Goal: Transaction & Acquisition: Book appointment/travel/reservation

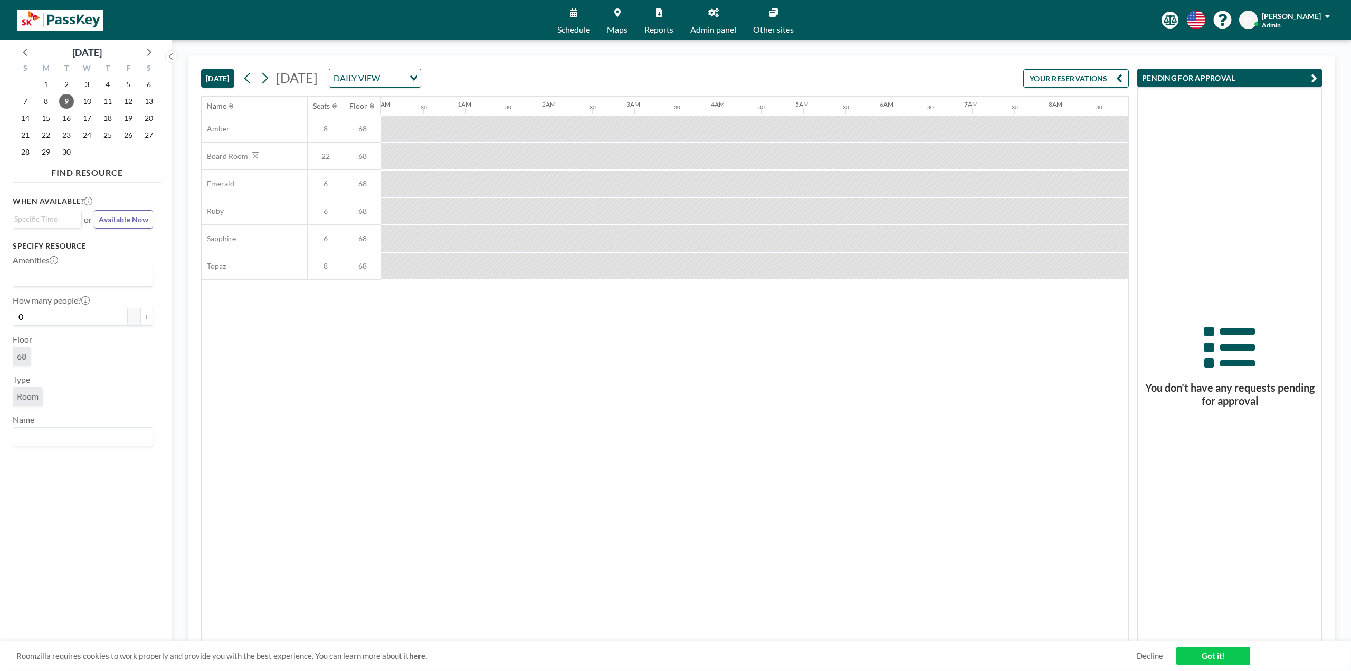
scroll to position [0, 1087]
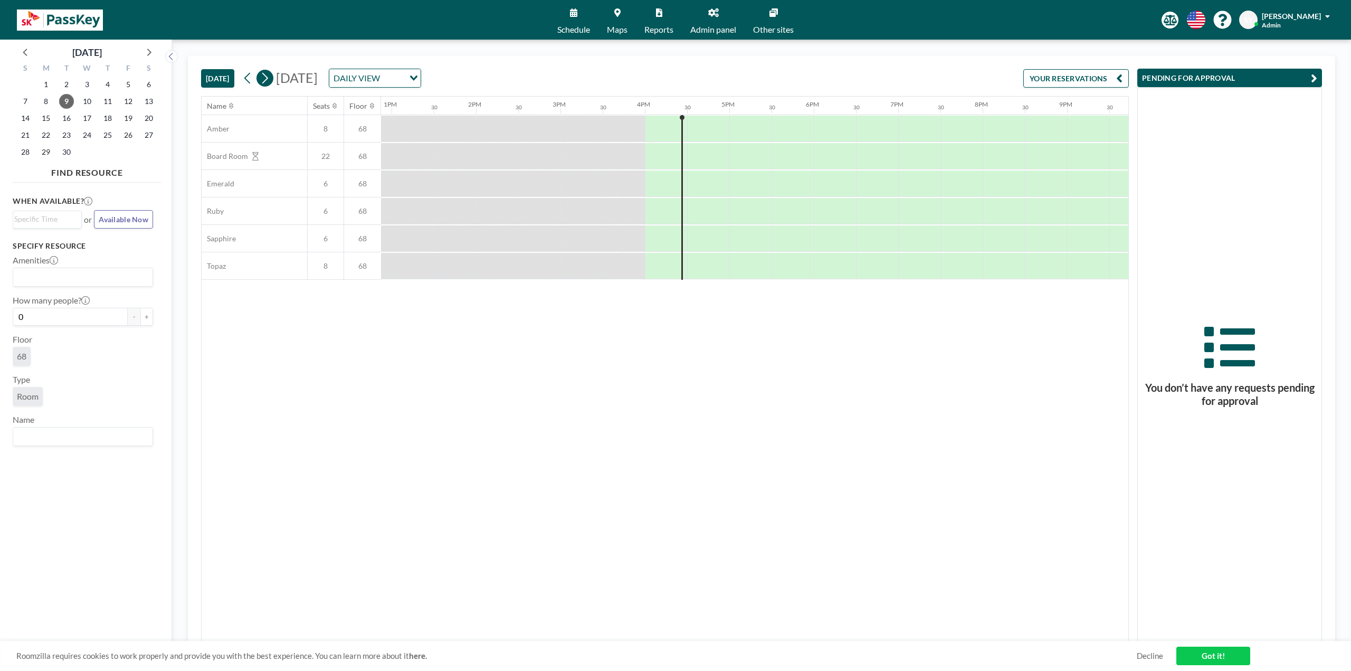
click at [268, 78] on icon at bounding box center [265, 78] width 10 height 16
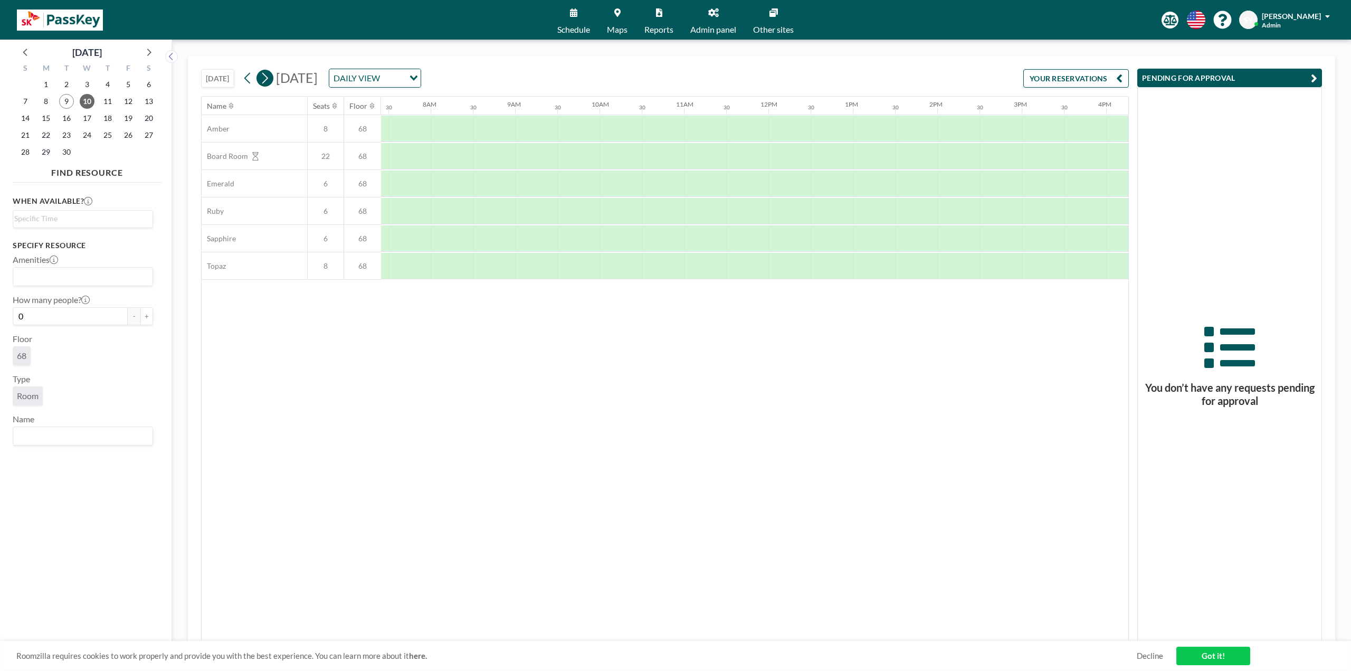
click at [270, 79] on icon at bounding box center [265, 78] width 10 height 16
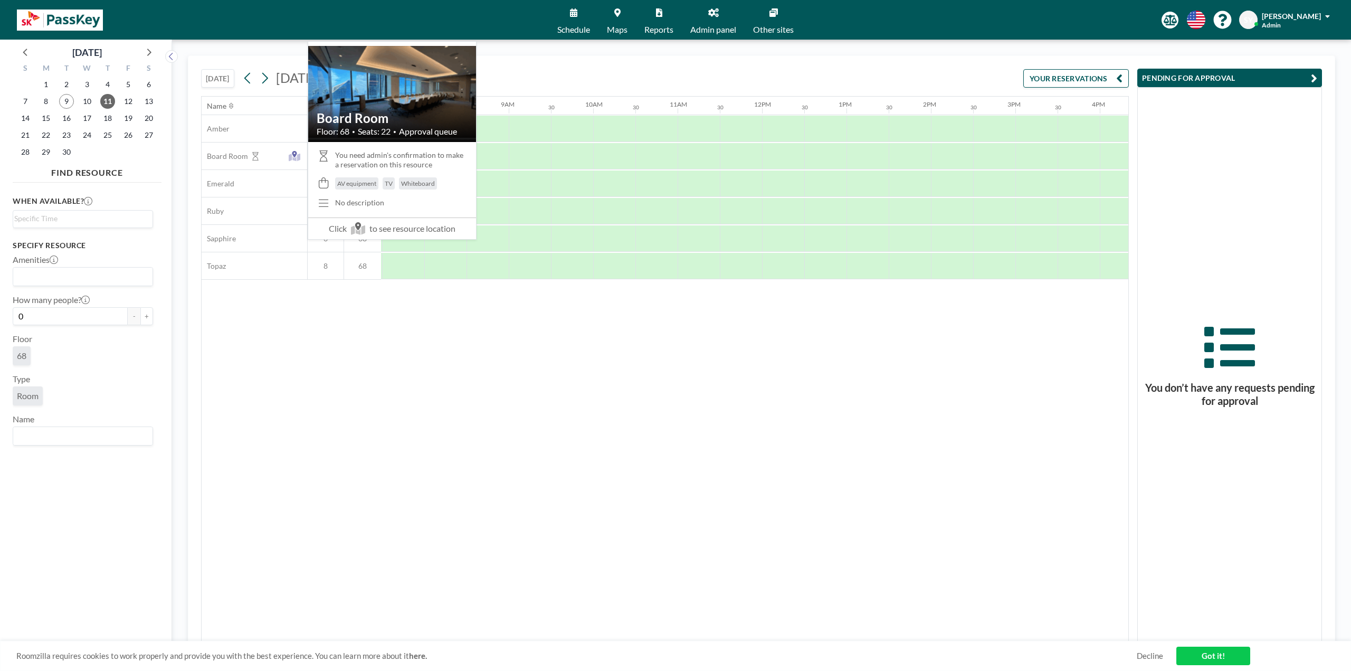
scroll to position [0, 633]
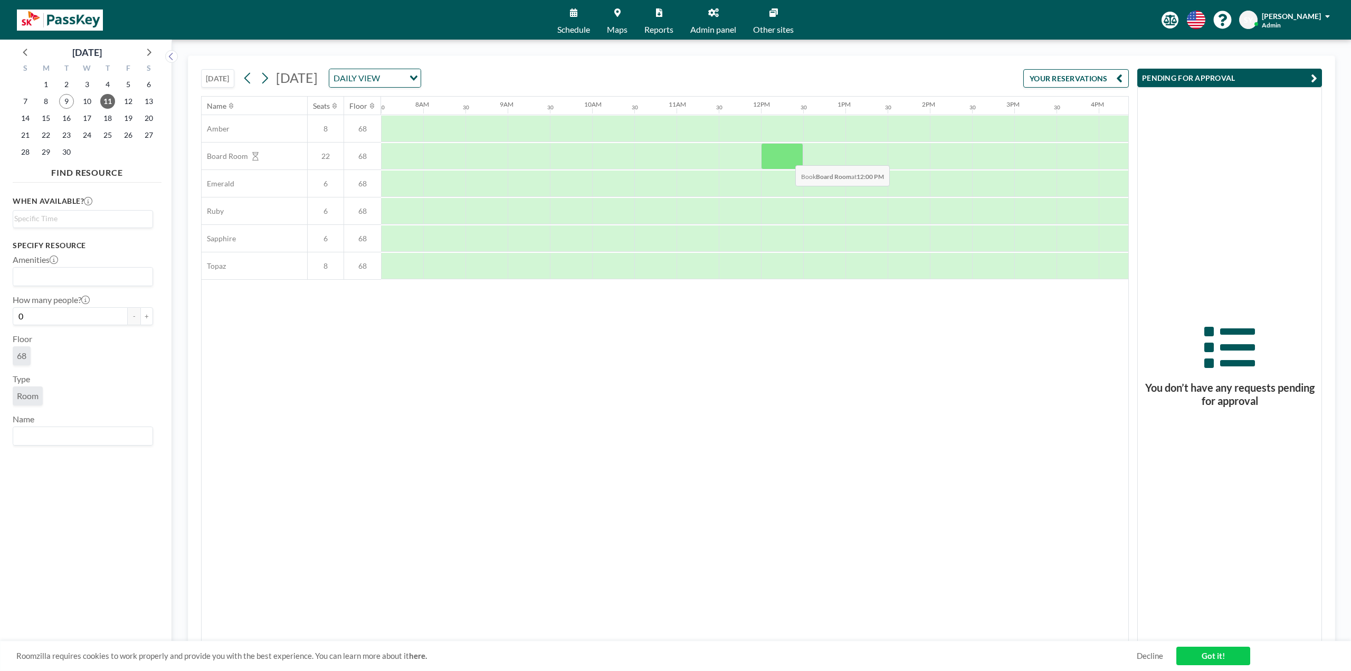
click at [787, 157] on div at bounding box center [782, 156] width 42 height 26
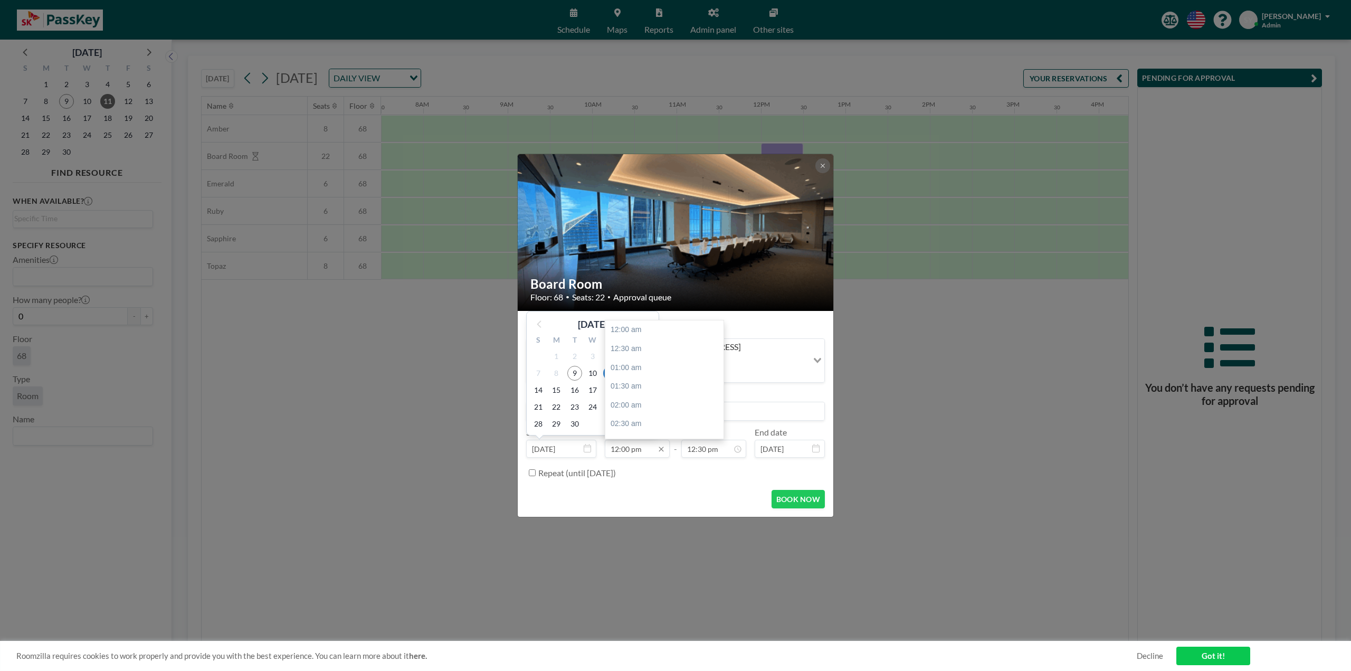
scroll to position [451, 0]
click at [580, 468] on label "Repeat (until [DATE])" at bounding box center [577, 473] width 78 height 11
click at [536, 469] on input "Repeat (until [DATE])" at bounding box center [532, 472] width 7 height 7
checkbox input "true"
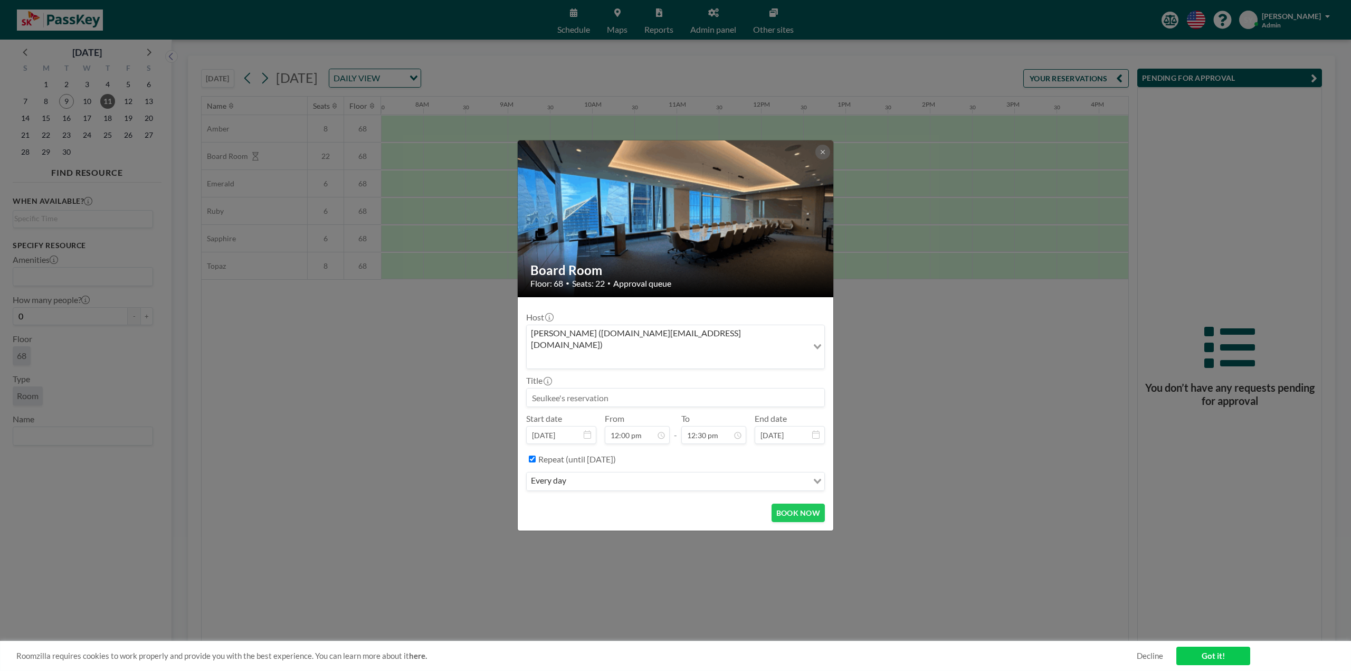
click at [578, 474] on input "Search for option" at bounding box center [688, 481] width 238 height 14
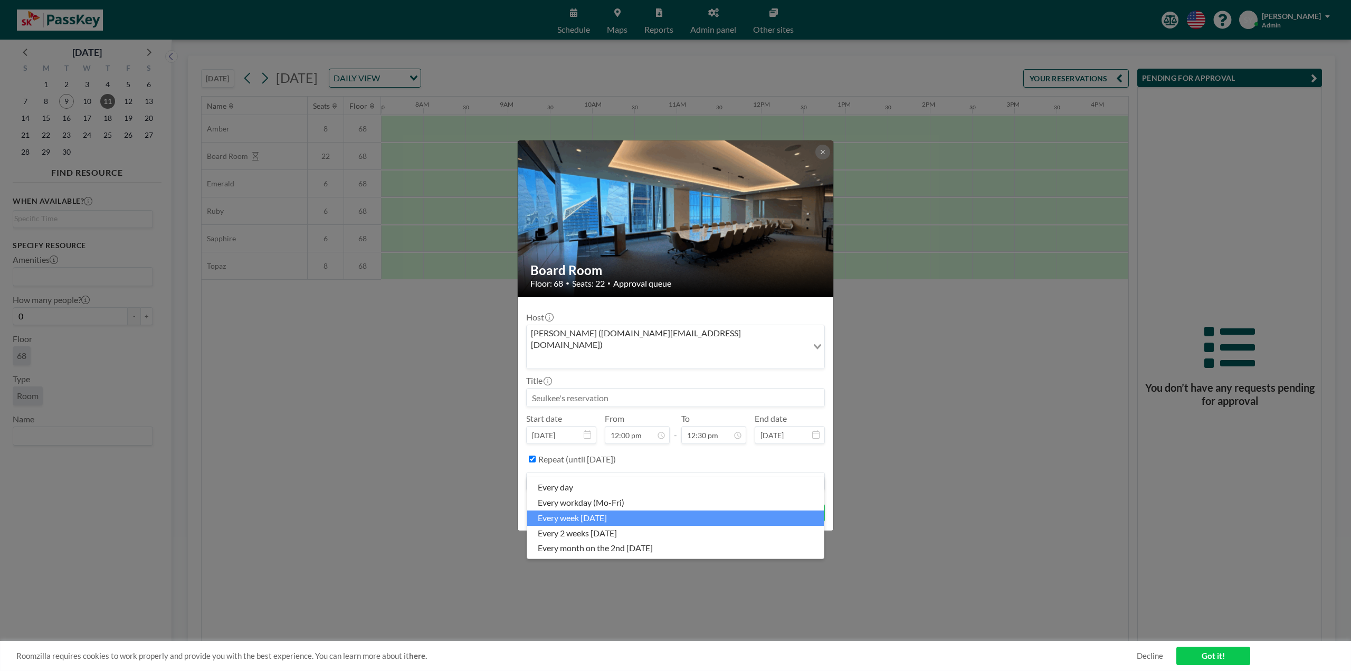
click at [638, 516] on li "every week [DATE]" at bounding box center [675, 517] width 297 height 15
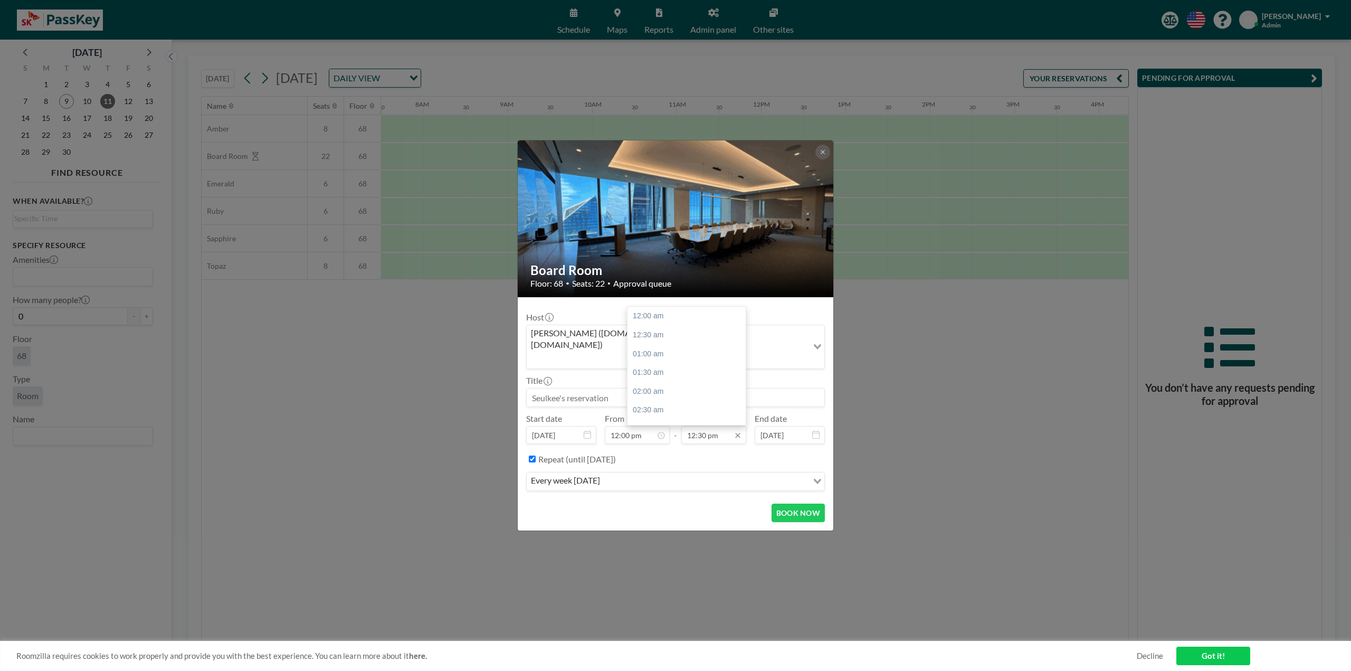
scroll to position [470, 0]
click at [718, 426] on input "12:30 pm" at bounding box center [713, 435] width 65 height 18
click at [671, 326] on div "01:00 pm" at bounding box center [690, 335] width 124 height 19
type input "01:00 pm"
click at [716, 390] on input at bounding box center [676, 397] width 298 height 18
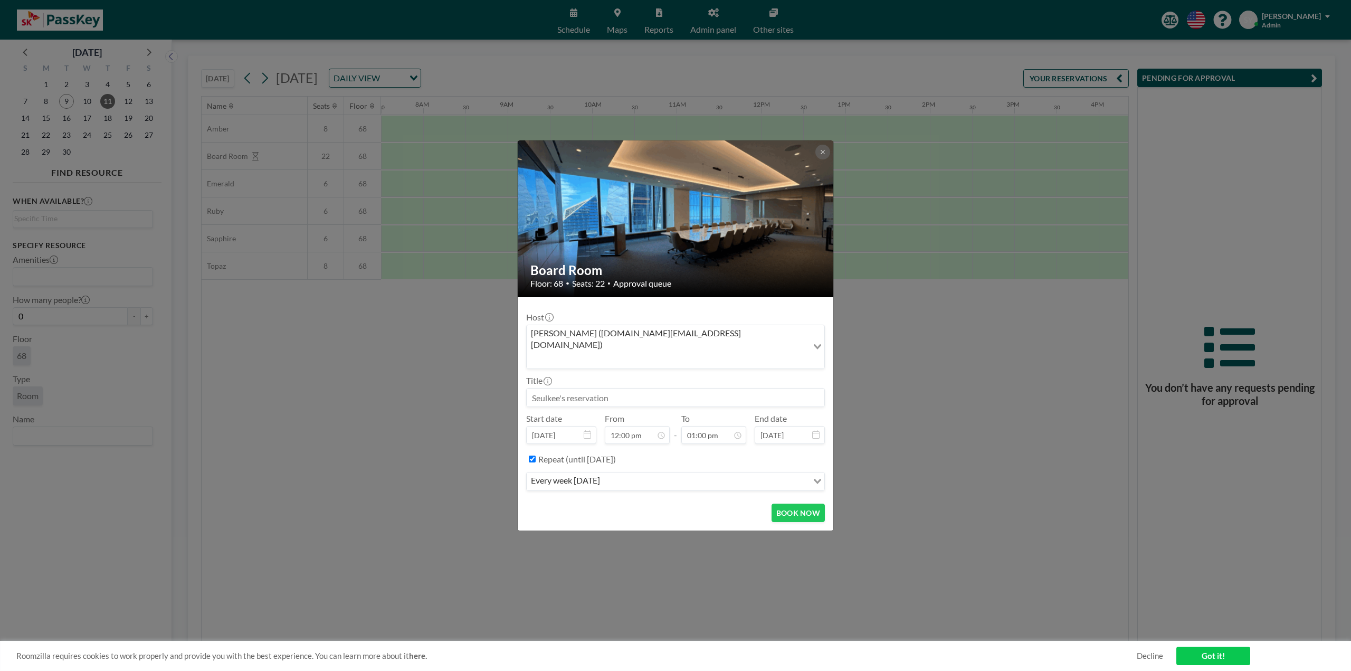
type input "d"
type input "BYOL with CEO"
click at [811, 504] on button "BOOK NOW" at bounding box center [798, 513] width 53 height 18
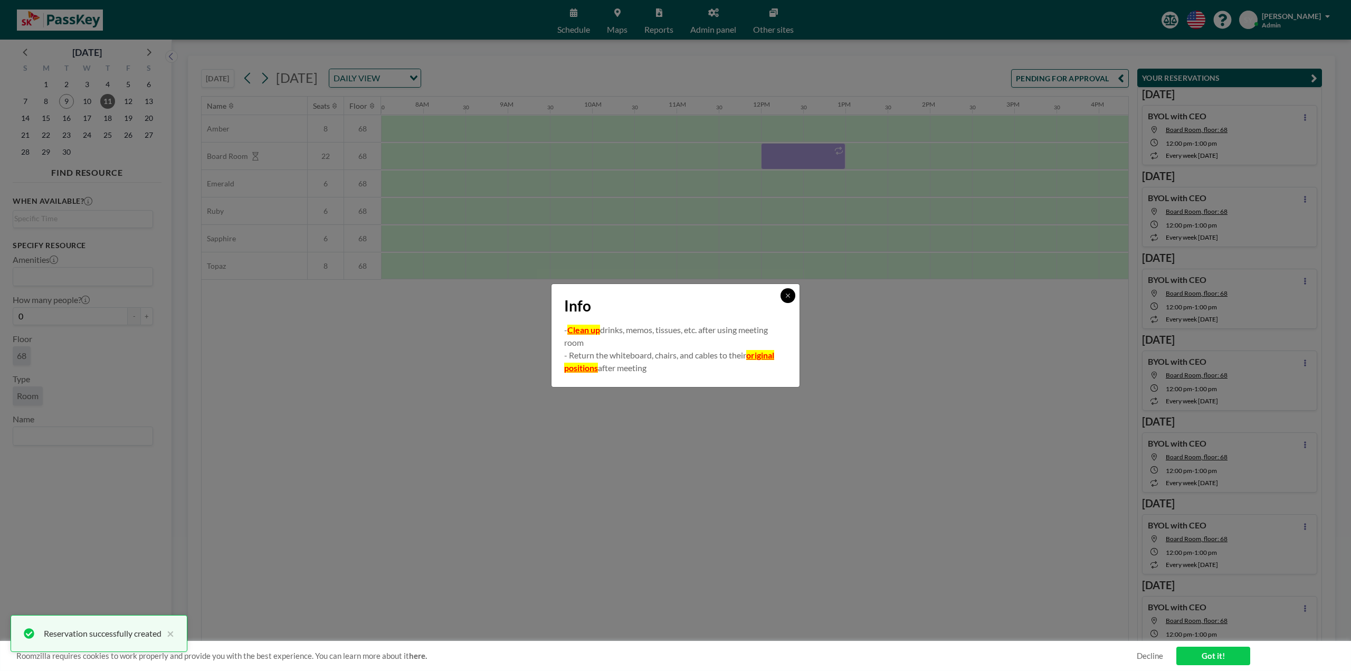
click at [787, 293] on icon at bounding box center [788, 295] width 6 height 6
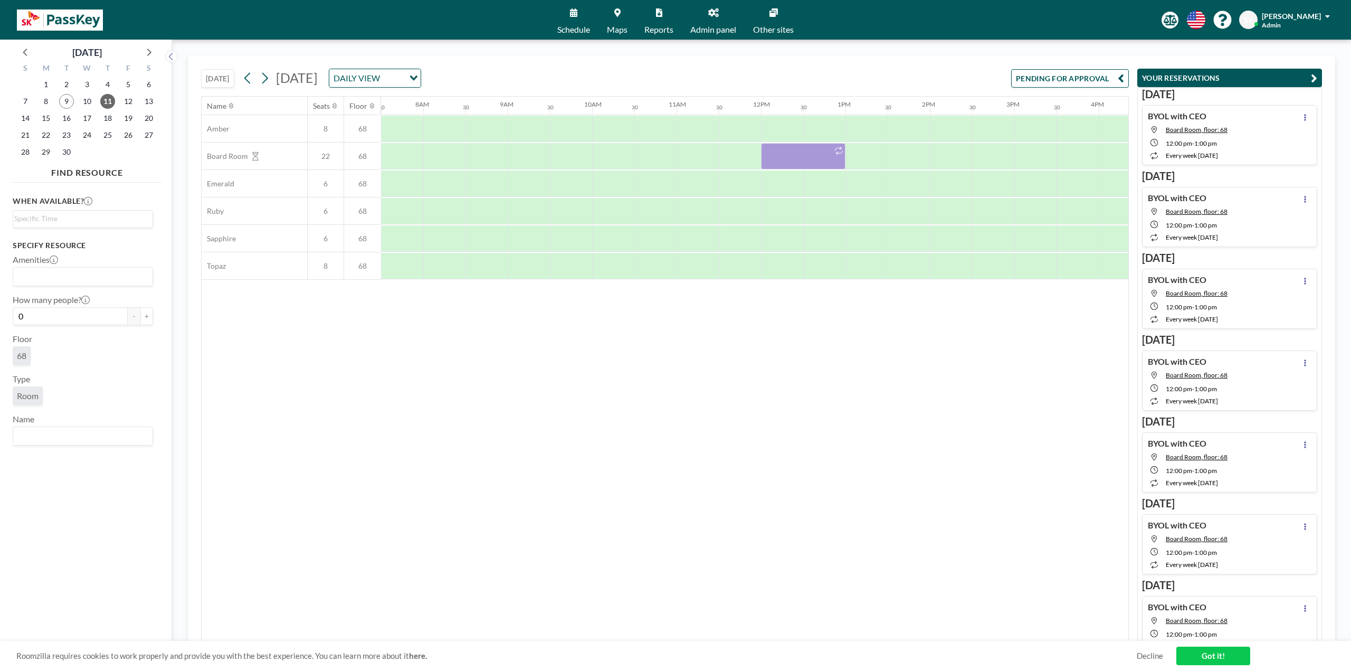
click at [1050, 82] on button "PENDING FOR APPROVAL" at bounding box center [1070, 78] width 118 height 18
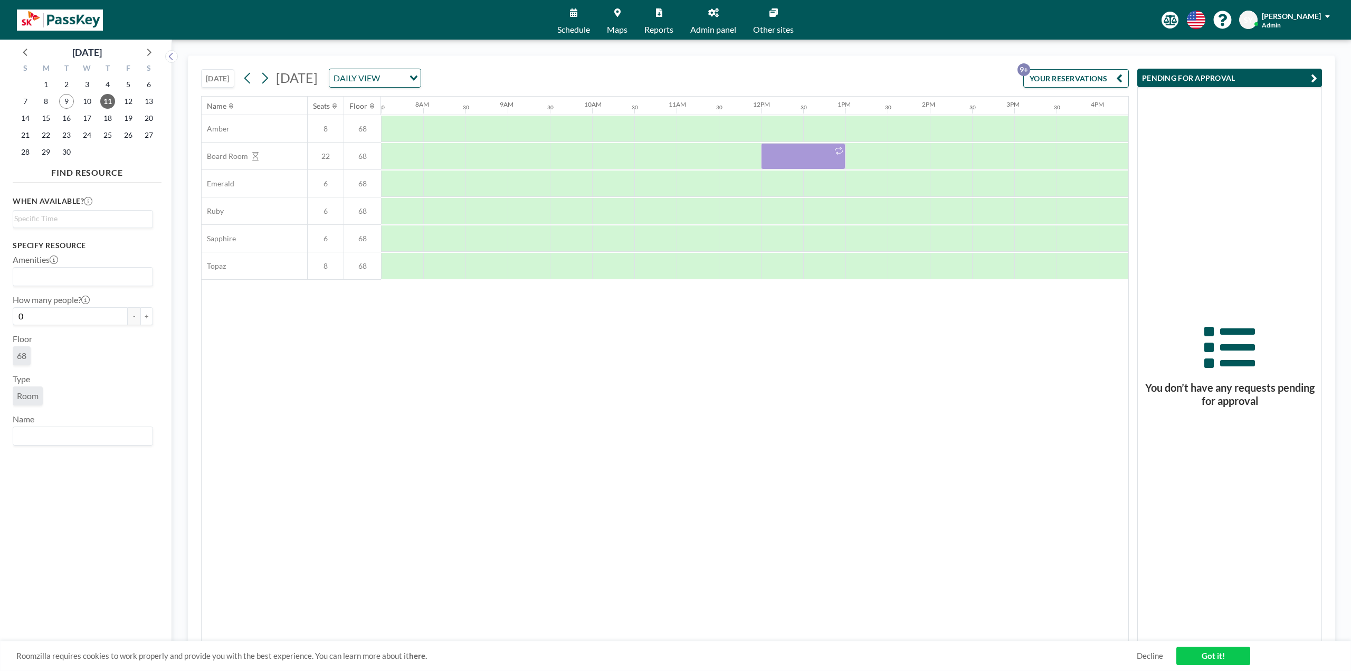
click at [1263, 75] on button "PENDING FOR APPROVAL" at bounding box center [1229, 78] width 185 height 18
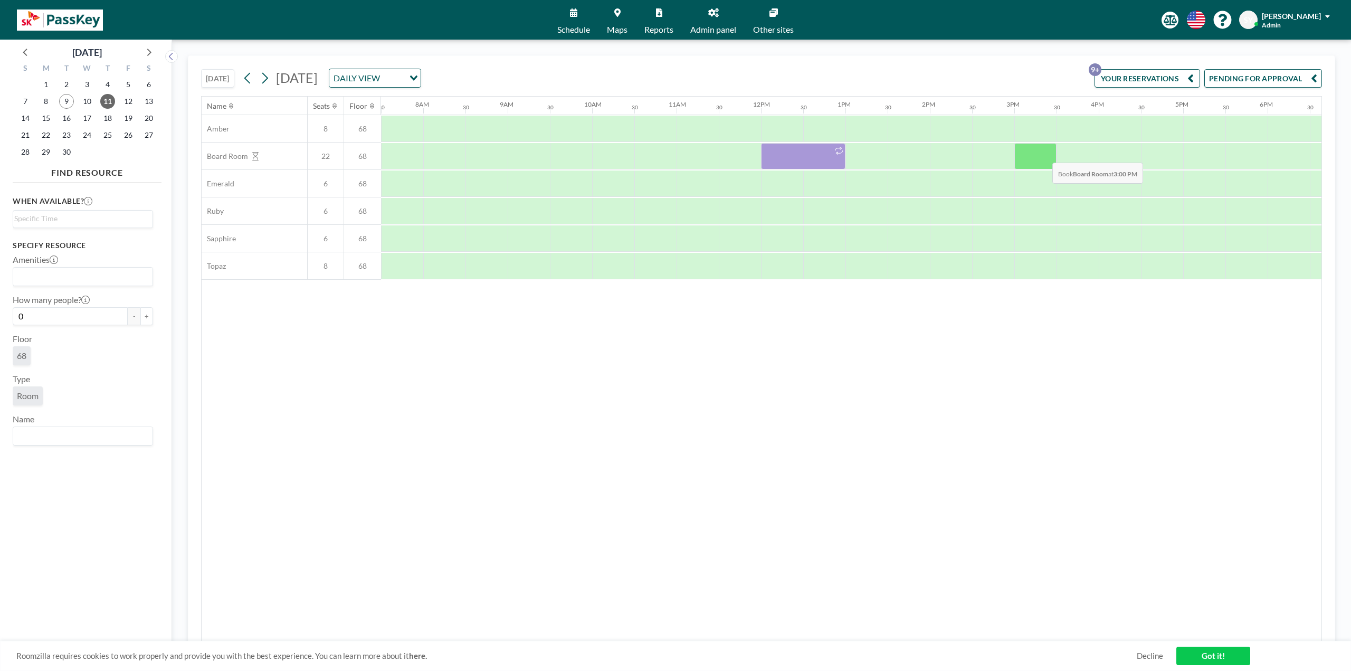
click at [1044, 155] on div at bounding box center [1035, 156] width 42 height 26
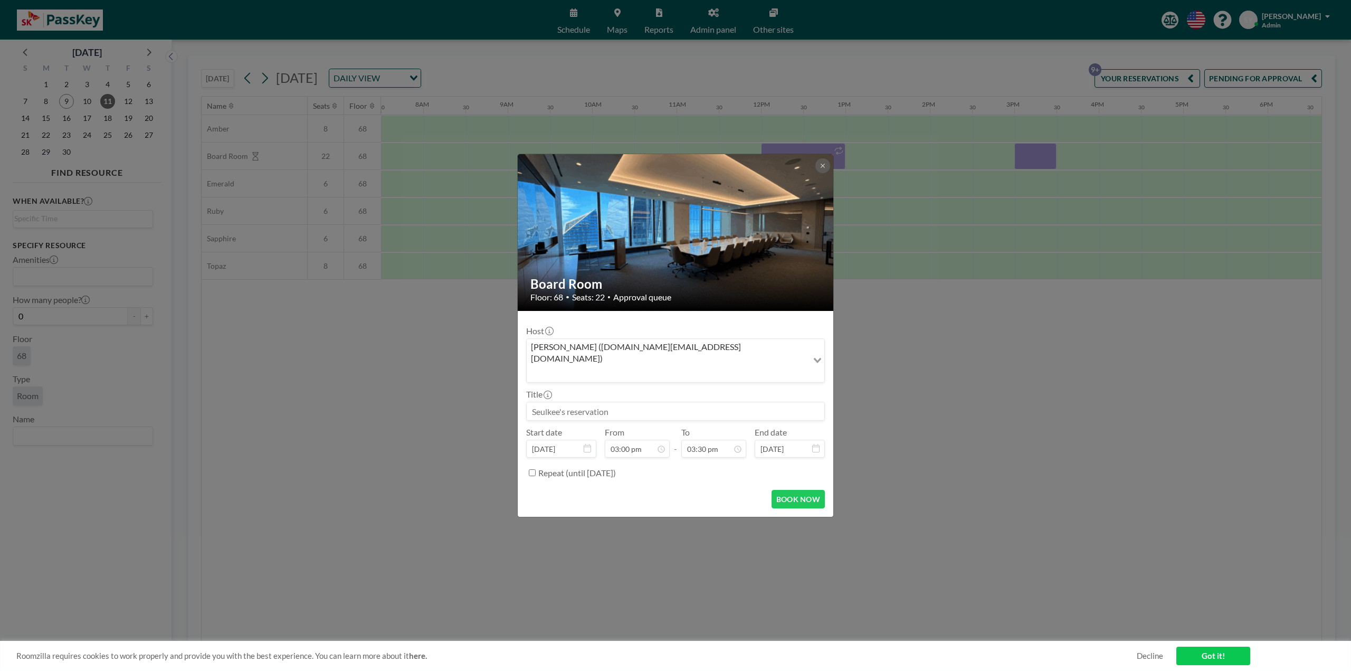
click at [1044, 155] on div "Board Room Floor: 68 • Seats: 22 • Approval queue Host [PERSON_NAME] ([DOMAIN_N…" at bounding box center [675, 335] width 1351 height 671
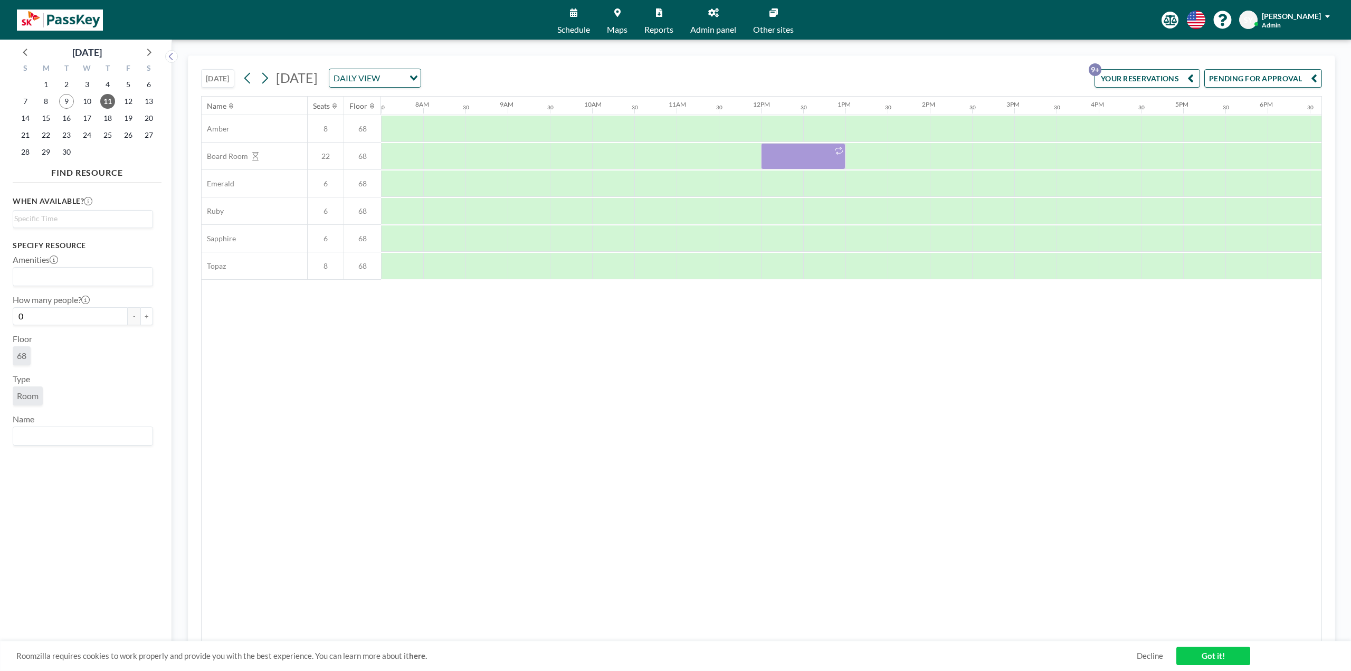
click at [1044, 155] on div at bounding box center [1035, 156] width 42 height 26
click at [1038, 154] on div at bounding box center [1035, 156] width 42 height 26
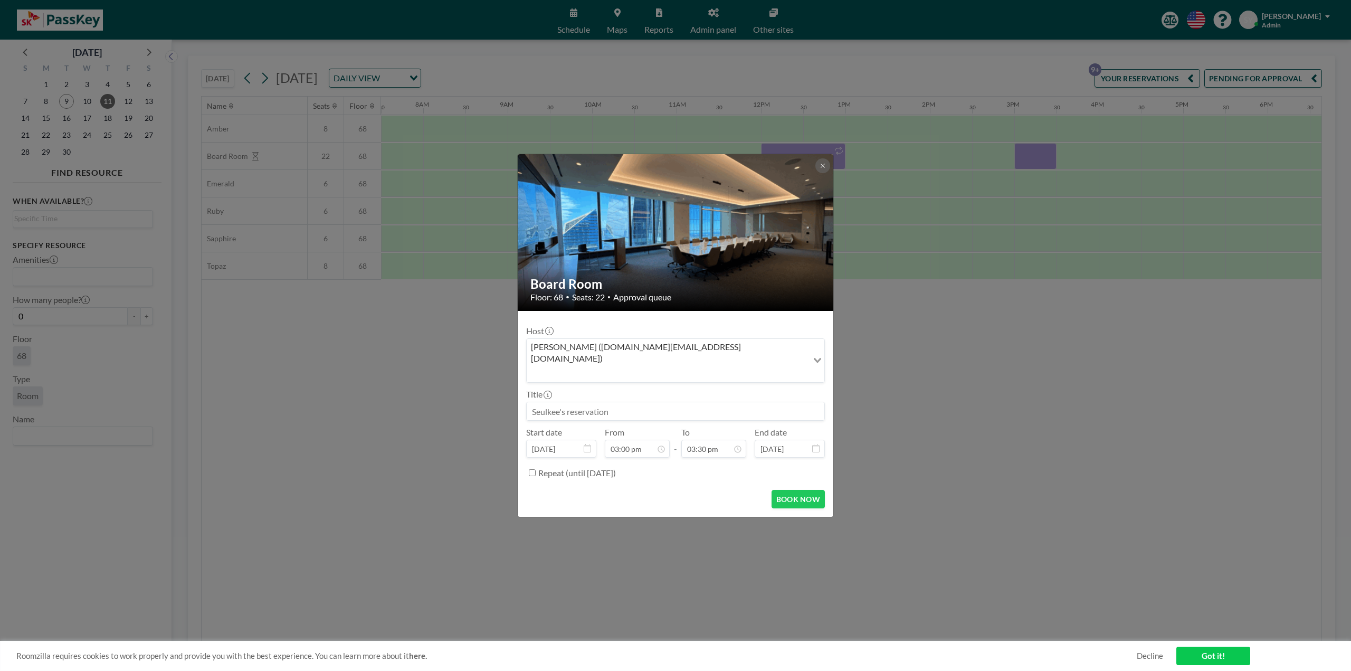
click at [1038, 154] on div "Board Room Floor: 68 • Seats: 22 • Approval queue Host [PERSON_NAME] ([DOMAIN_N…" at bounding box center [675, 335] width 1351 height 671
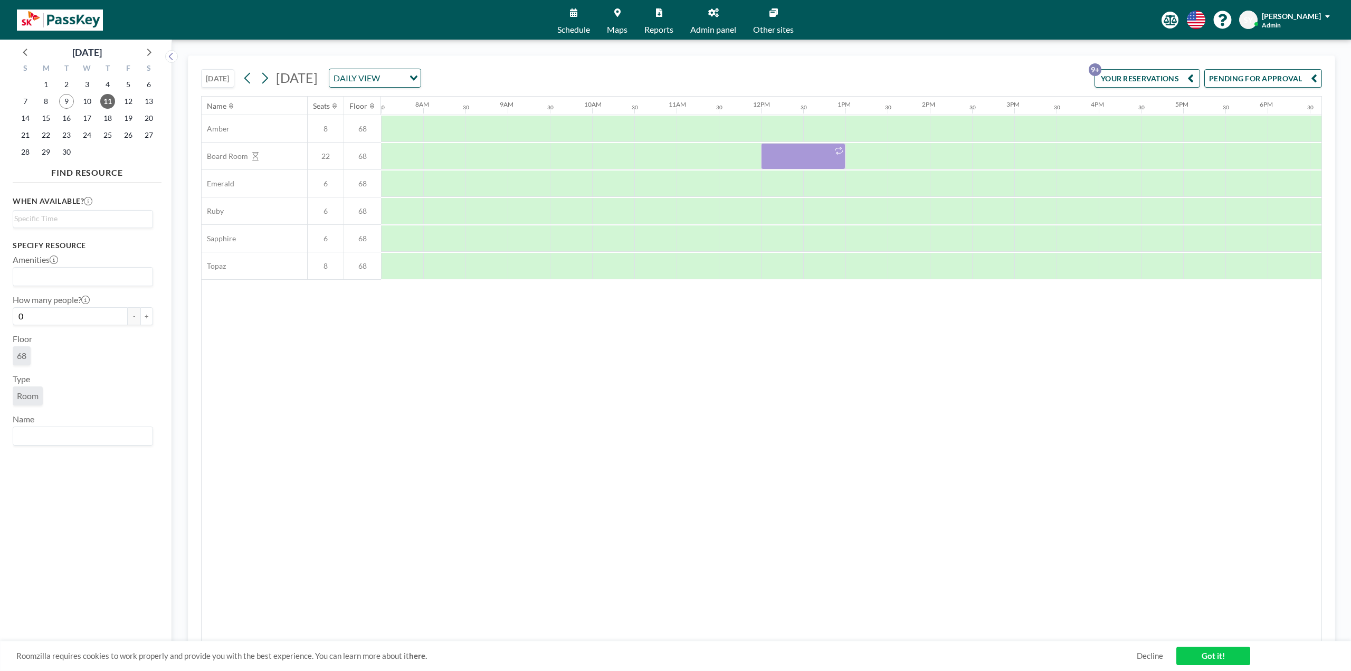
click at [1038, 154] on div at bounding box center [1035, 156] width 42 height 26
click at [1038, 164] on div at bounding box center [1035, 156] width 42 height 26
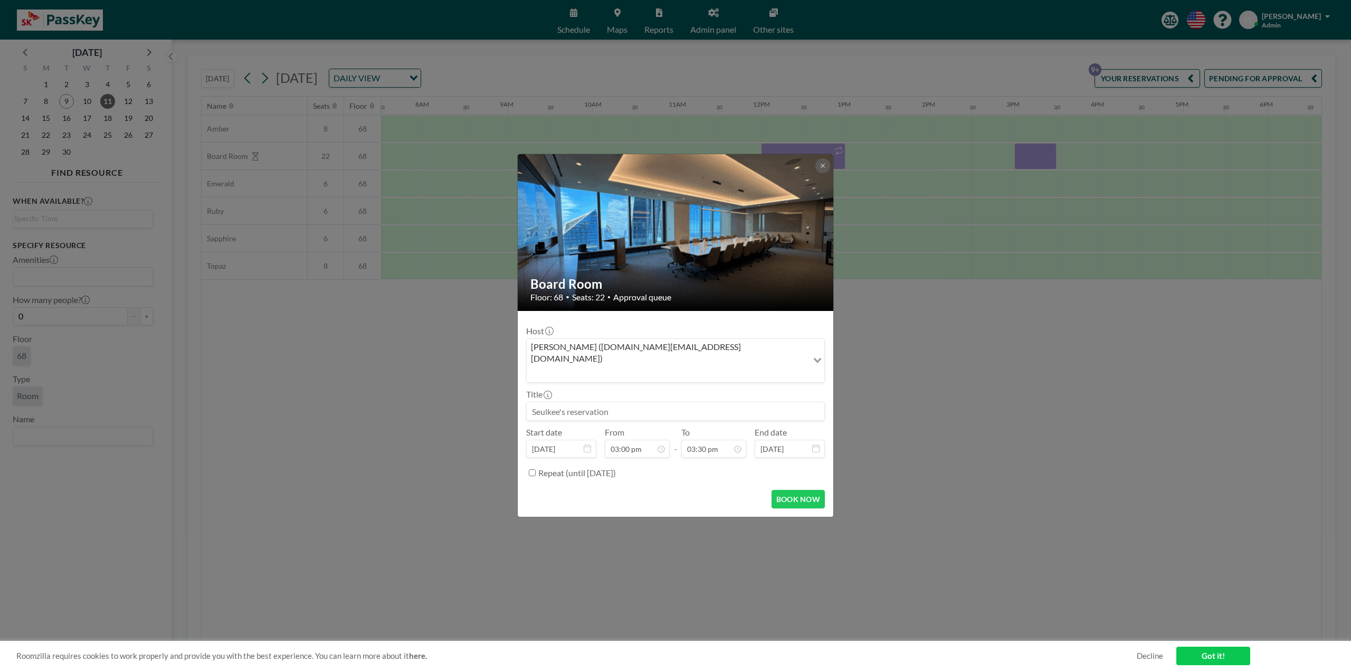
click at [599, 468] on label "Repeat (until [DATE])" at bounding box center [577, 473] width 78 height 11
click at [536, 469] on input "Repeat (until [DATE])" at bounding box center [532, 472] width 7 height 7
checkbox input "true"
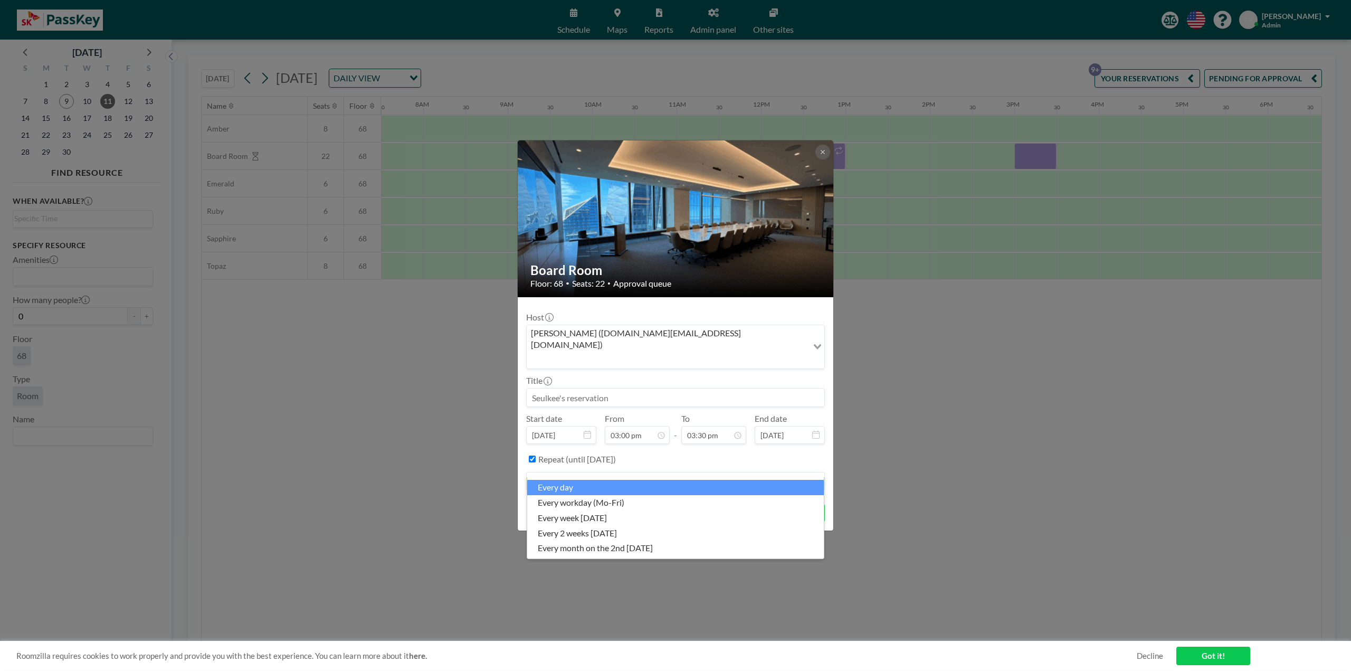
click at [609, 474] on input "Search for option" at bounding box center [669, 481] width 283 height 14
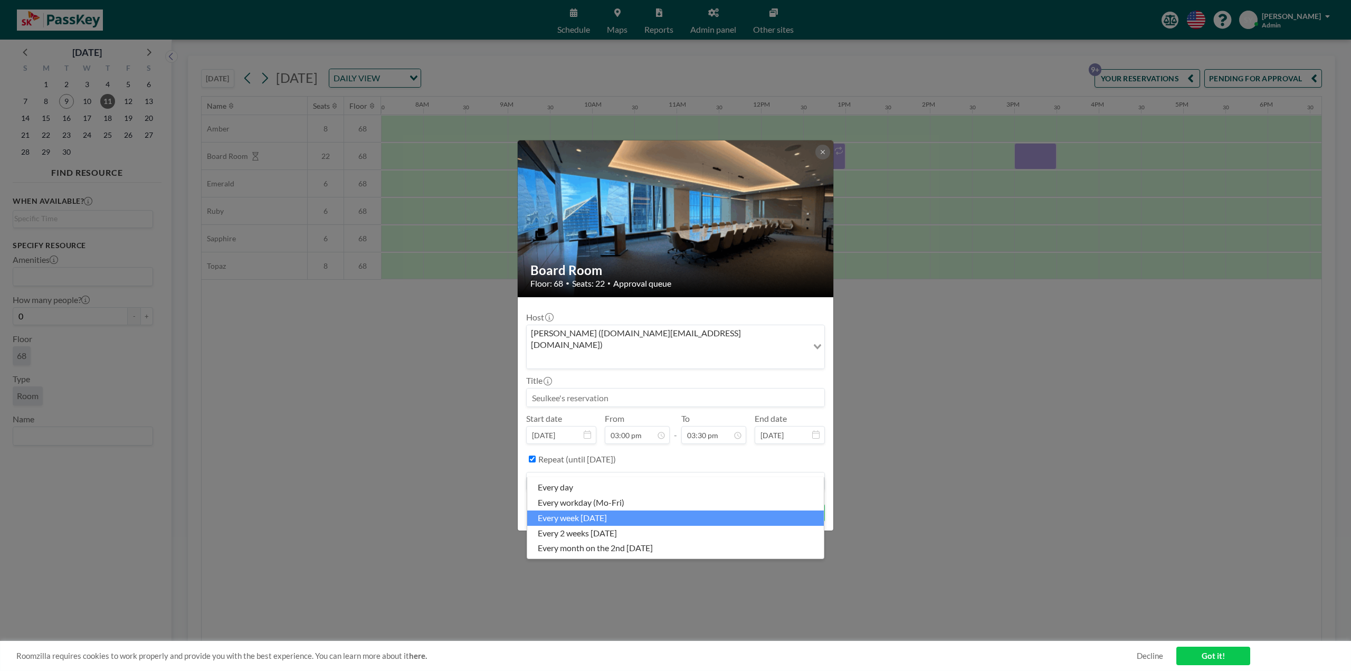
click at [651, 510] on li "every week [DATE]" at bounding box center [675, 517] width 297 height 15
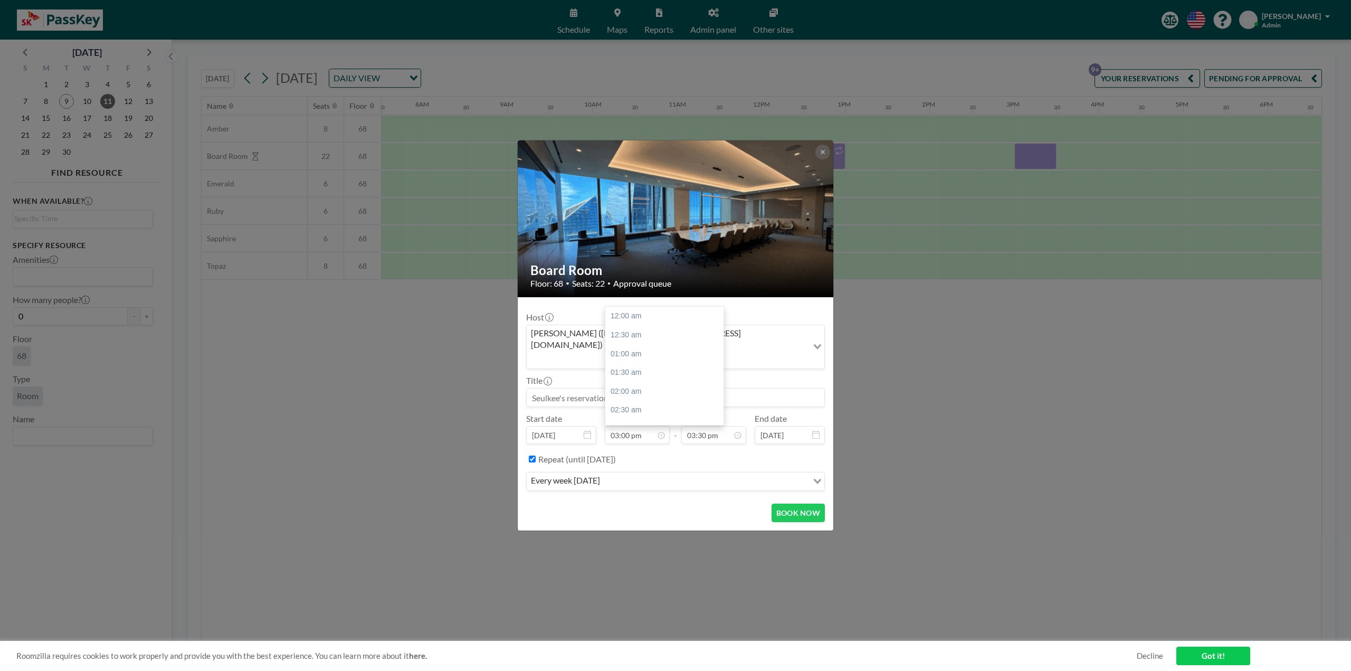
scroll to position [564, 0]
drag, startPoint x: 642, startPoint y: 386, endPoint x: 644, endPoint y: 381, distance: 5.4
click at [642, 388] on input at bounding box center [676, 397] width 298 height 18
type input "d"
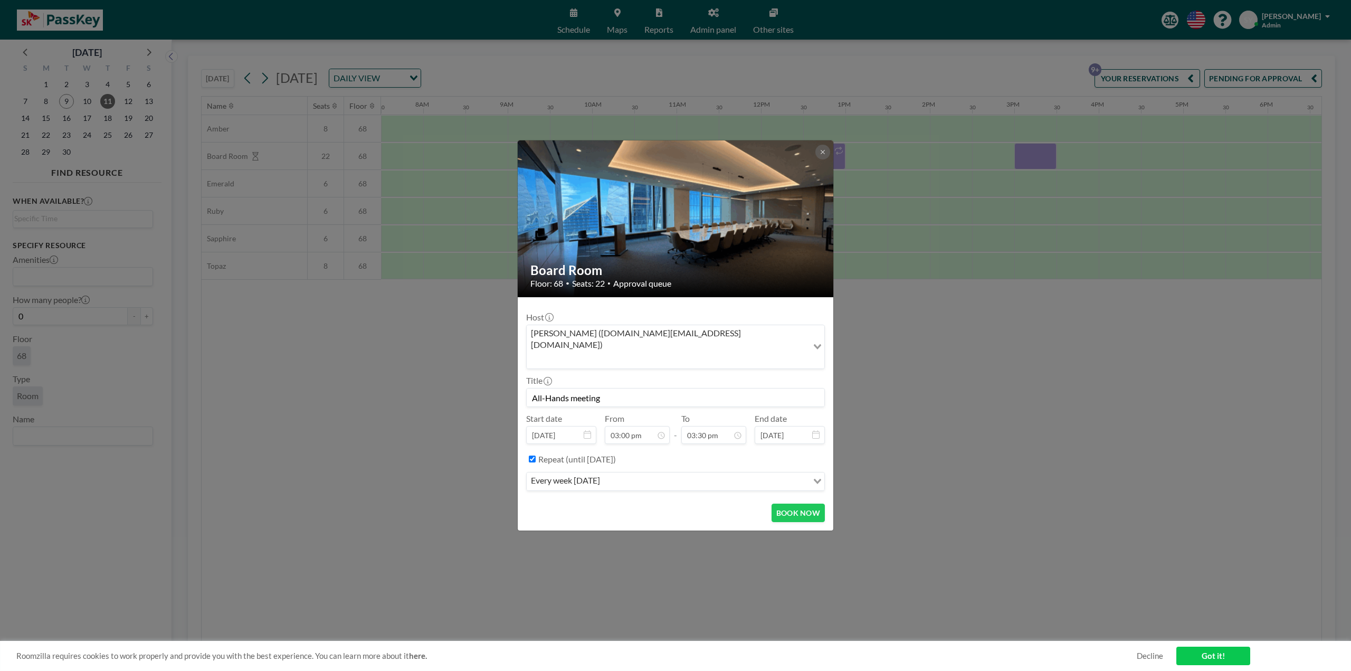
click at [813, 430] on icon at bounding box center [815, 434] width 7 height 8
click at [817, 430] on icon at bounding box center [815, 434] width 7 height 8
click at [819, 430] on icon at bounding box center [815, 434] width 7 height 8
click at [812, 430] on icon at bounding box center [815, 434] width 7 height 8
click at [809, 303] on icon at bounding box center [810, 310] width 14 height 14
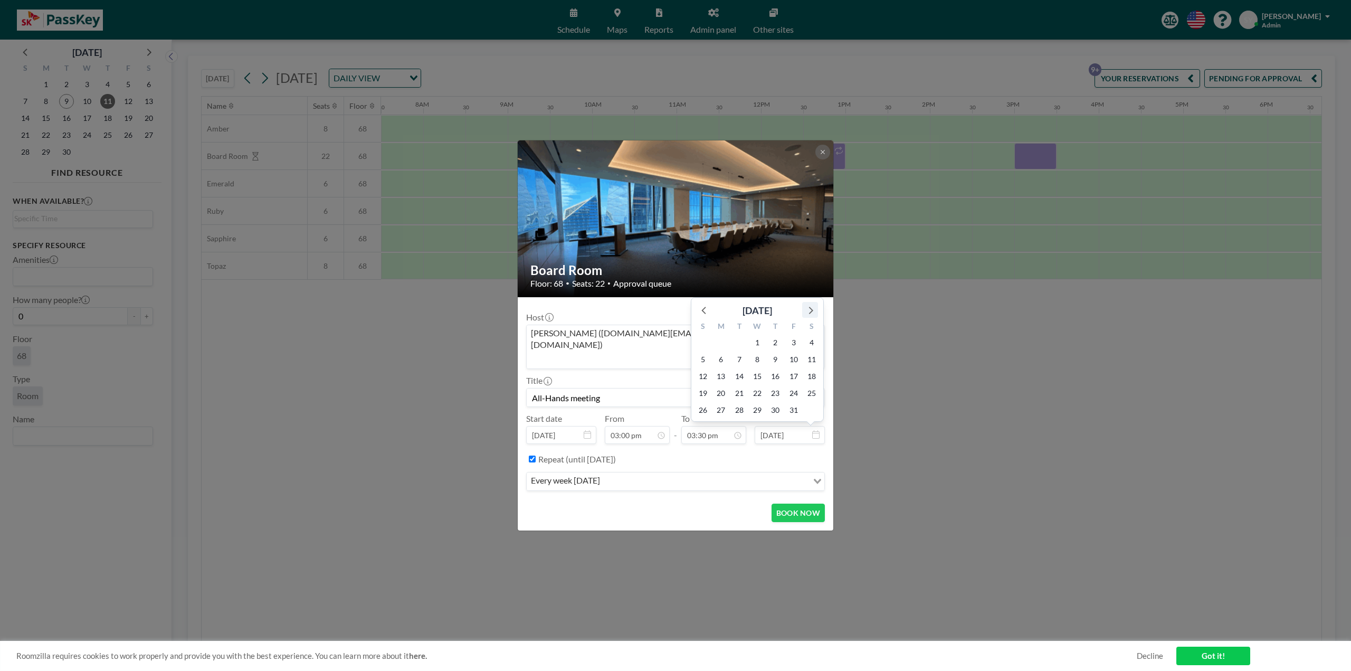
click at [812, 307] on icon at bounding box center [811, 310] width 4 height 7
click at [815, 286] on icon at bounding box center [810, 293] width 14 height 14
click at [761, 403] on span "31" at bounding box center [757, 410] width 15 height 15
type input "All-Hands meeting"
click at [813, 504] on button "BOOK NOW" at bounding box center [798, 513] width 53 height 18
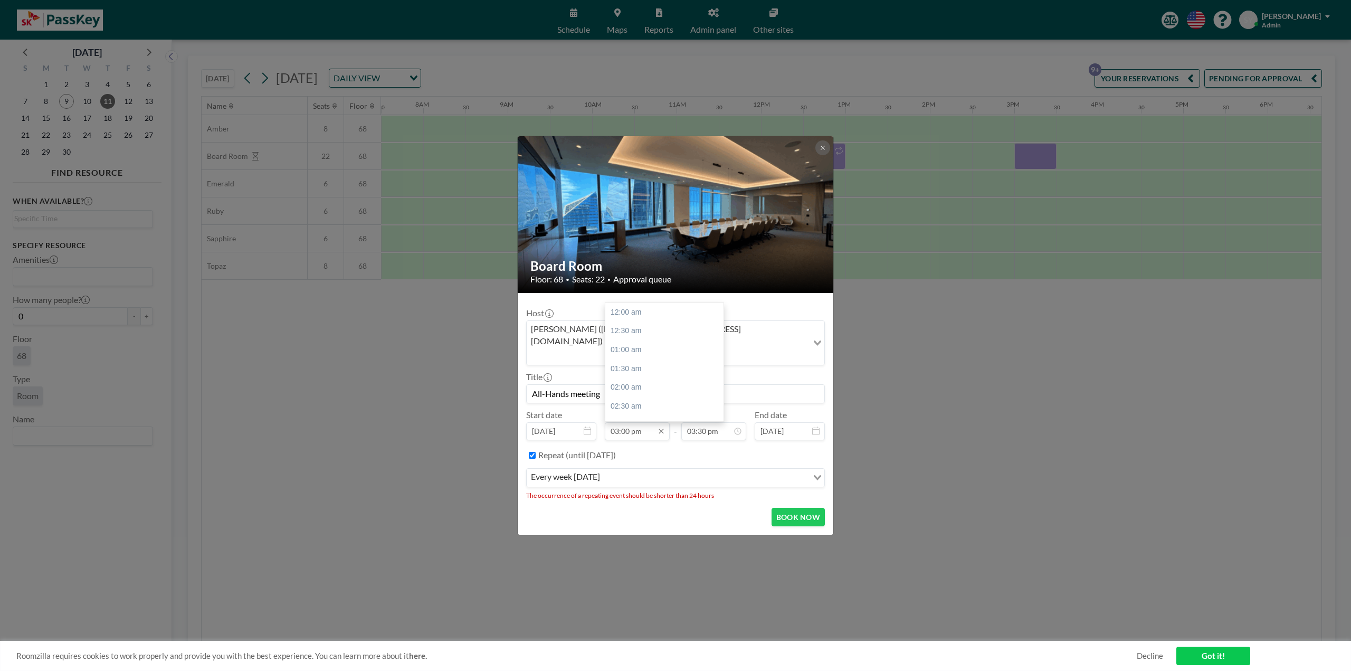
scroll to position [564, 0]
click at [610, 348] on span "11" at bounding box center [610, 355] width 15 height 15
type input "[DATE]"
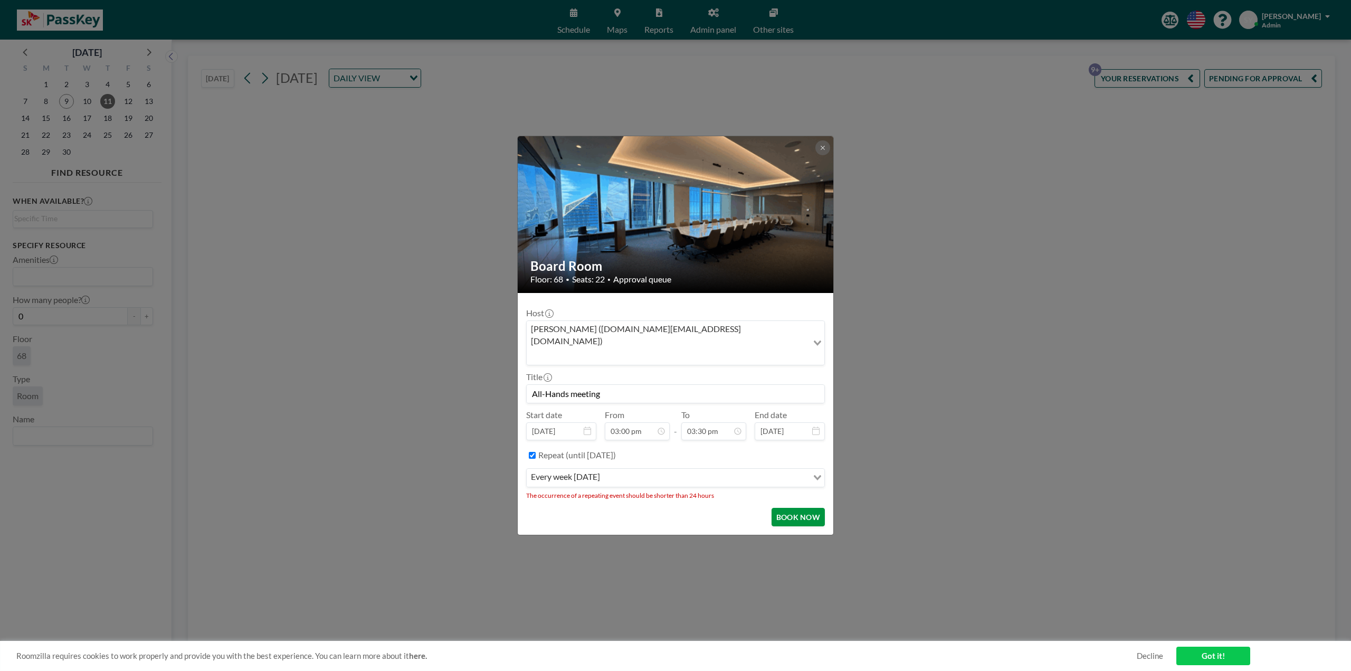
click at [789, 508] on button "BOOK NOW" at bounding box center [798, 517] width 53 height 18
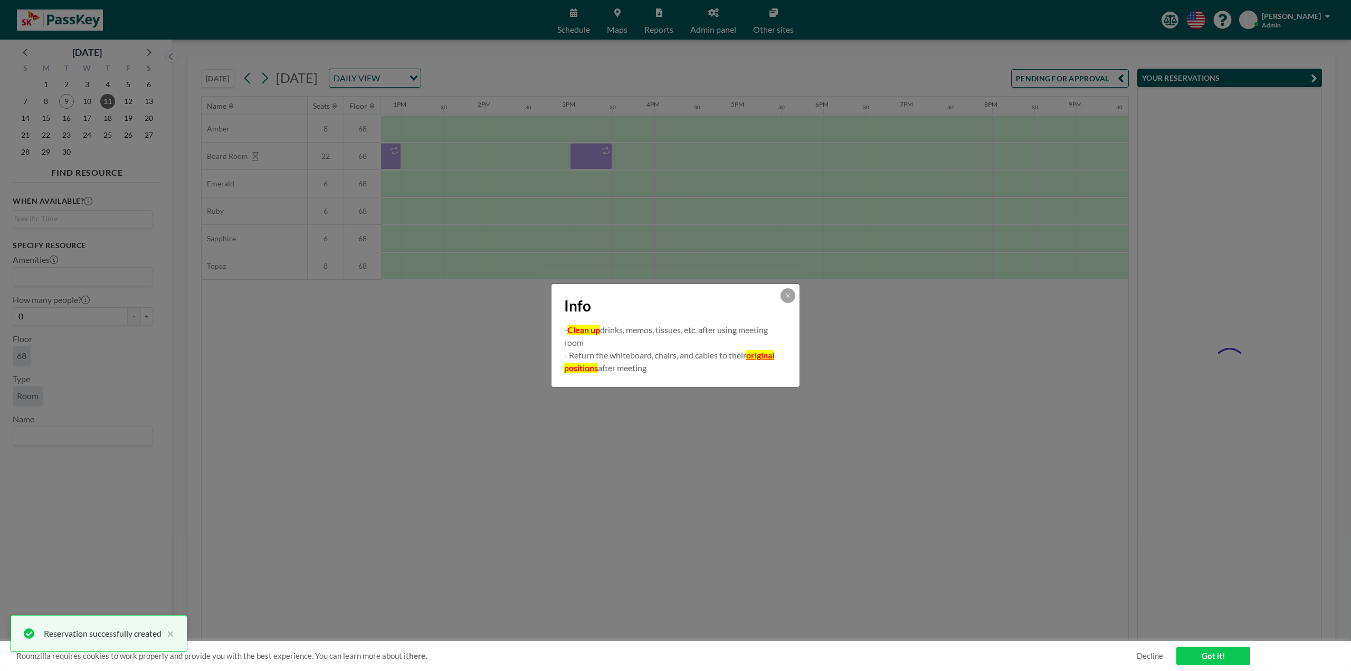
scroll to position [0, 1087]
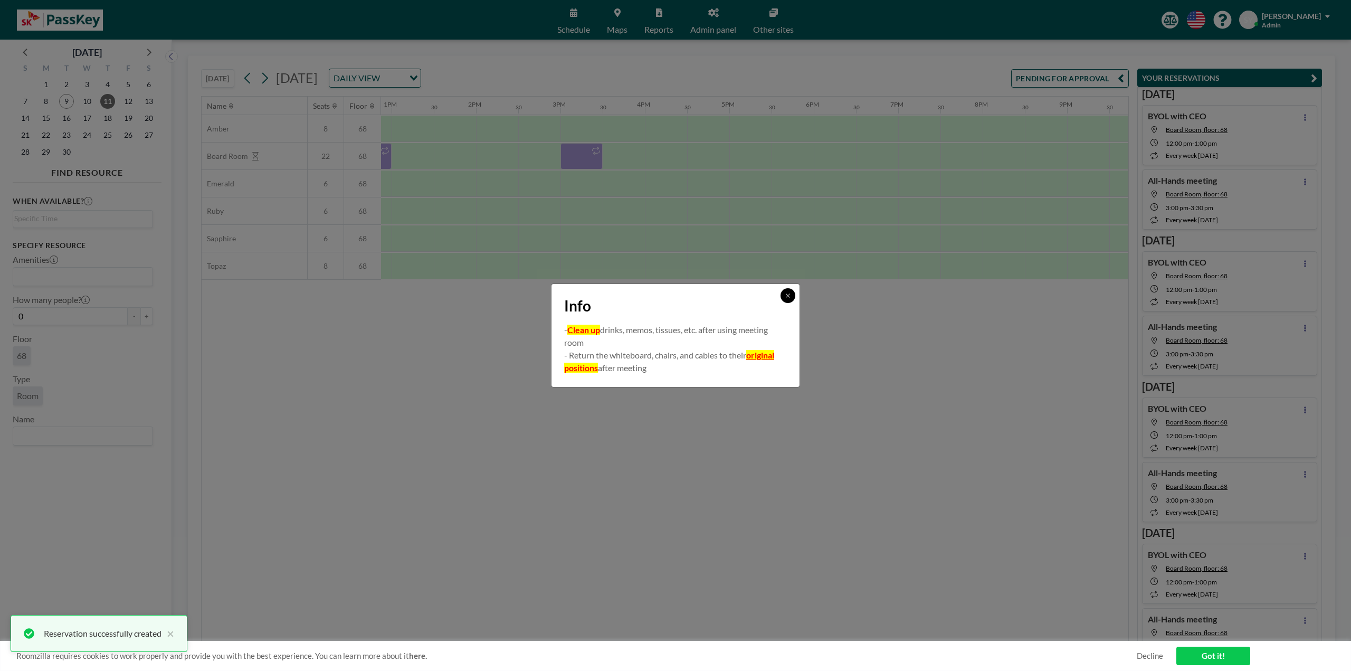
click at [785, 297] on icon at bounding box center [788, 295] width 6 height 6
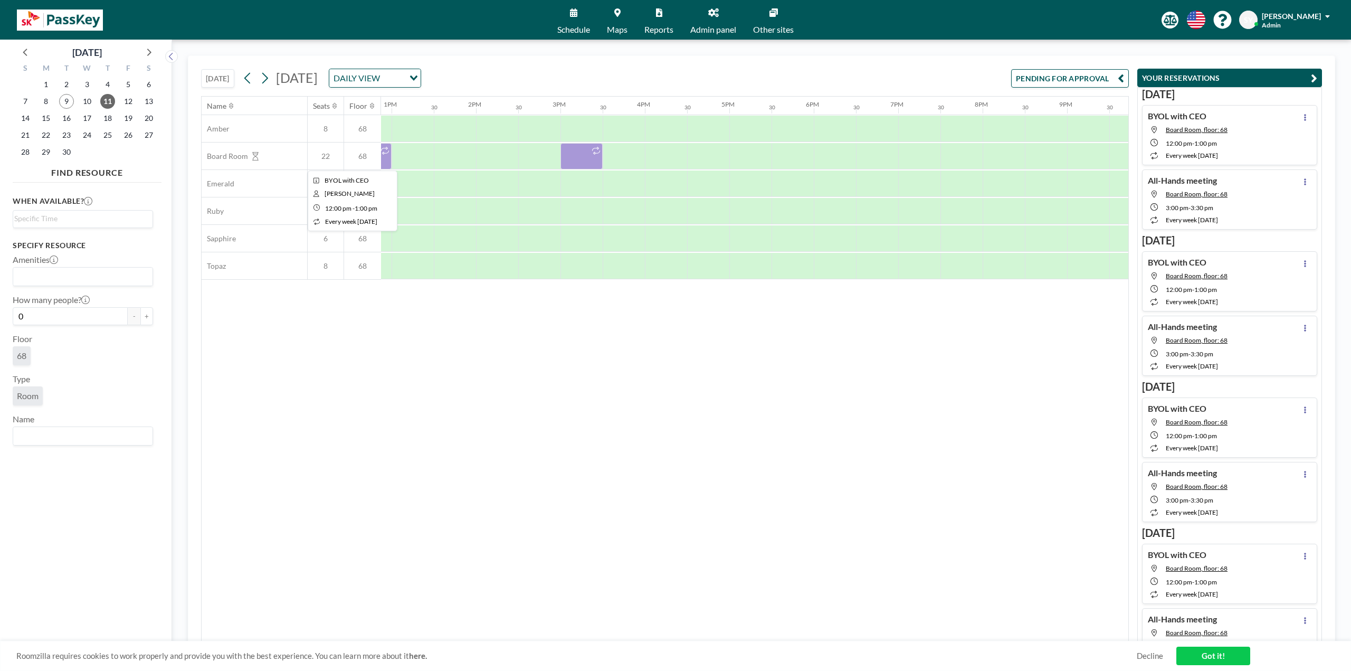
click at [383, 158] on div at bounding box center [349, 156] width 84 height 26
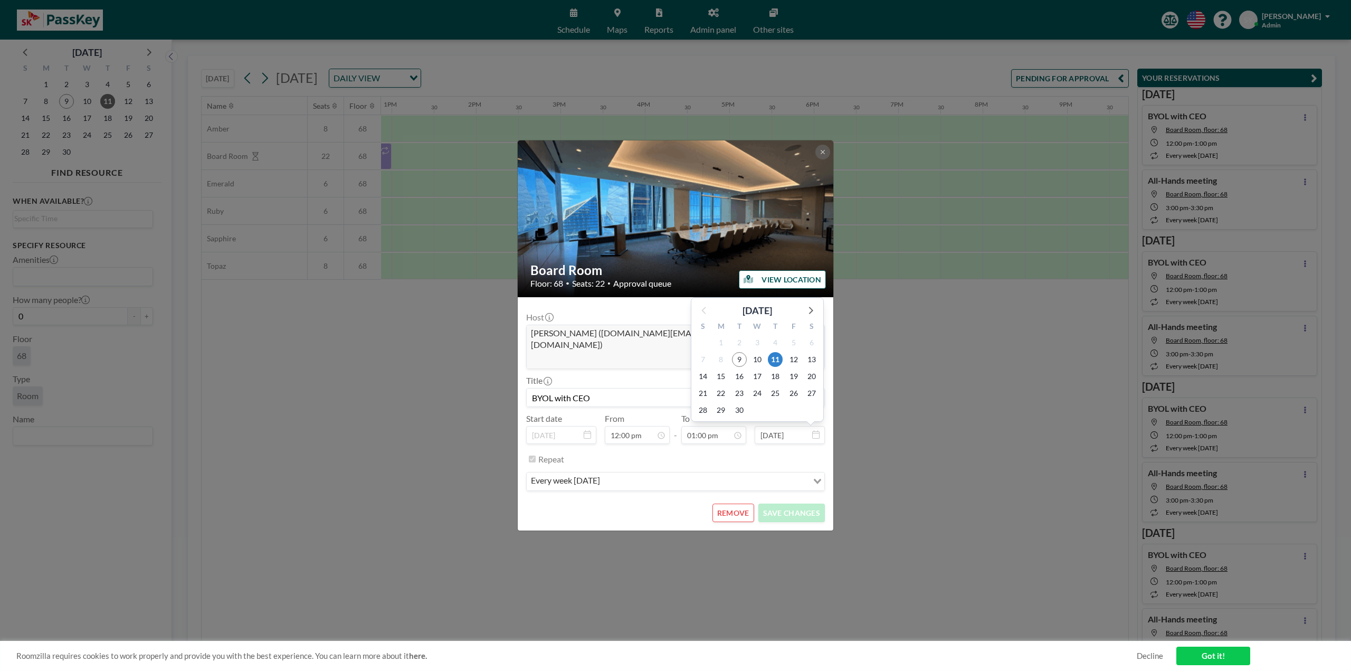
click at [813, 430] on icon at bounding box center [815, 434] width 7 height 8
click at [815, 430] on icon at bounding box center [815, 434] width 7 height 8
click at [814, 430] on icon at bounding box center [815, 434] width 7 height 8
click at [808, 303] on icon at bounding box center [810, 310] width 14 height 14
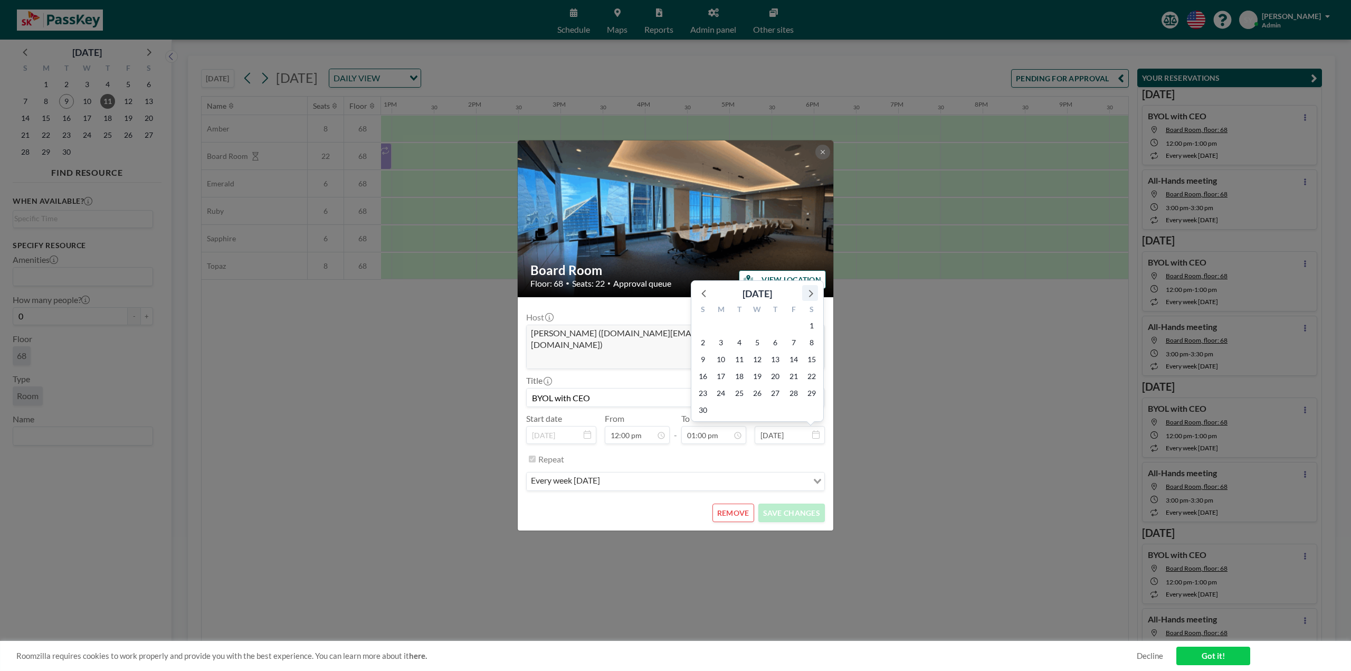
click at [813, 286] on icon at bounding box center [810, 293] width 14 height 14
click at [760, 403] on span "31" at bounding box center [757, 410] width 15 height 15
click at [796, 504] on button "SAVE CHANGES" at bounding box center [791, 513] width 67 height 18
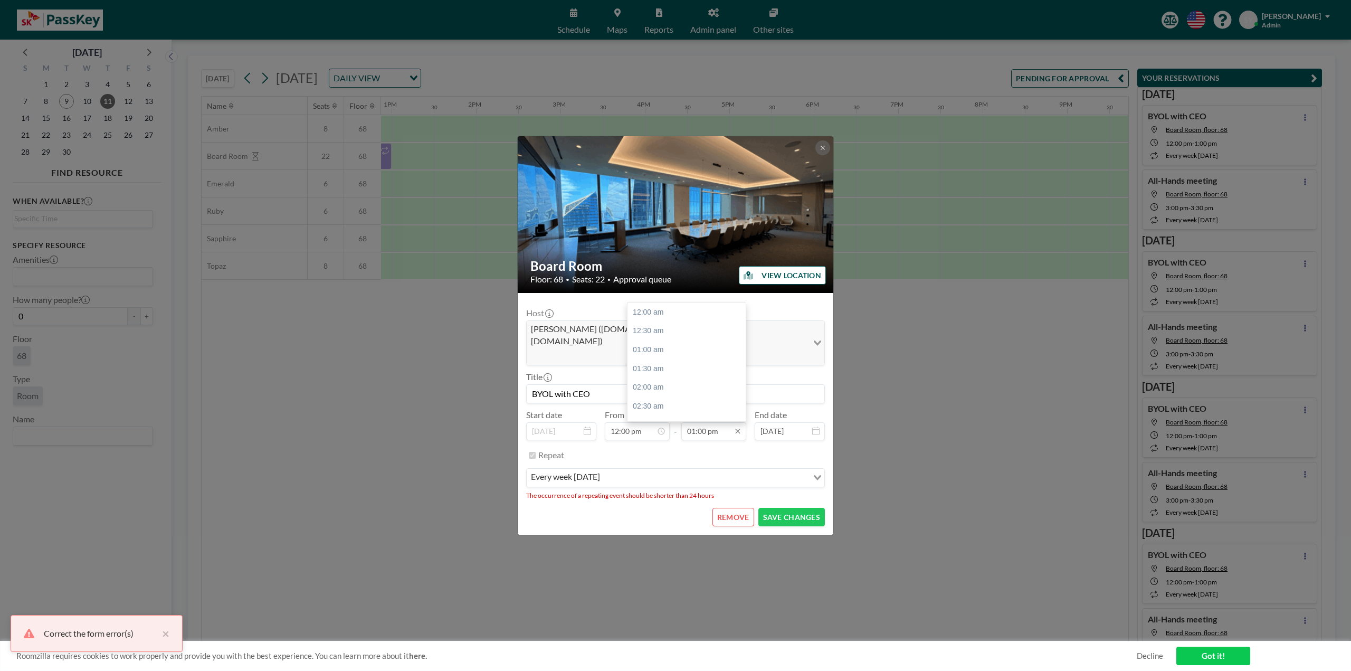
scroll to position [488, 0]
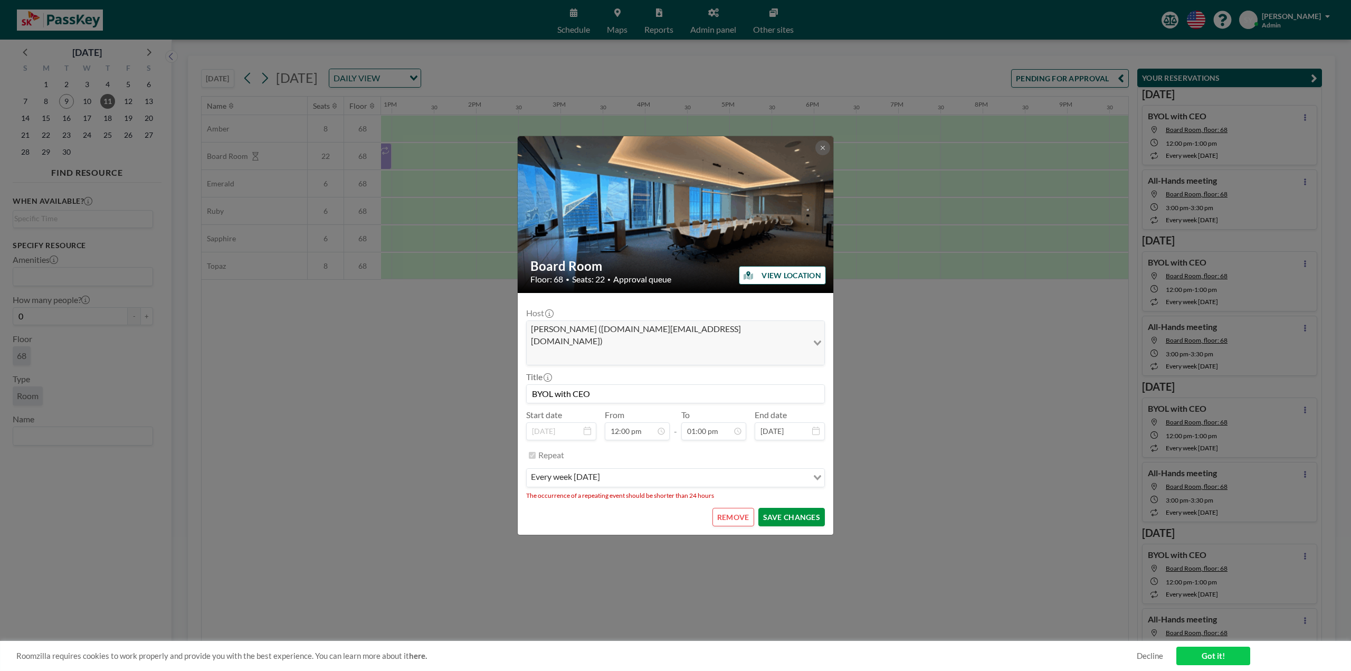
click at [780, 508] on button "SAVE CHANGES" at bounding box center [791, 517] width 67 height 18
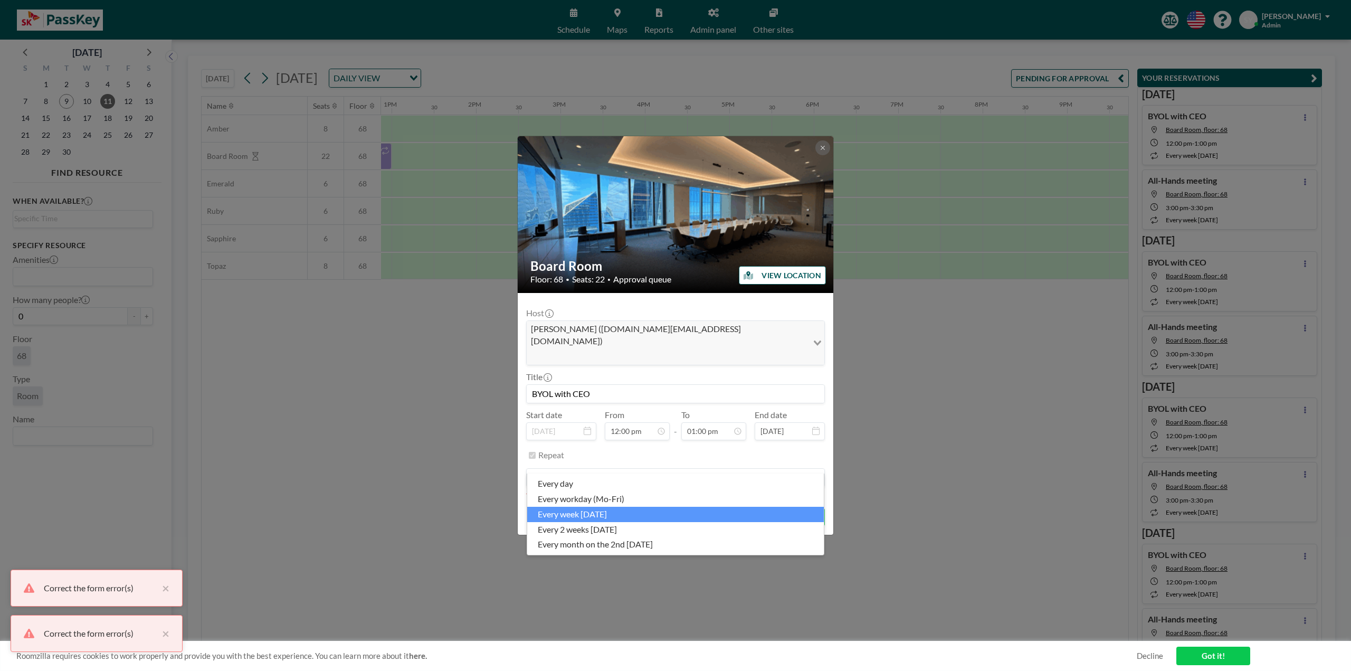
click at [785, 471] on input "Search for option" at bounding box center [669, 478] width 283 height 14
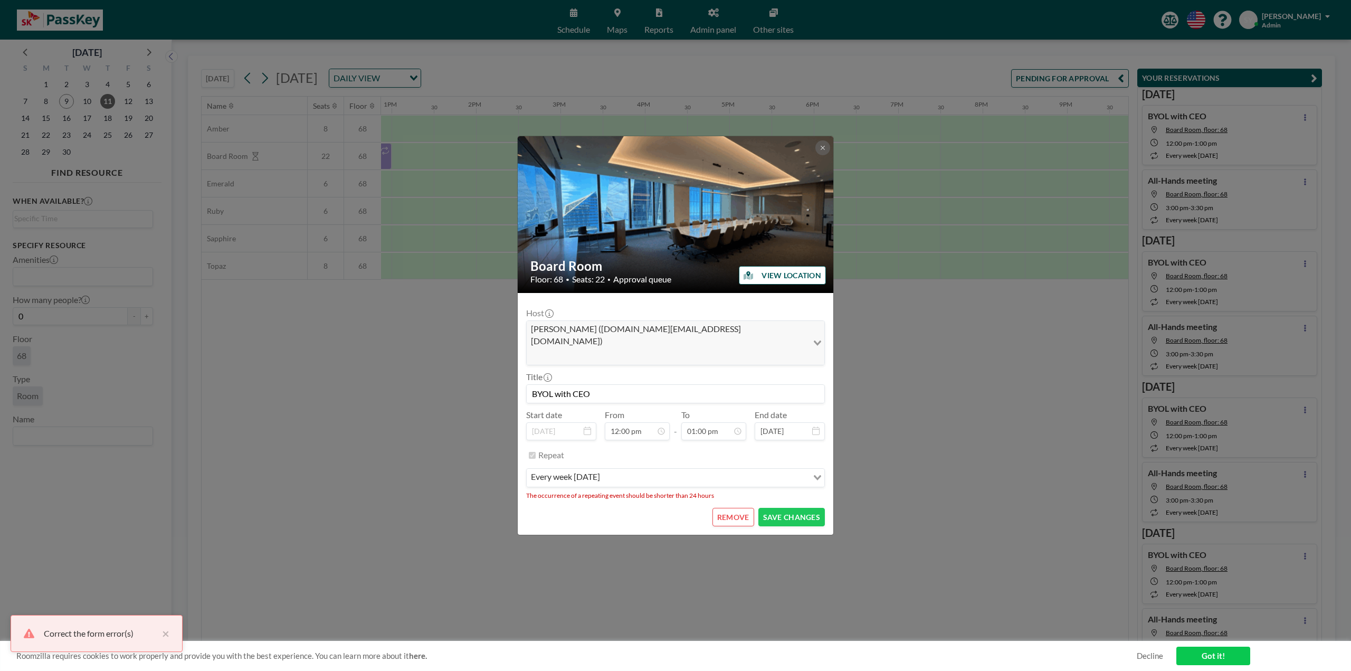
click at [782, 453] on div "Repeat every week [DATE] Loading..." at bounding box center [675, 469] width 299 height 45
click at [586, 426] on icon at bounding box center [587, 430] width 7 height 8
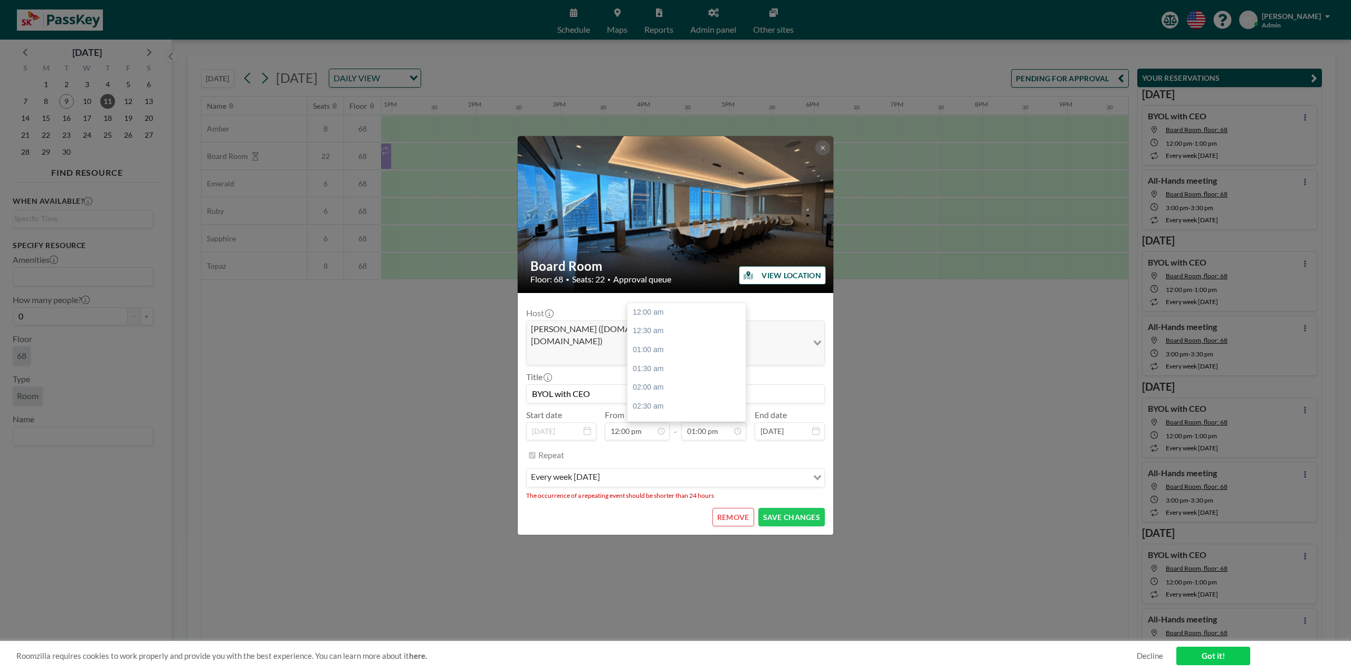
scroll to position [488, 0]
click at [793, 382] on span "26" at bounding box center [793, 389] width 15 height 15
type input "[DATE]"
click at [795, 508] on button "SAVE CHANGES" at bounding box center [791, 517] width 67 height 18
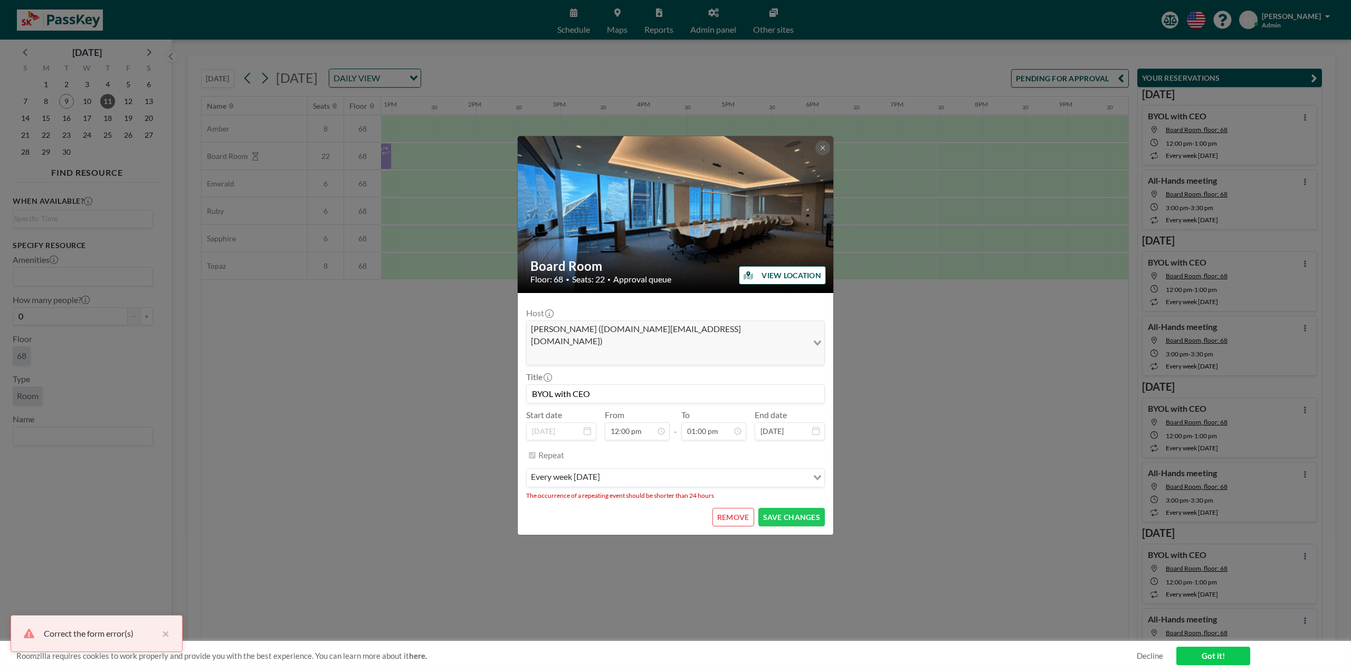
click at [666, 471] on input "Search for option" at bounding box center [705, 478] width 204 height 14
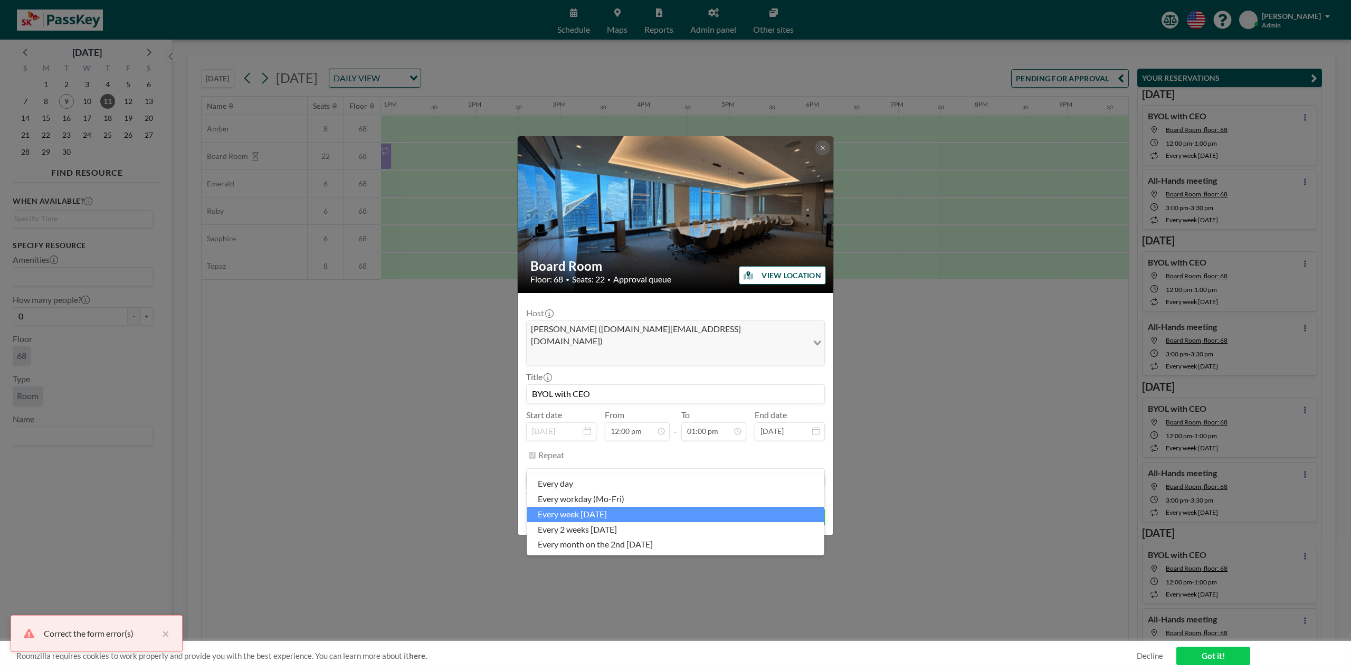
click at [638, 512] on li "every week [DATE]" at bounding box center [675, 514] width 297 height 15
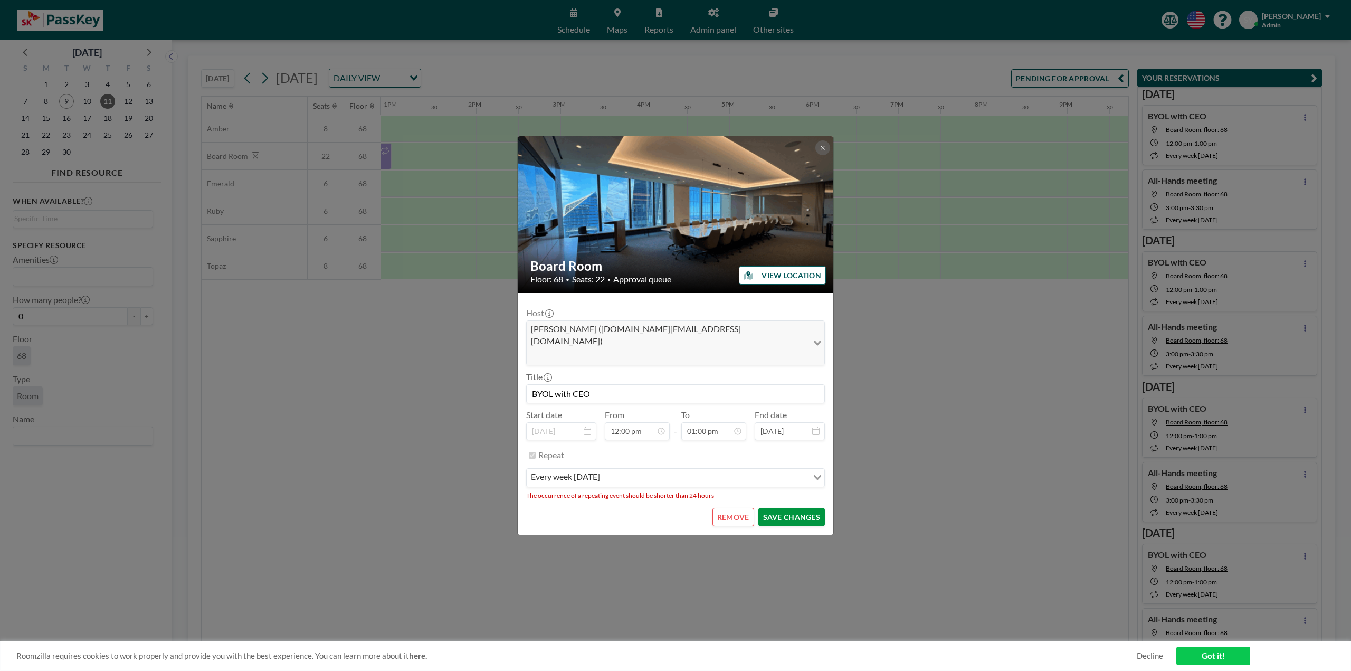
click at [795, 509] on button "SAVE CHANGES" at bounding box center [791, 517] width 67 height 18
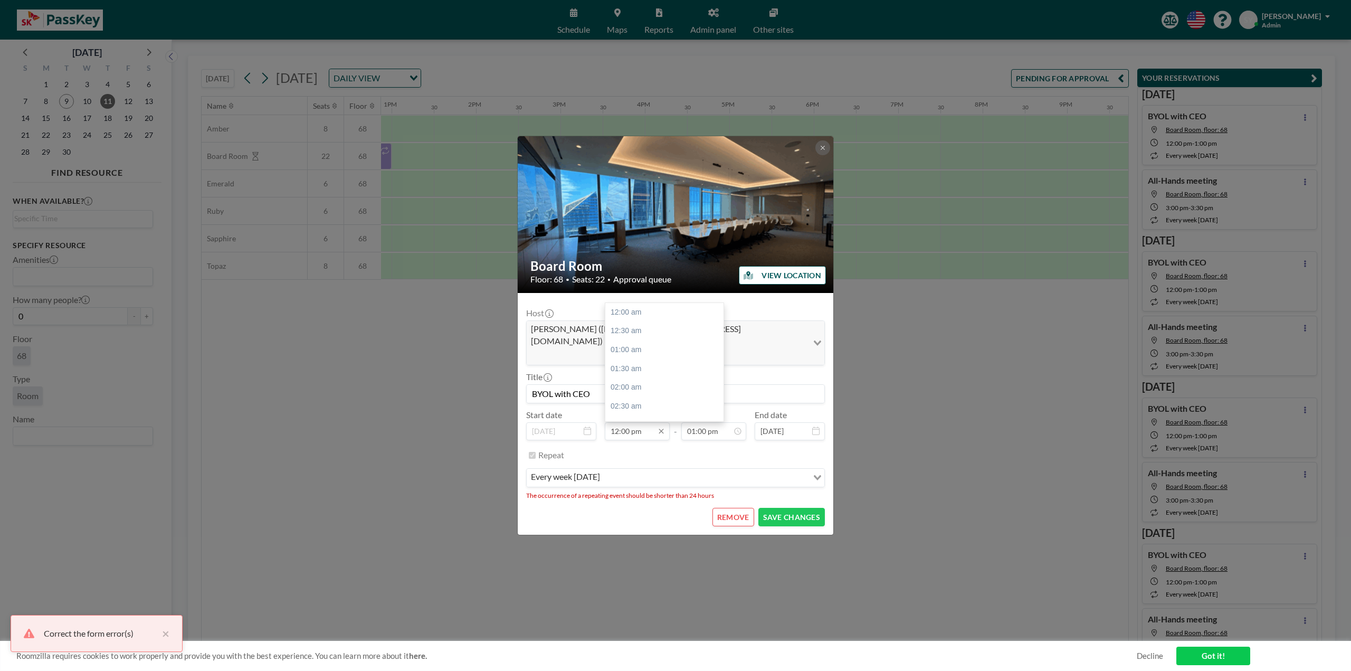
scroll to position [451, 0]
click at [645, 422] on input "12:00 pm" at bounding box center [637, 431] width 65 height 18
click at [635, 303] on div "12:00 pm" at bounding box center [667, 312] width 124 height 19
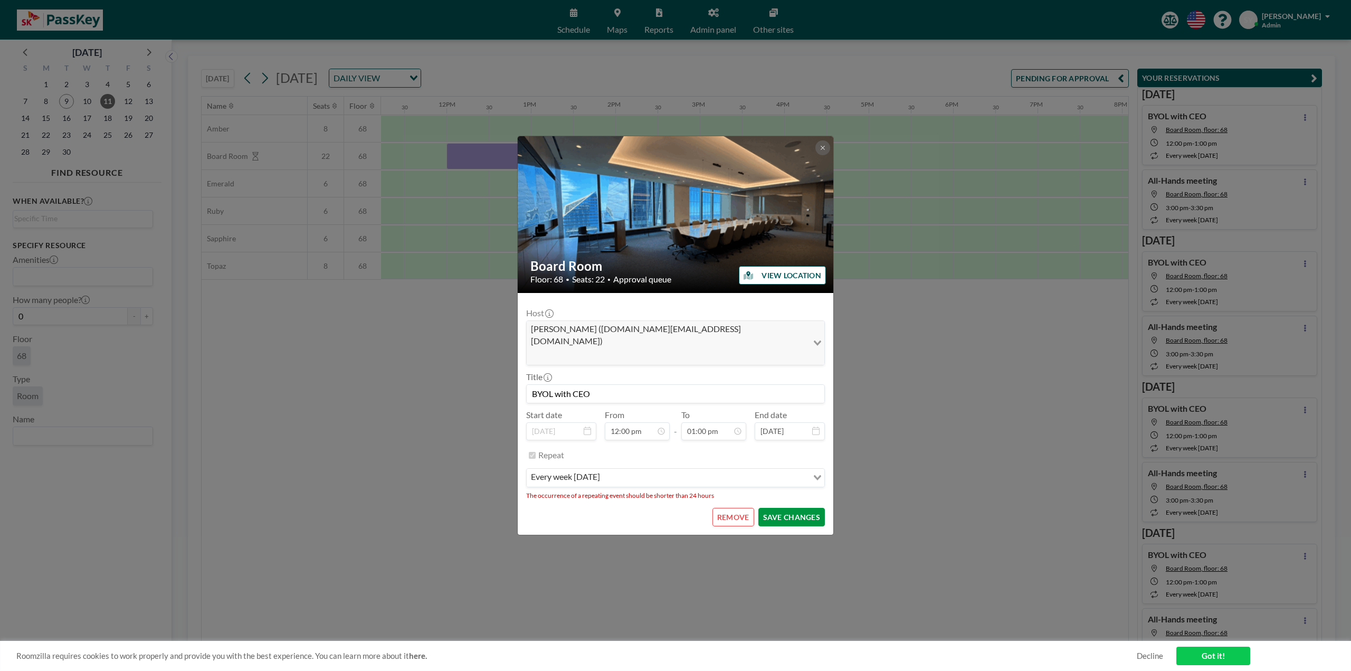
scroll to position [0, 971]
click at [781, 511] on button "SAVE CHANGES" at bounding box center [791, 517] width 67 height 18
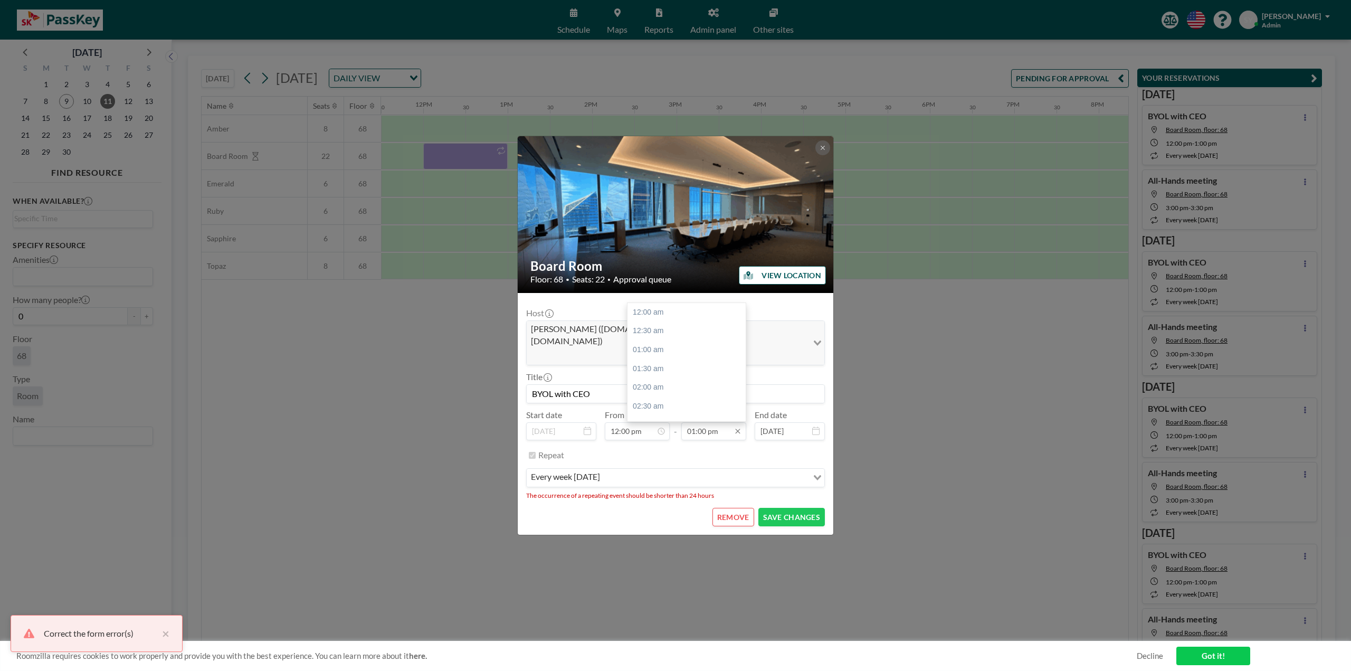
scroll to position [488, 0]
click at [710, 422] on input "01:00 pm" at bounding box center [713, 431] width 65 height 18
click at [781, 508] on button "SAVE CHANGES" at bounding box center [791, 517] width 67 height 18
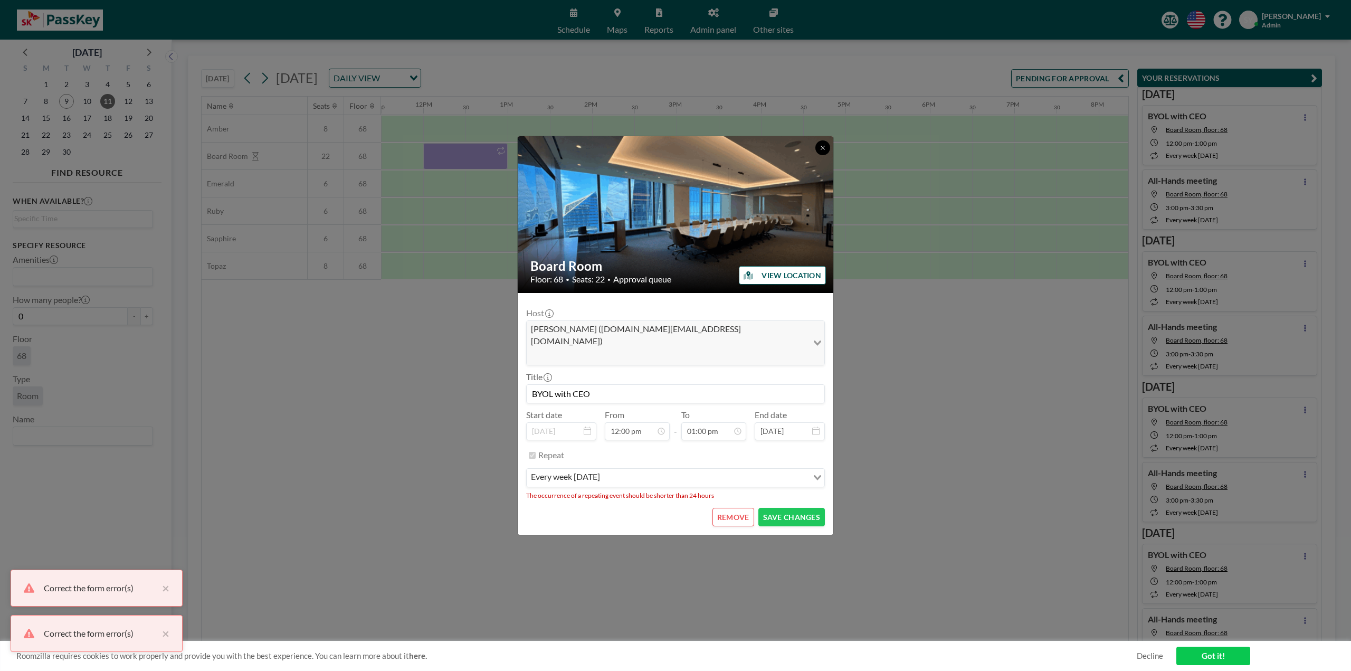
click at [817, 155] on button at bounding box center [822, 147] width 15 height 15
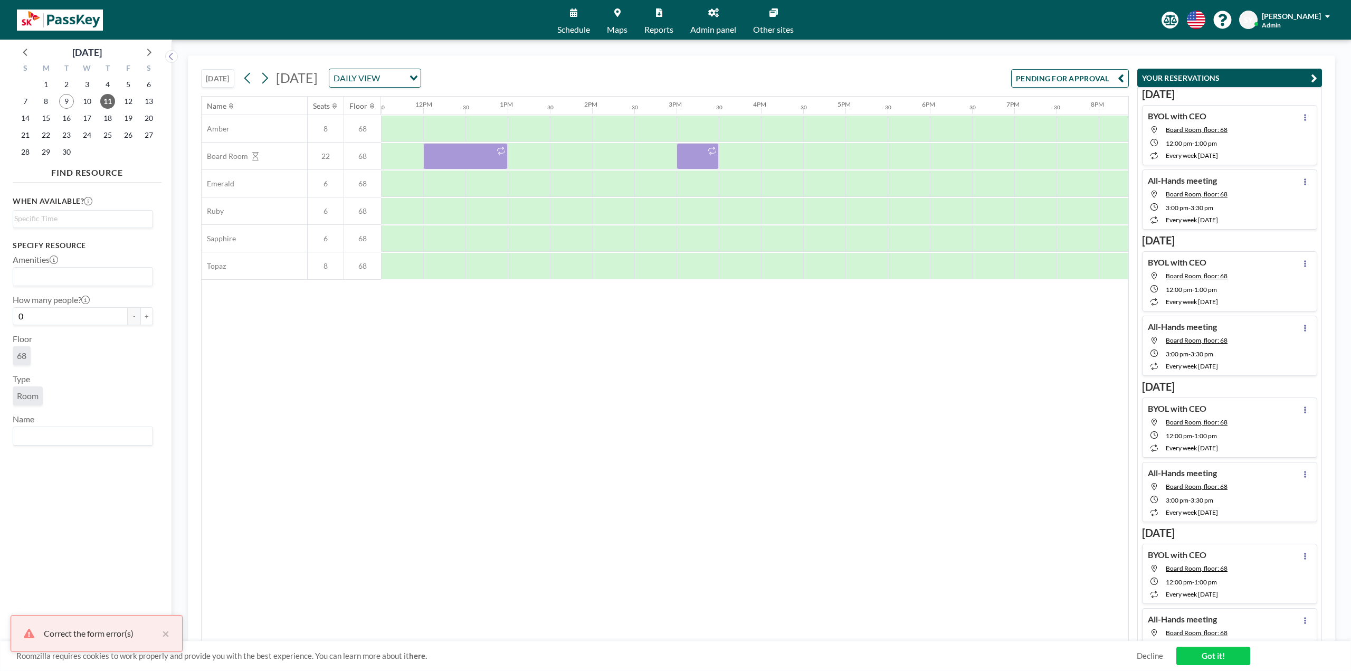
click at [524, 89] on div "[DATE] [DATE] DAILY VIEW Loading... PENDING FOR APPROVAL" at bounding box center [665, 76] width 928 height 40
click at [530, 68] on div "[DATE] [DATE] DAILY VIEW Loading... PENDING FOR APPROVAL" at bounding box center [665, 76] width 928 height 40
click at [407, 78] on input "Search for option" at bounding box center [368, 78] width 77 height 14
click at [533, 106] on li "WEEKLY VIEW" at bounding box center [511, 112] width 90 height 15
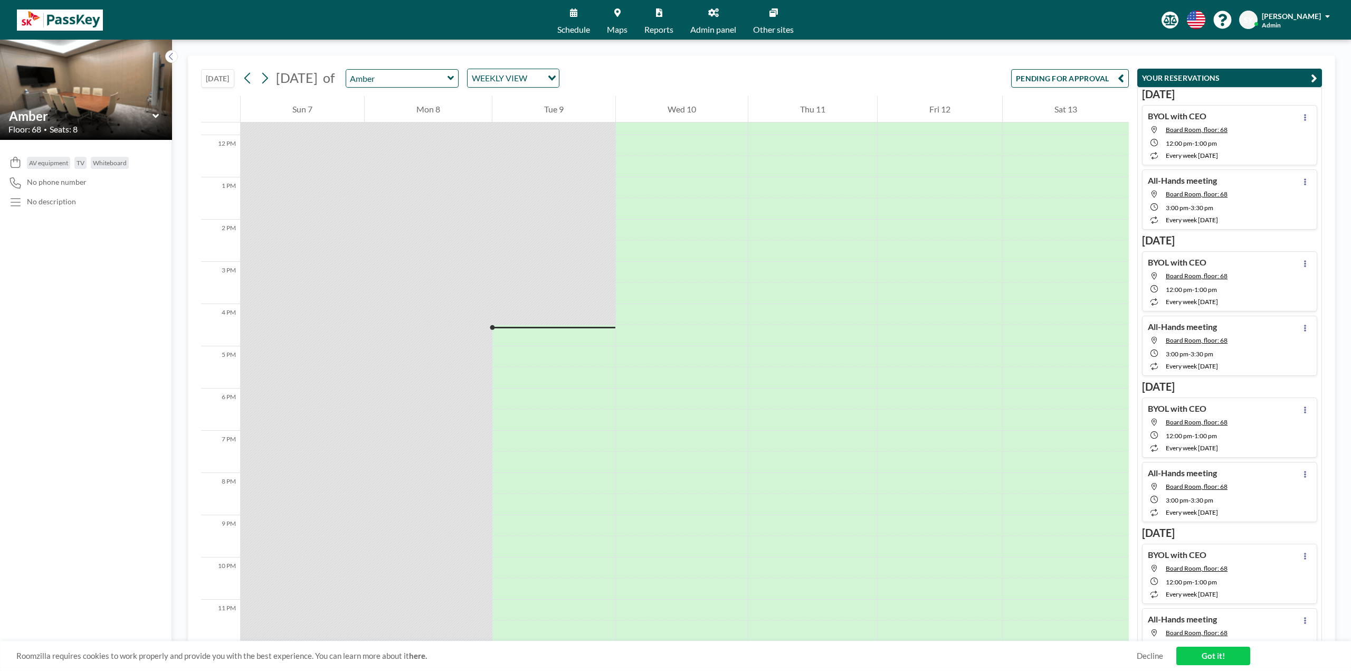
scroll to position [499, 0]
click at [448, 77] on input "text" at bounding box center [396, 78] width 101 height 17
type input "Board Room"
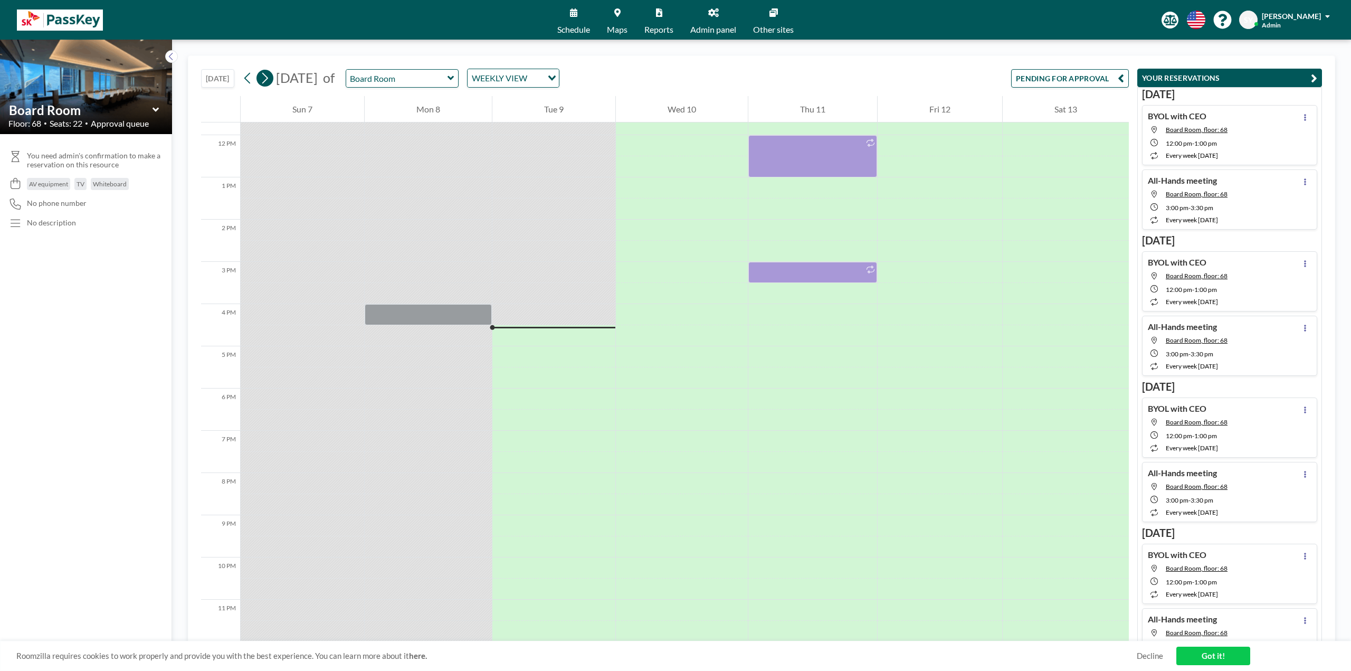
click at [263, 78] on icon at bounding box center [265, 78] width 10 height 16
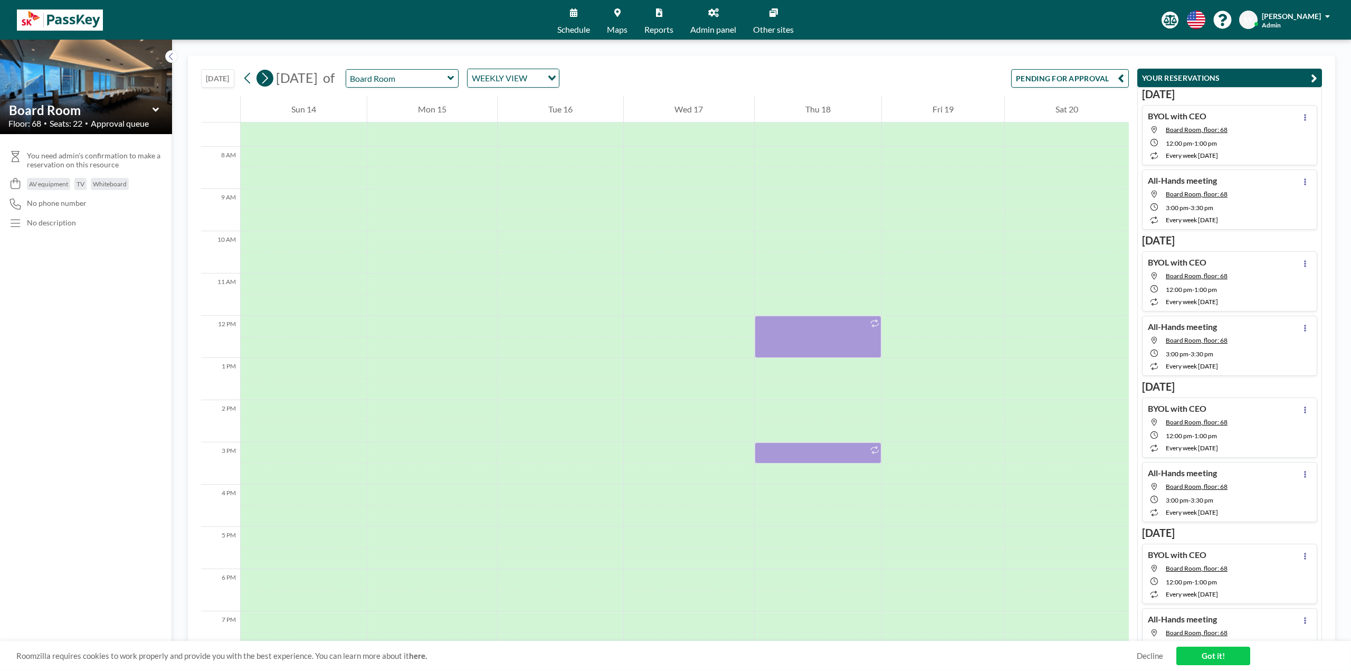
scroll to position [317, 0]
click at [263, 78] on icon at bounding box center [265, 78] width 10 height 16
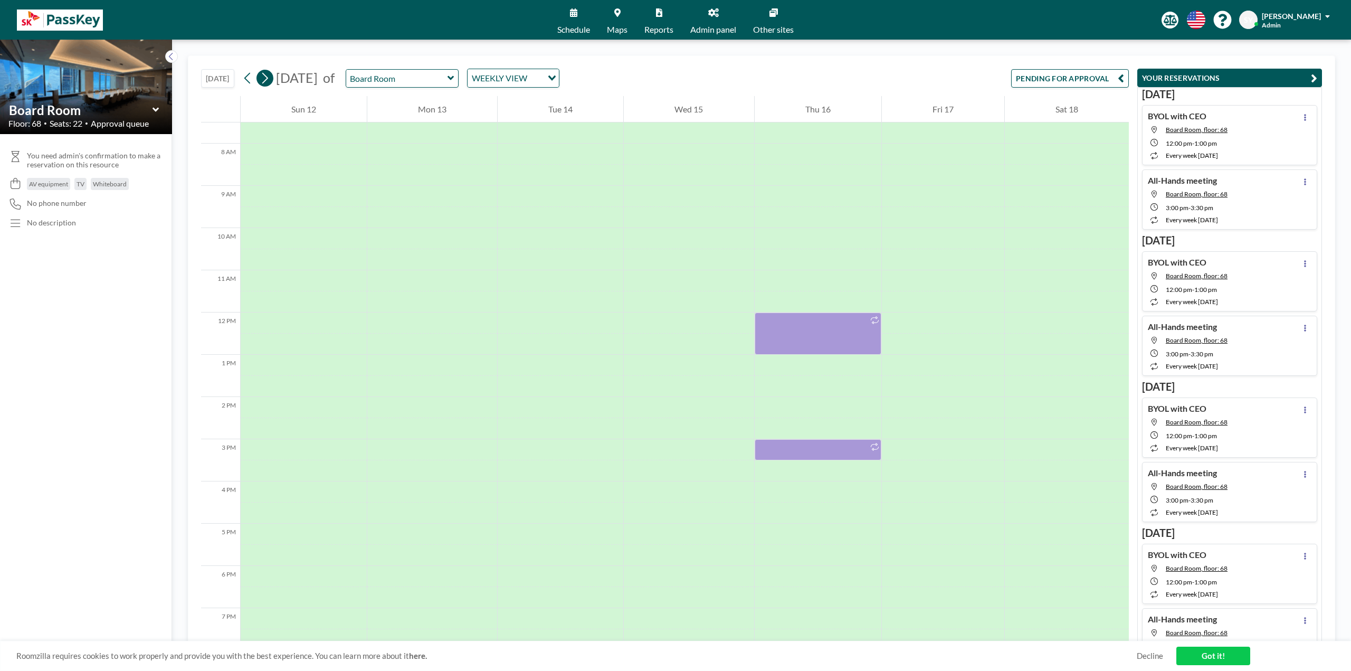
click at [263, 78] on icon at bounding box center [265, 78] width 10 height 16
click at [264, 78] on icon at bounding box center [265, 78] width 10 height 16
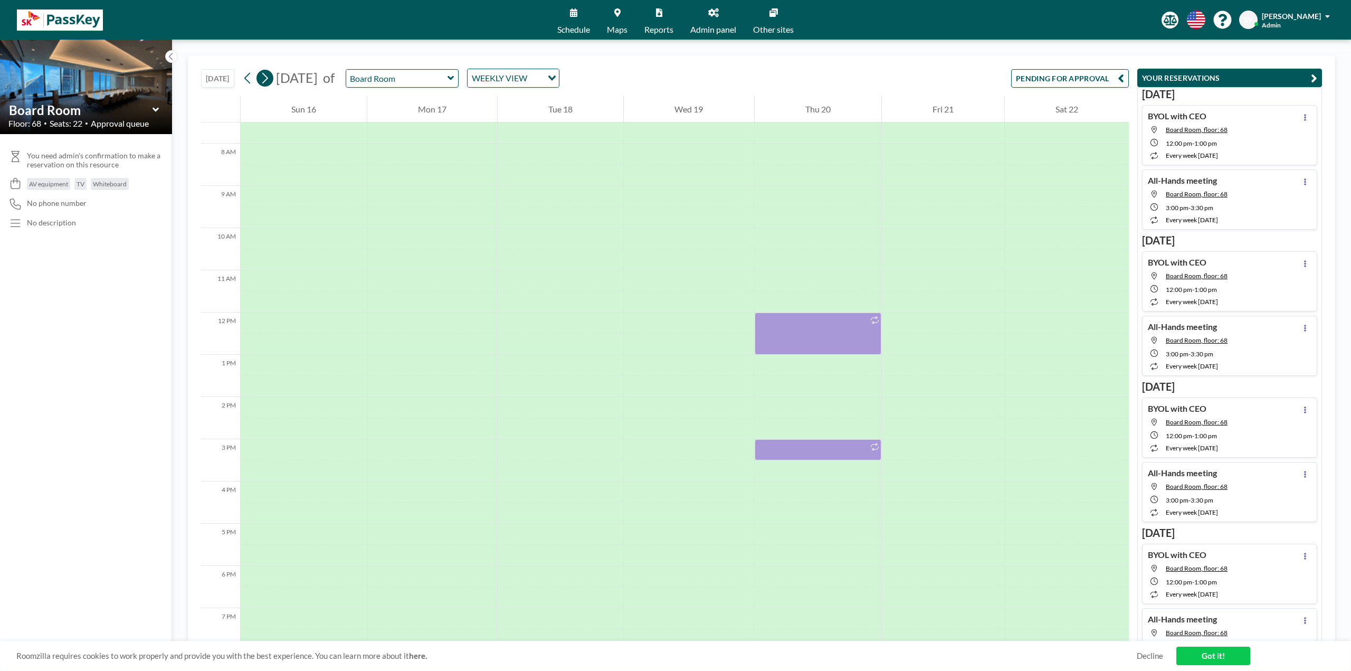
click at [264, 78] on icon at bounding box center [265, 78] width 10 height 16
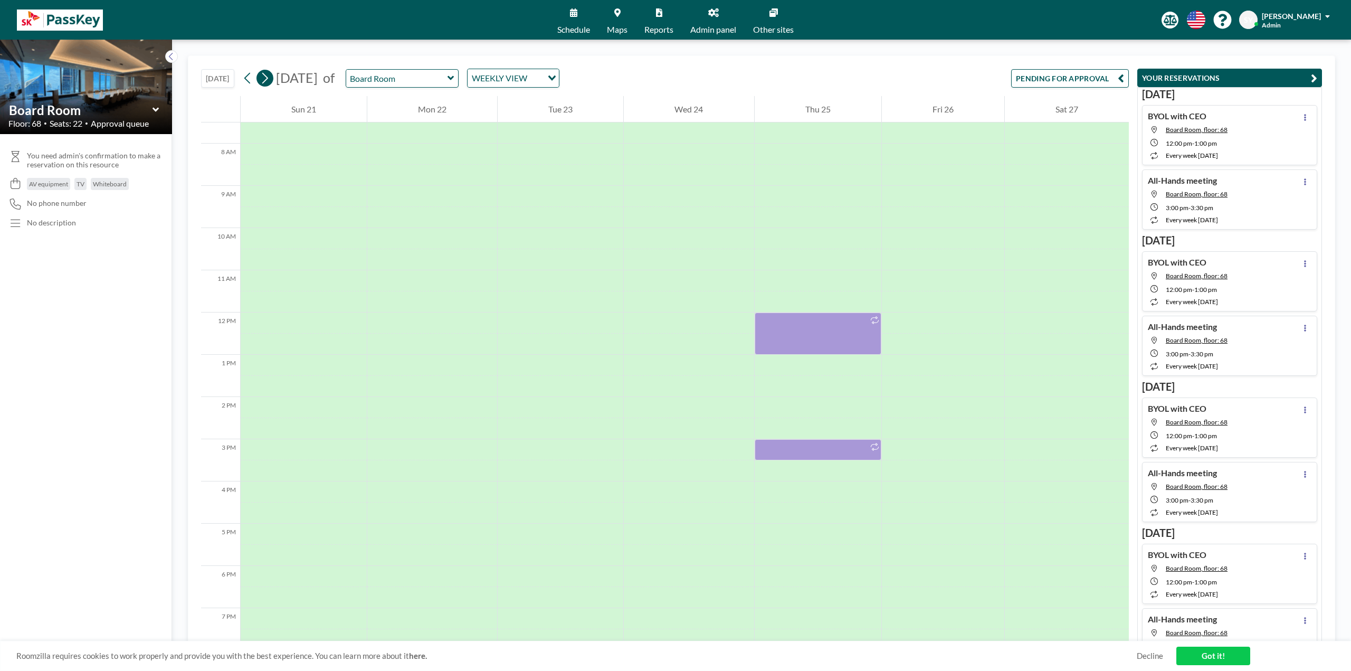
click at [264, 78] on icon at bounding box center [265, 78] width 10 height 16
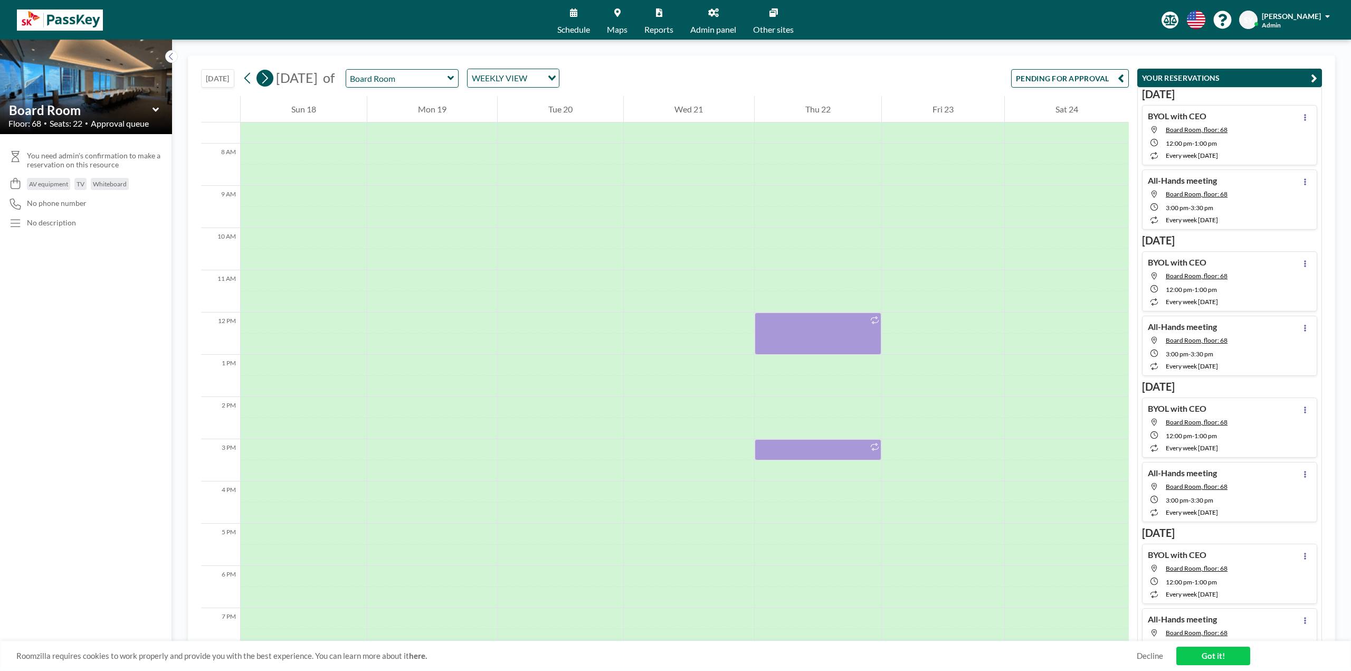
click at [264, 78] on icon at bounding box center [265, 78] width 10 height 16
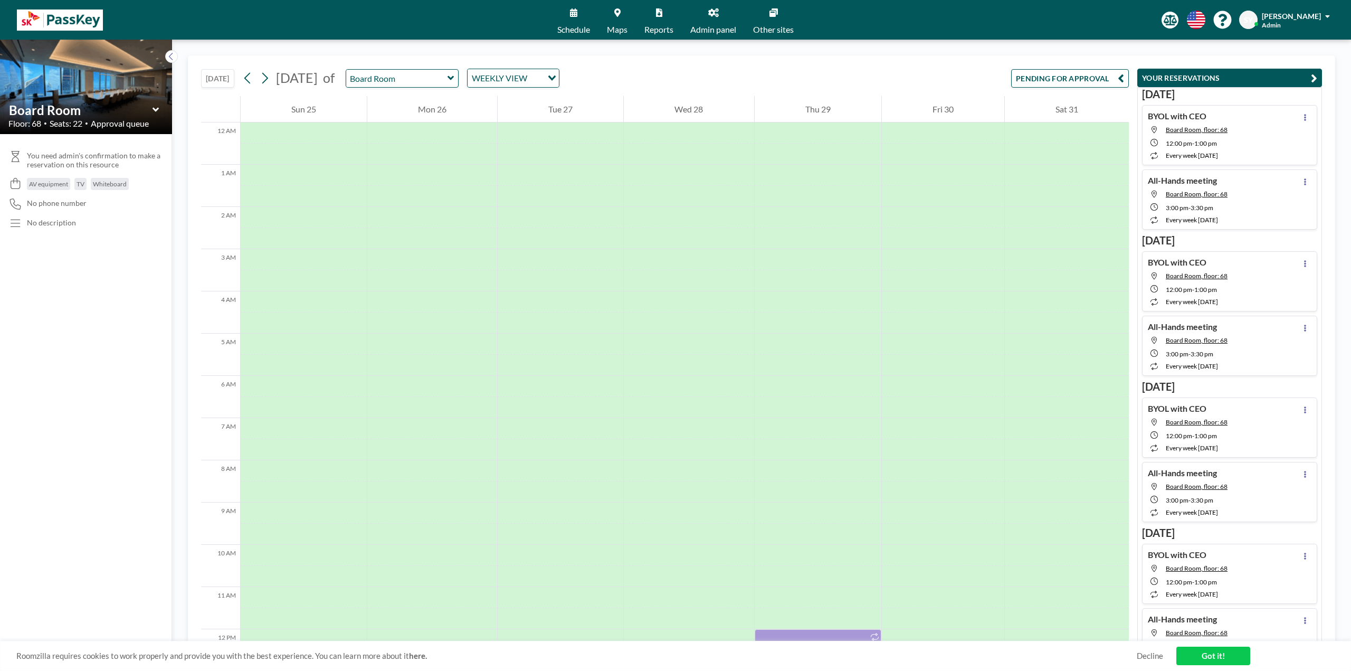
click at [213, 83] on button "[DATE]" at bounding box center [217, 78] width 33 height 18
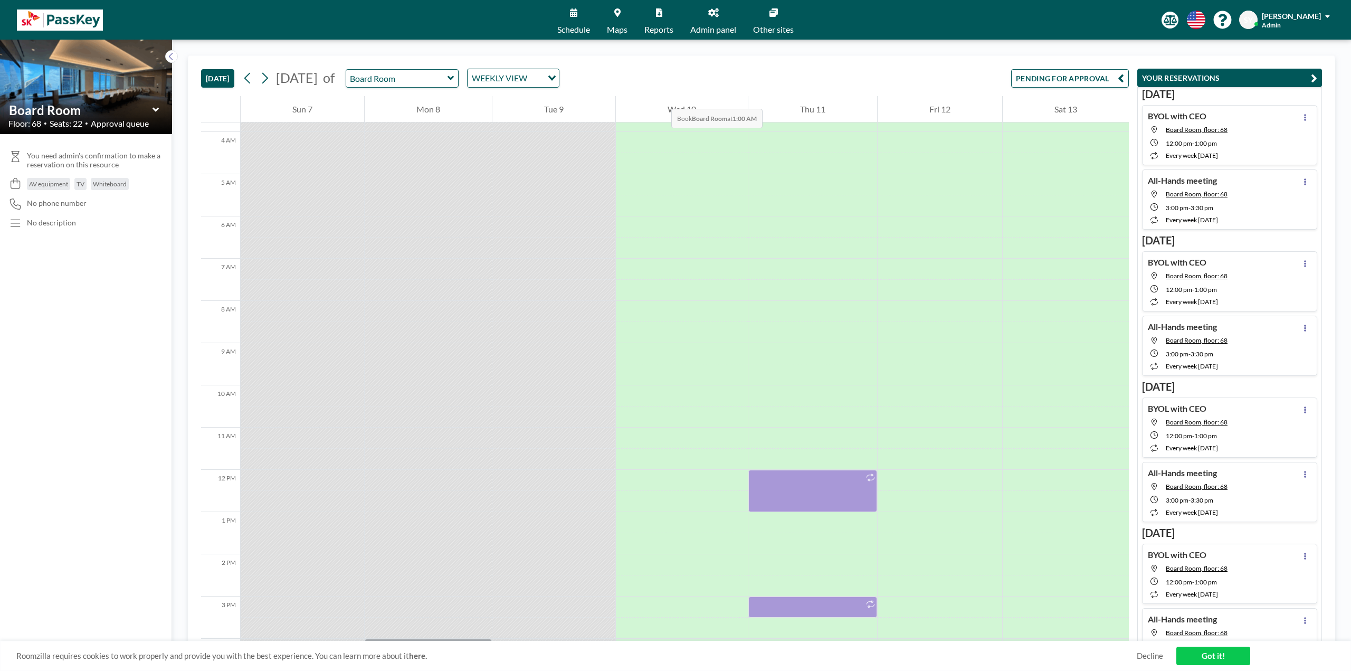
scroll to position [77, 0]
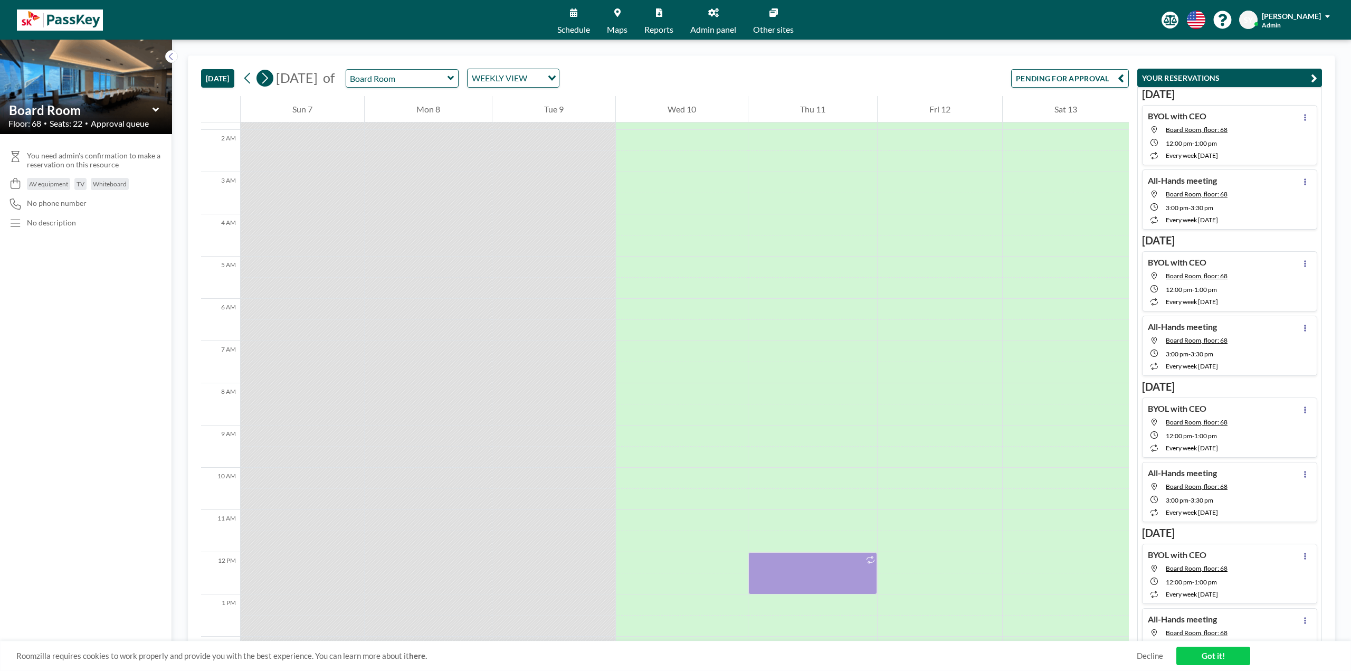
click at [264, 84] on icon at bounding box center [265, 78] width 10 height 16
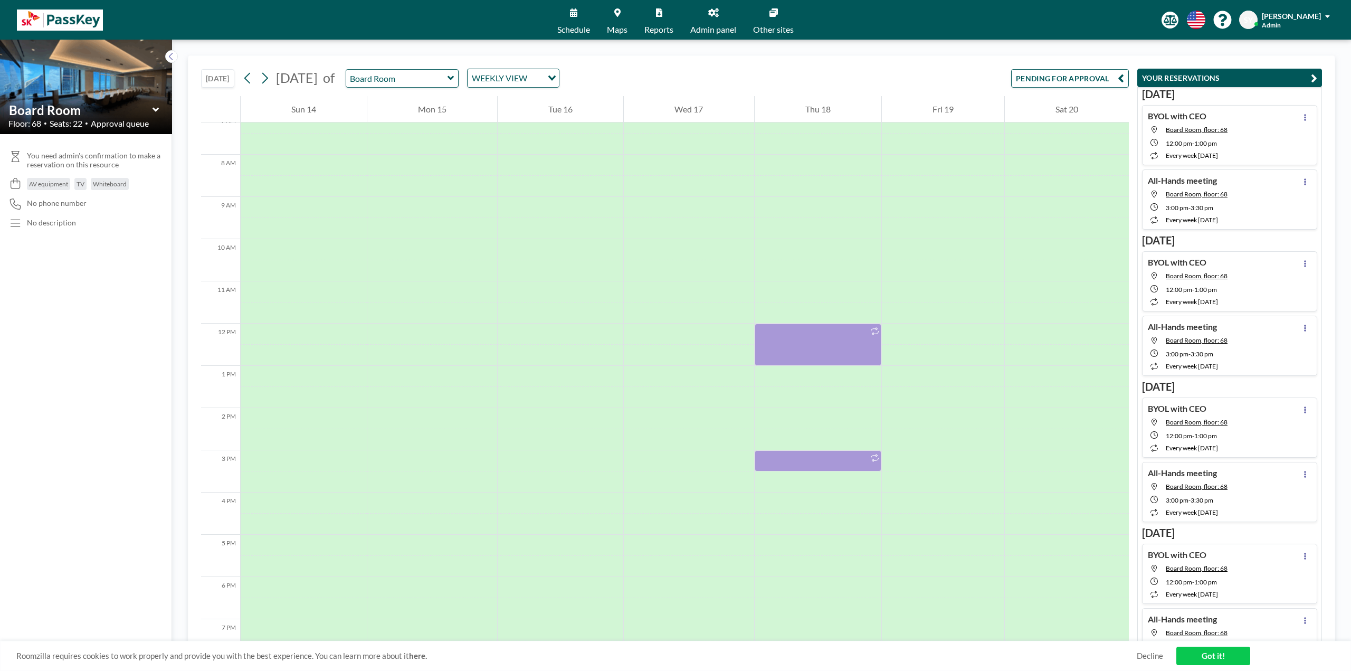
scroll to position [317, 0]
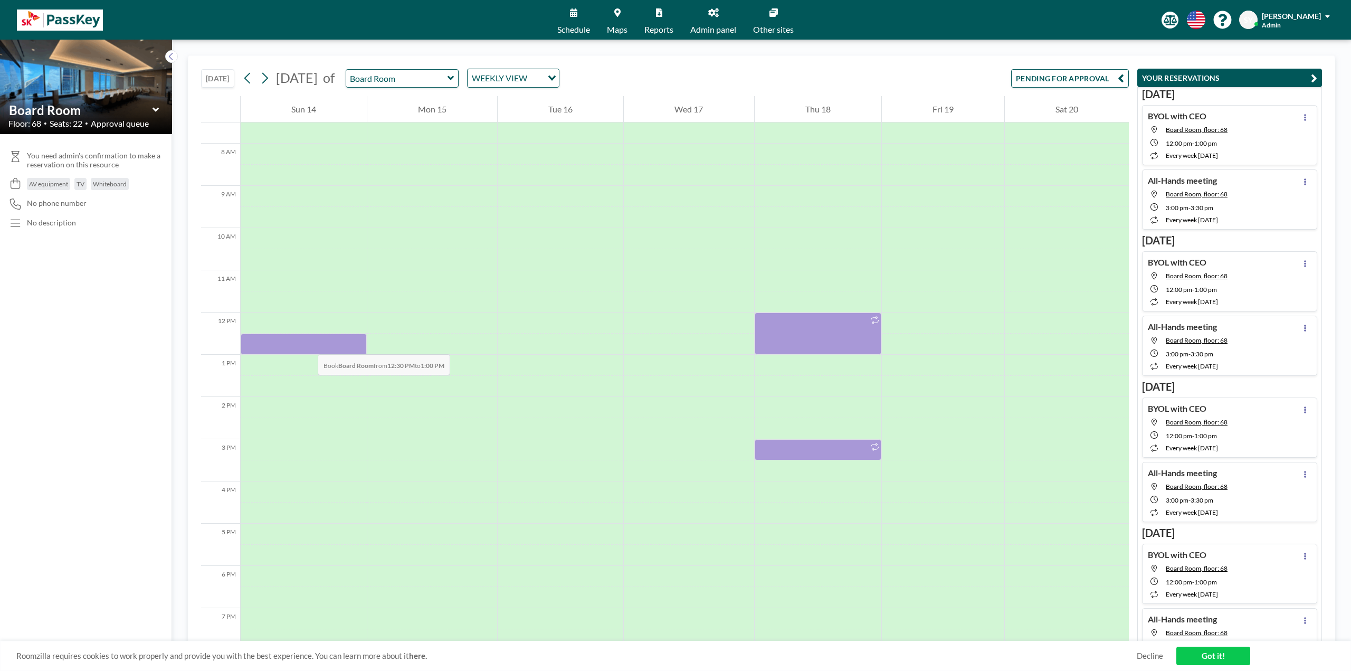
click at [307, 343] on div at bounding box center [304, 344] width 126 height 21
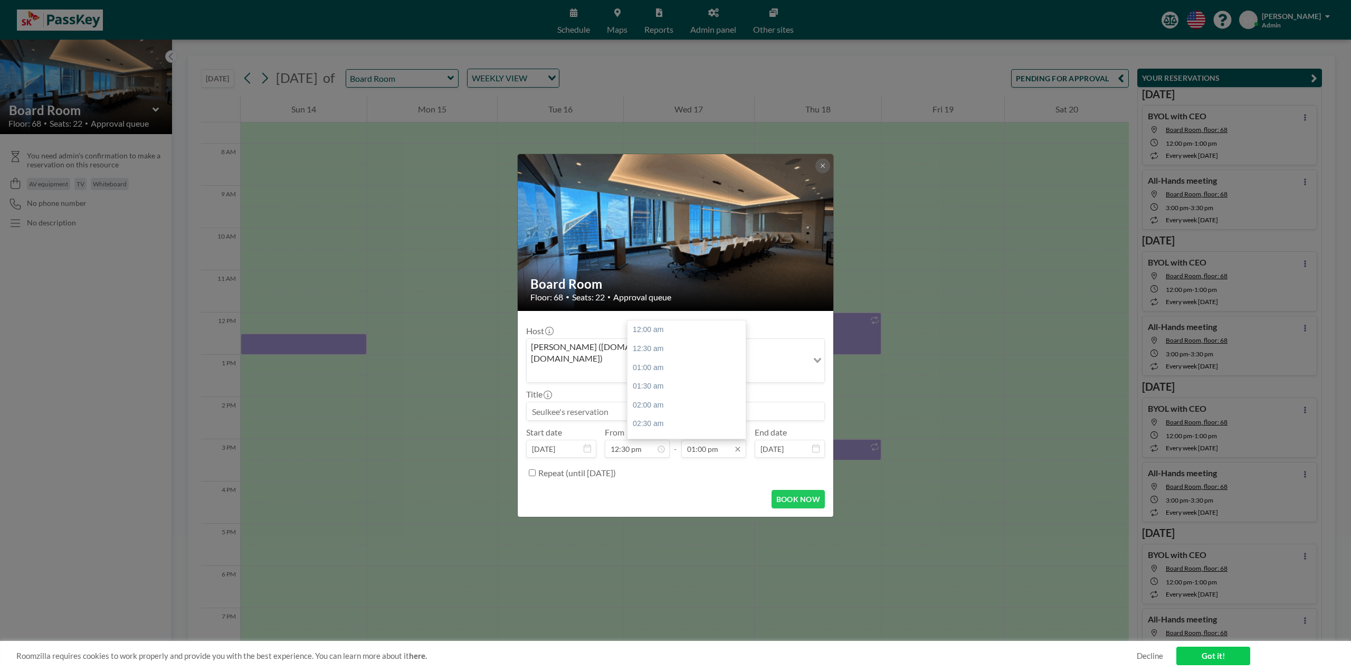
scroll to position [488, 0]
click at [715, 441] on input "01:00 pm" at bounding box center [713, 449] width 65 height 18
click at [670, 339] on div "01:30 pm" at bounding box center [690, 348] width 124 height 19
type input "01:30 pm"
click at [662, 402] on input at bounding box center [676, 411] width 298 height 18
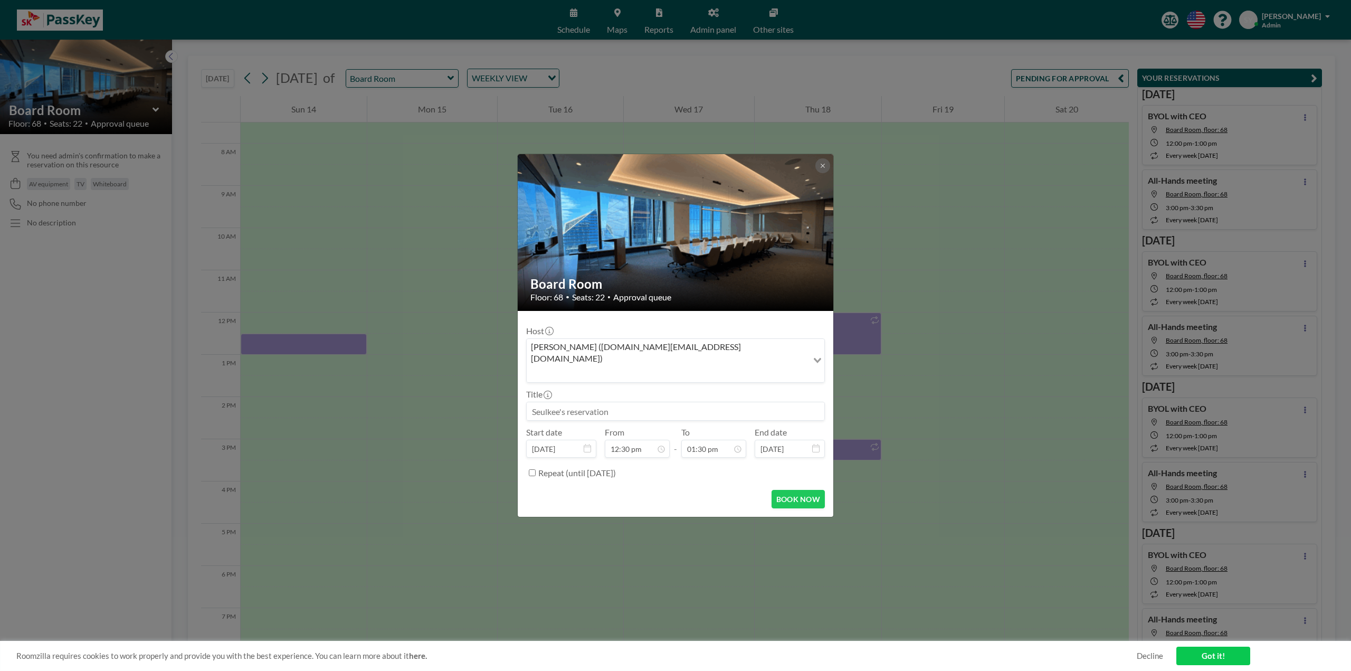
paste input "Revel Lunch & Learn event"
type input "Revel Lunch & Learn event"
click at [808, 493] on button "BOOK NOW" at bounding box center [798, 499] width 53 height 18
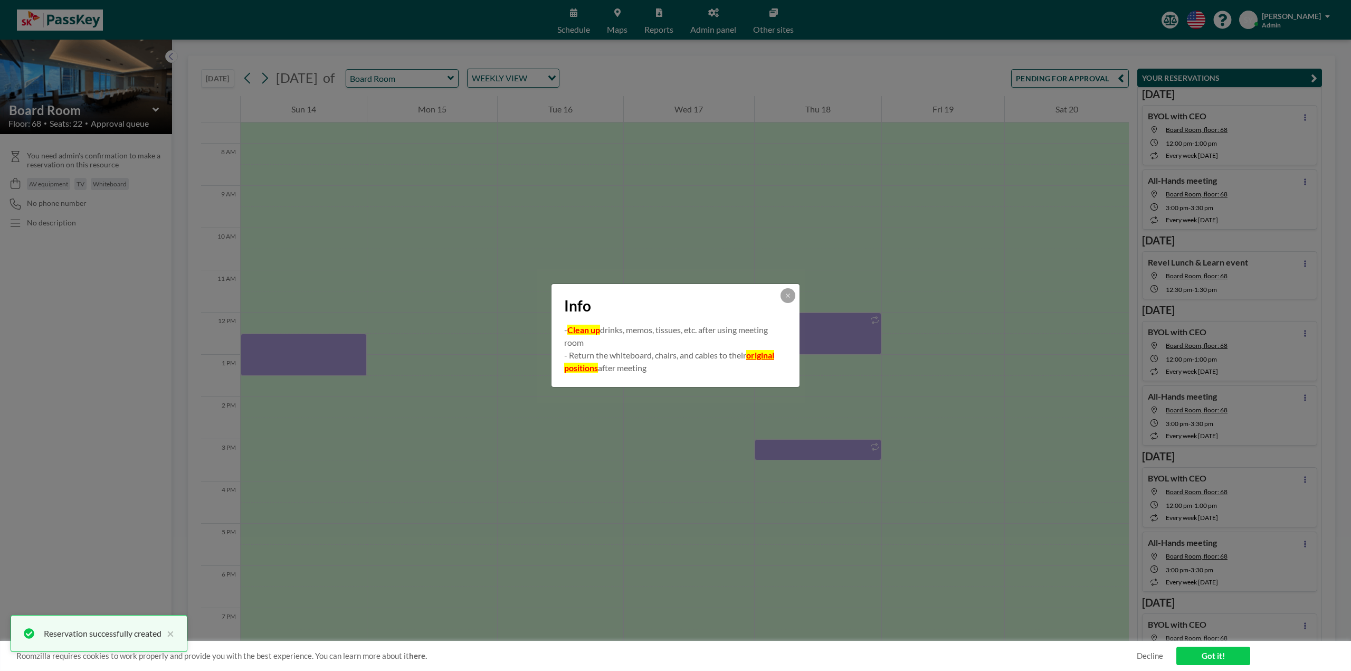
click at [795, 294] on div "Info" at bounding box center [676, 304] width 248 height 40
click at [795, 293] on div "Info" at bounding box center [676, 304] width 248 height 40
click at [791, 295] on button at bounding box center [788, 295] width 15 height 15
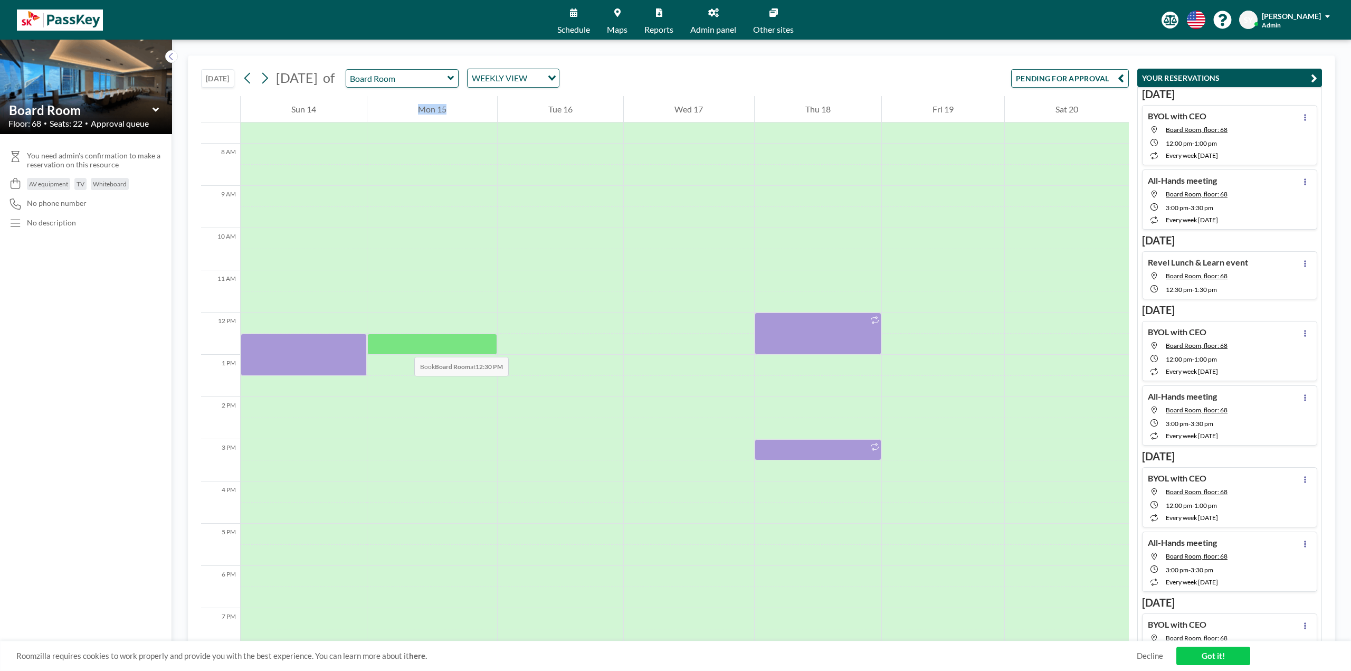
drag, startPoint x: 308, startPoint y: 349, endPoint x: 404, endPoint y: 346, distance: 95.6
click at [404, 346] on div "12 AM 1 AM 2 AM 3 AM 4 AM 5 AM 6 AM 7 AM 8 AM 9 AM 10 AM 11 AM 12 PM 1 PM 2 PM …" at bounding box center [665, 299] width 928 height 1040
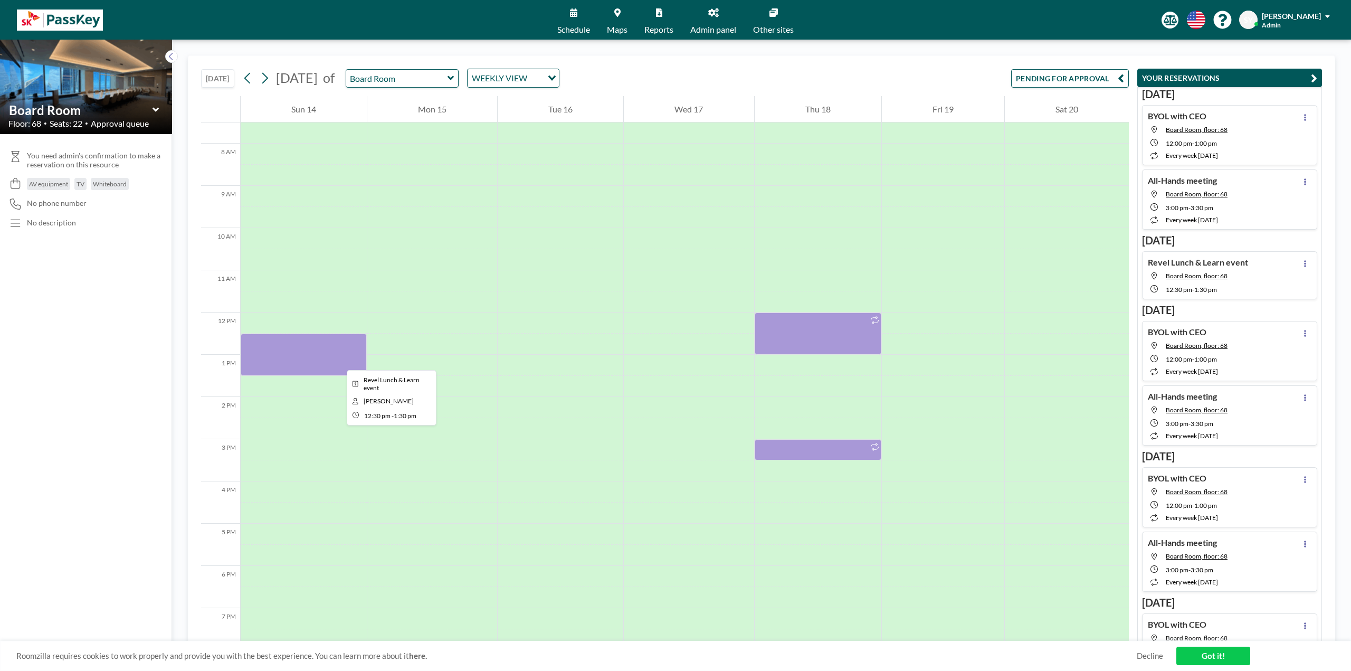
click at [338, 360] on div at bounding box center [304, 355] width 126 height 42
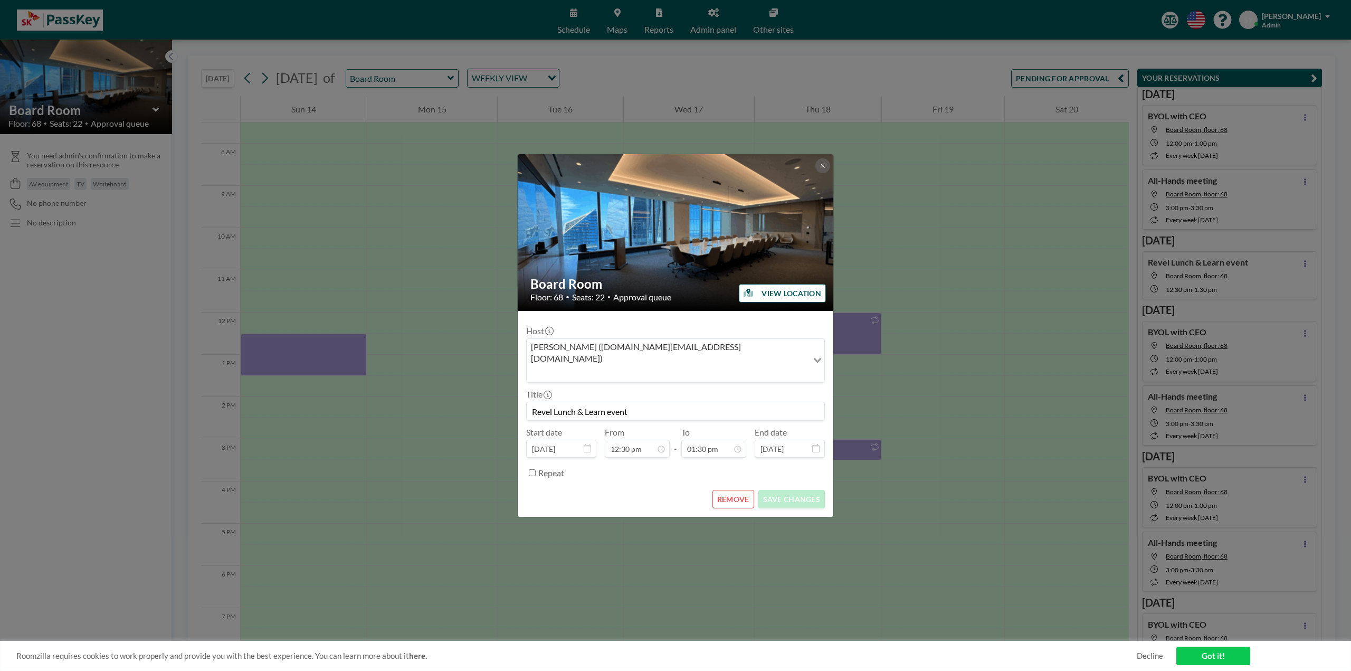
click at [338, 360] on div "Board Room Floor: 68 • Seats: 22 • Approval queue VIEW LOCATION Host [PERSON_NA…" at bounding box center [675, 335] width 1351 height 671
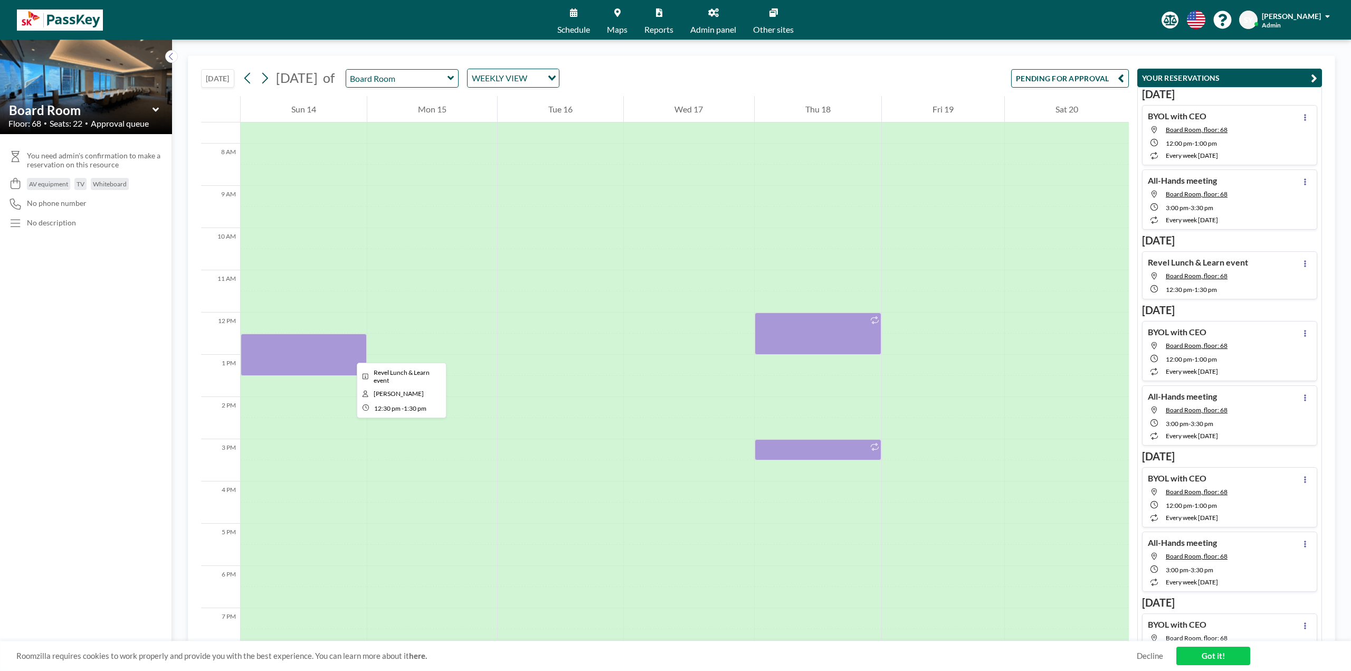
click at [328, 355] on div at bounding box center [304, 355] width 126 height 42
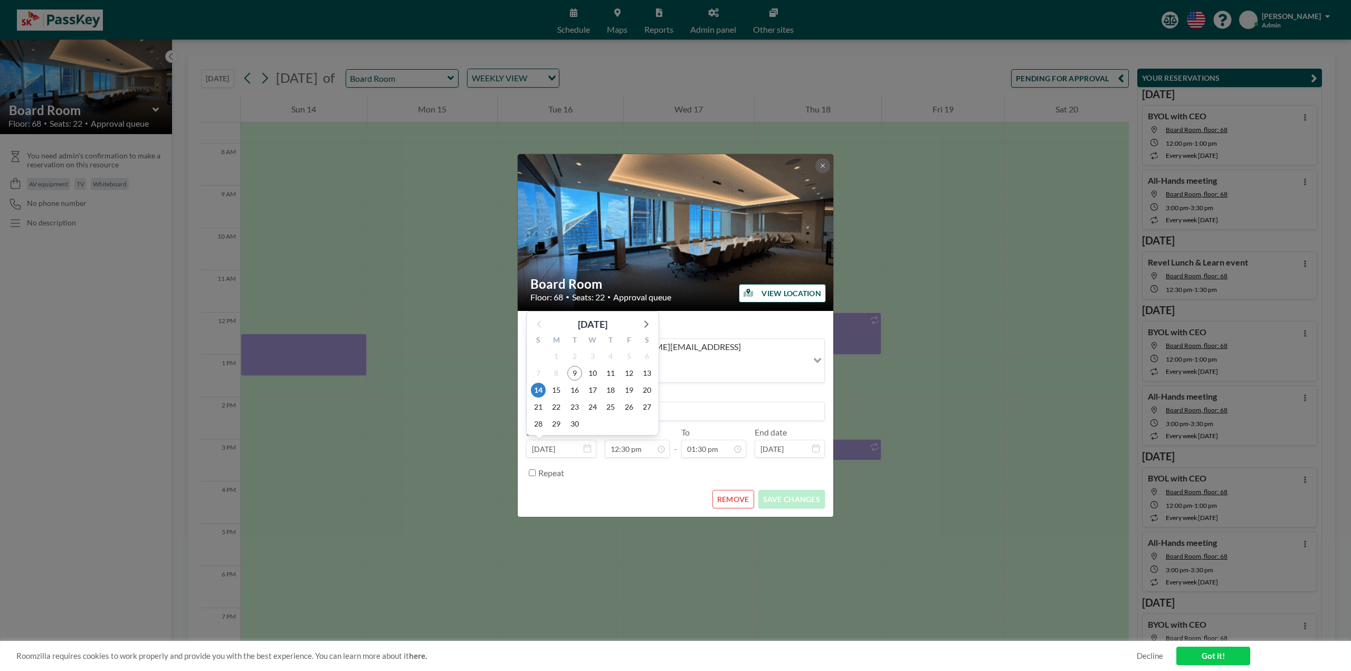
scroll to position [470, 0]
click at [556, 440] on input "[DATE]" at bounding box center [561, 449] width 70 height 18
click at [557, 383] on span "15" at bounding box center [556, 390] width 15 height 15
type input "[DATE]"
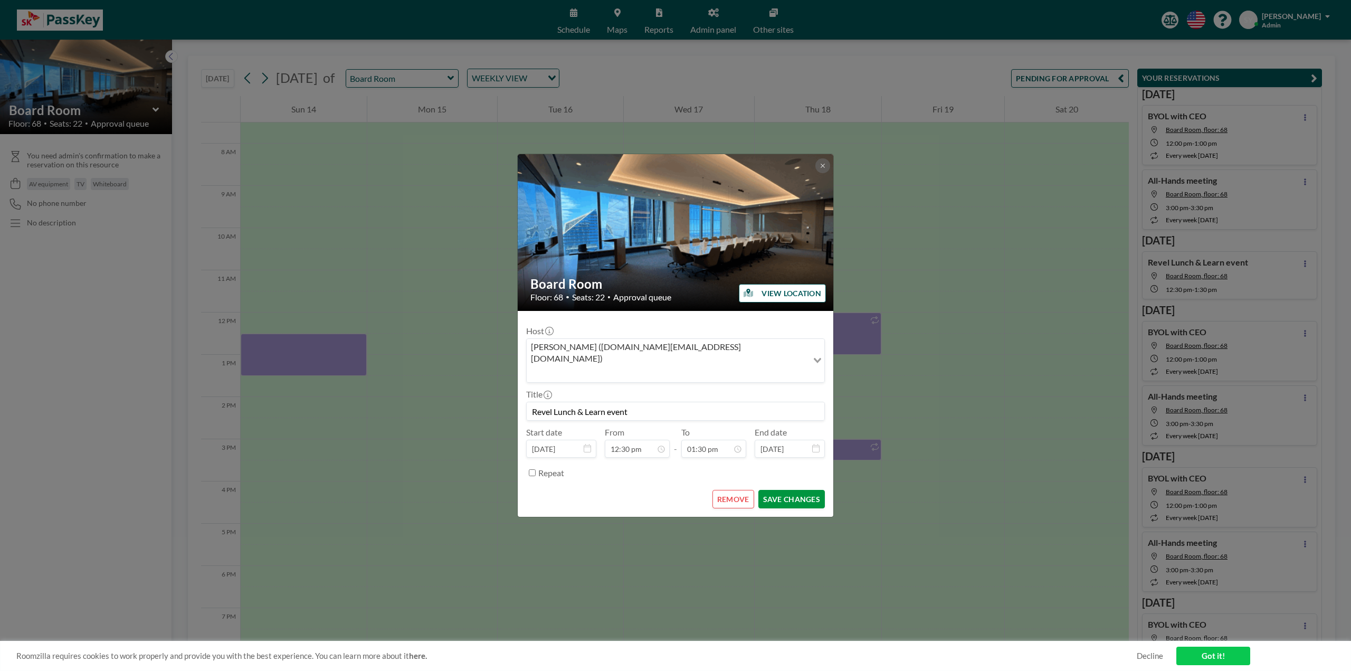
click at [791, 490] on button "SAVE CHANGES" at bounding box center [791, 499] width 67 height 18
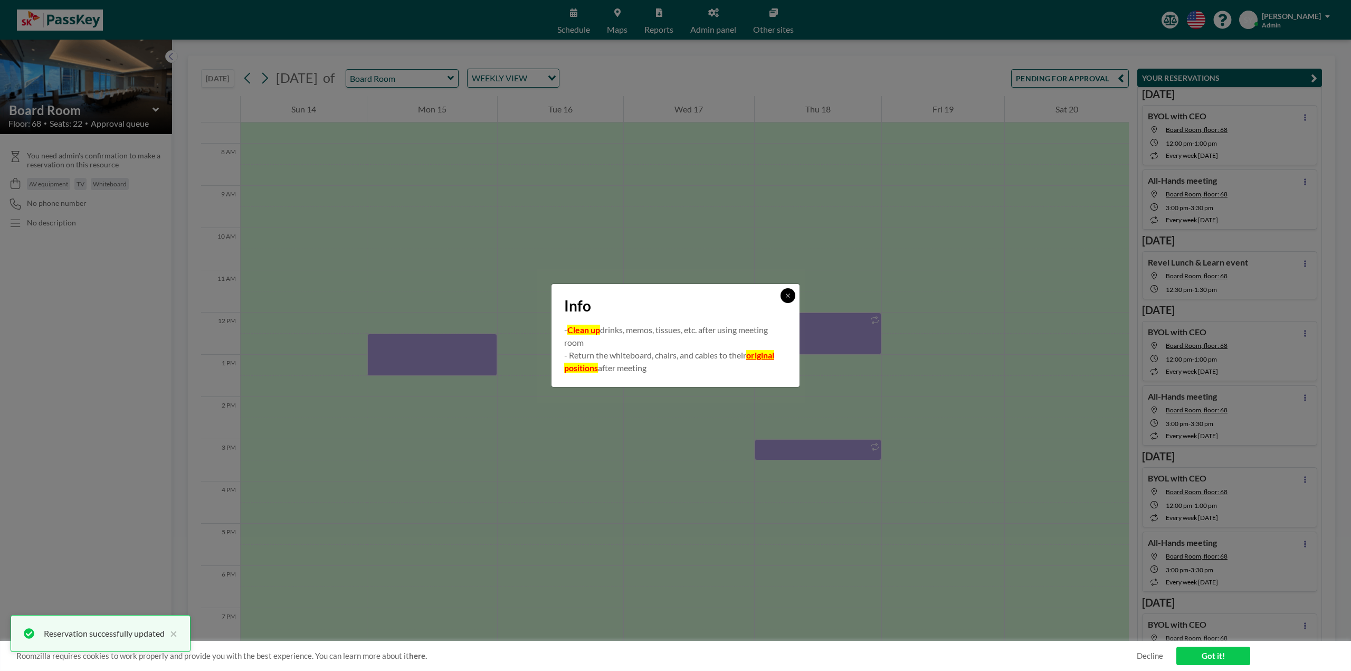
click at [793, 297] on button at bounding box center [788, 295] width 15 height 15
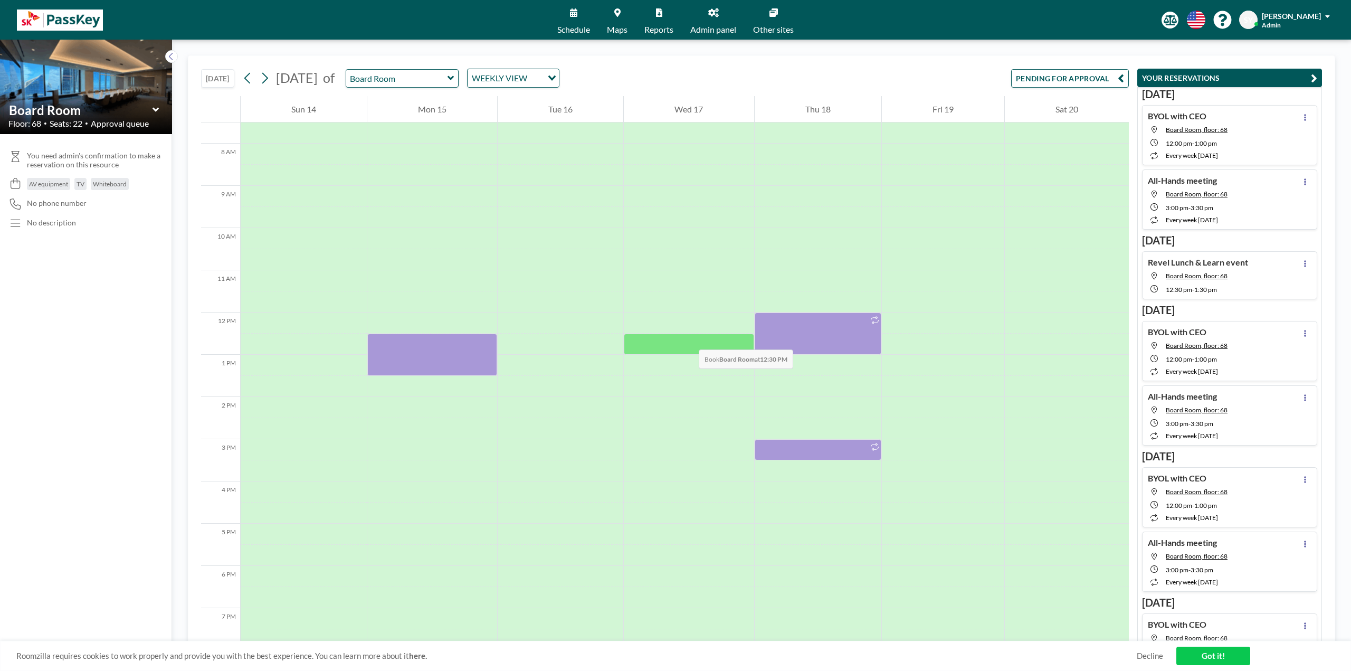
click at [688, 338] on div at bounding box center [689, 344] width 130 height 21
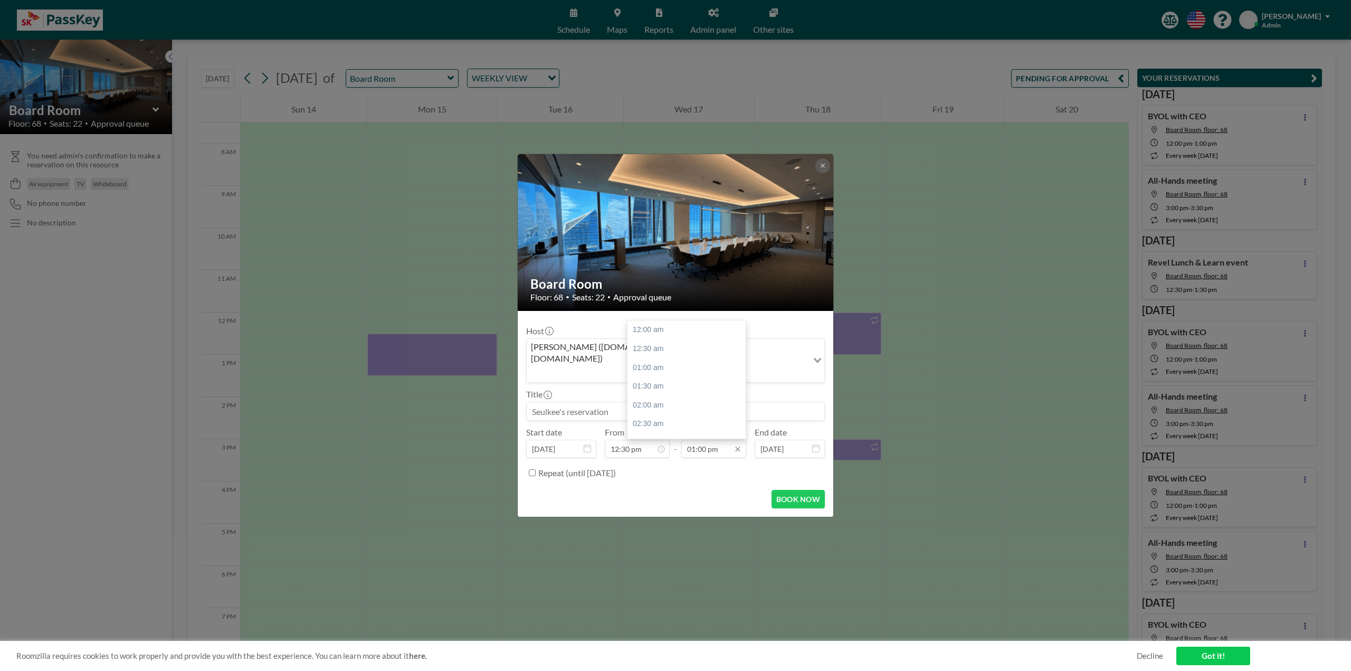
scroll to position [488, 0]
click at [711, 440] on input "01:00 pm" at bounding box center [713, 449] width 65 height 18
click at [673, 339] on div "01:30 pm" at bounding box center [690, 348] width 124 height 19
type input "01:30 pm"
click at [668, 402] on input at bounding box center [676, 411] width 298 height 18
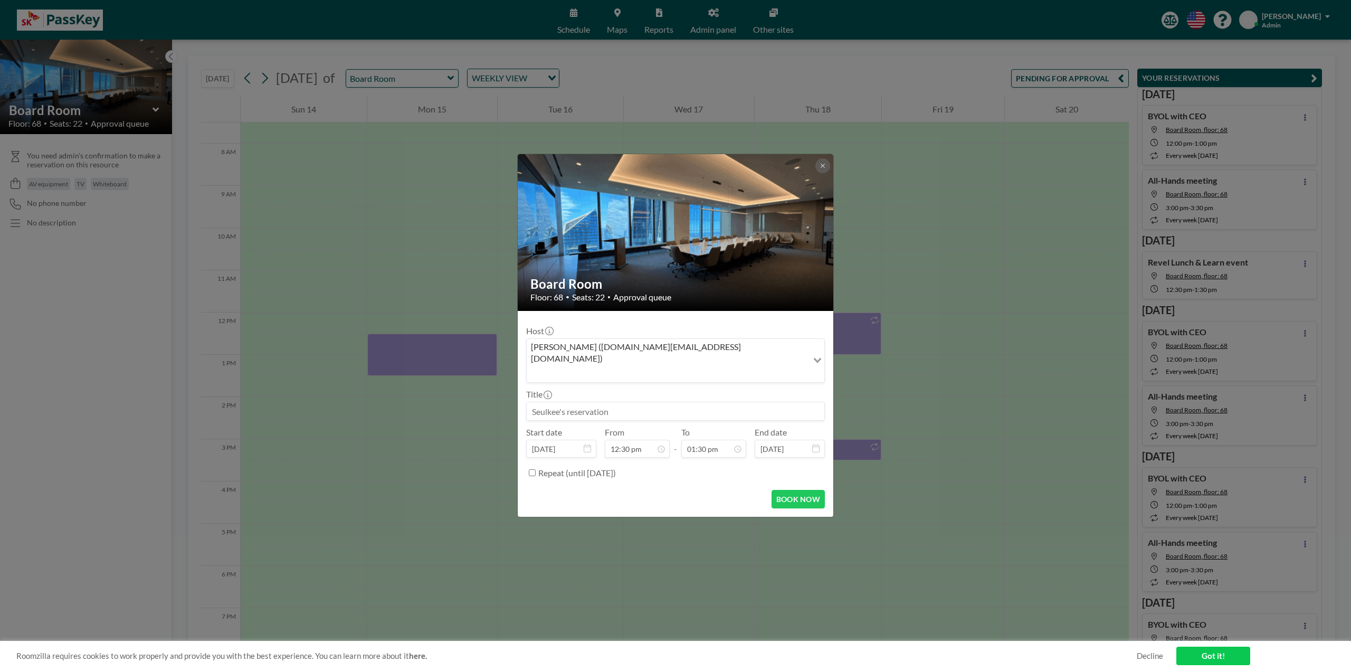
type input "d"
type input "[URL]"
click at [822, 490] on button "BOOK NOW" at bounding box center [798, 499] width 53 height 18
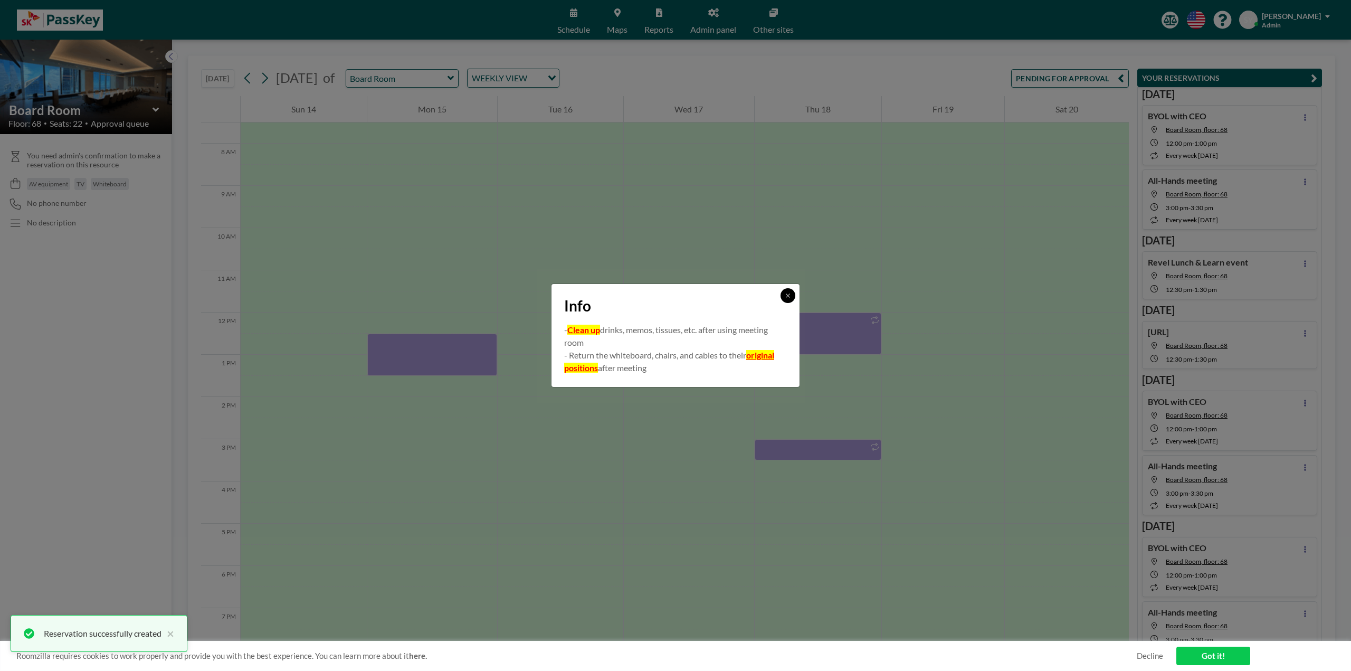
click at [791, 294] on icon at bounding box center [788, 295] width 6 height 6
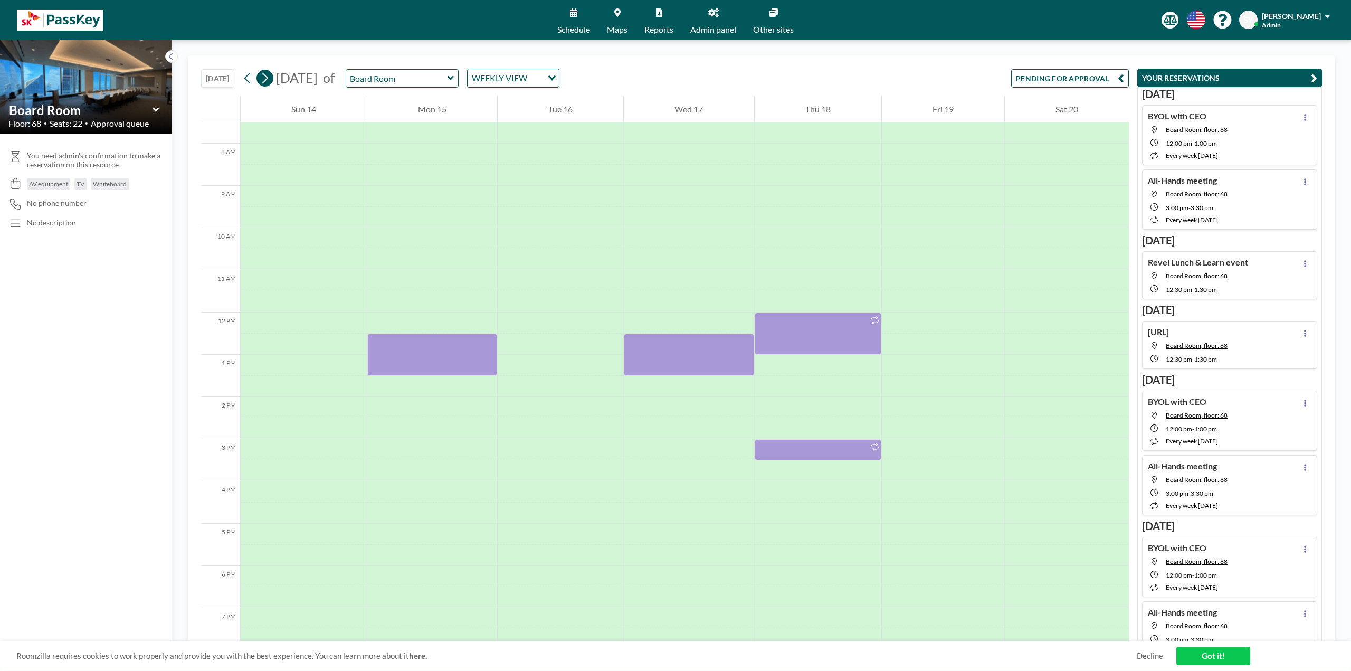
click at [270, 83] on icon at bounding box center [265, 78] width 10 height 16
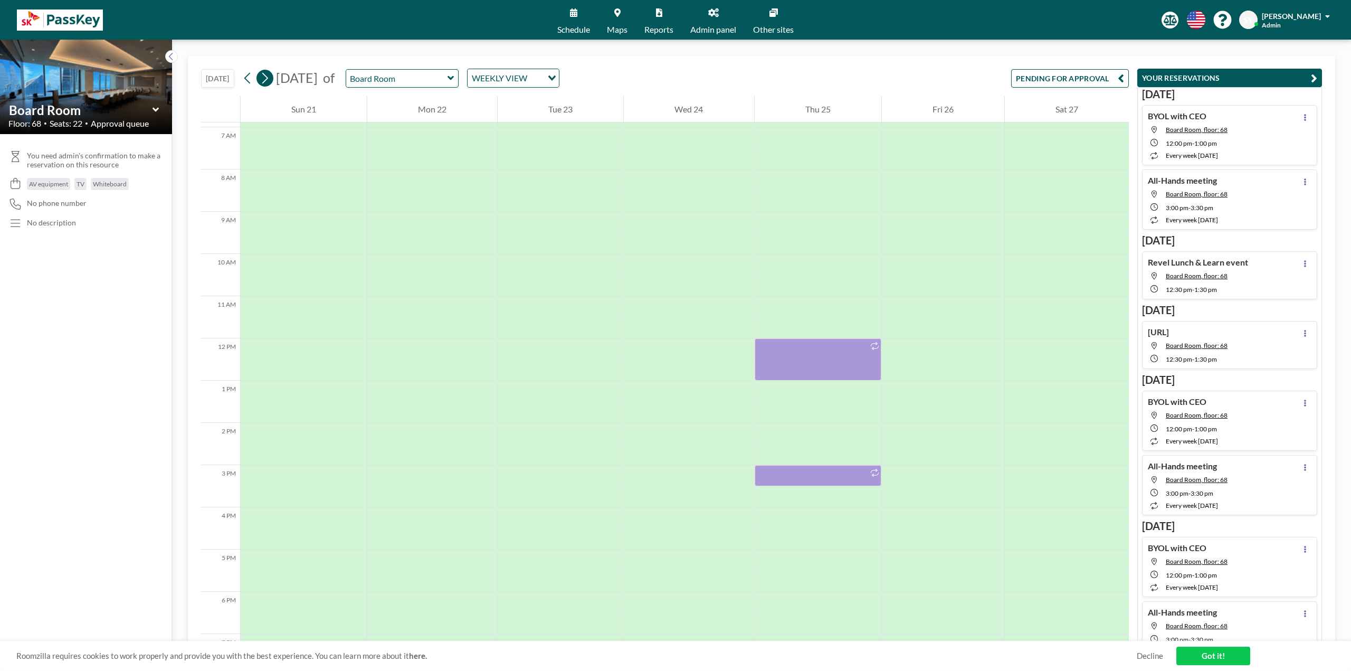
scroll to position [317, 0]
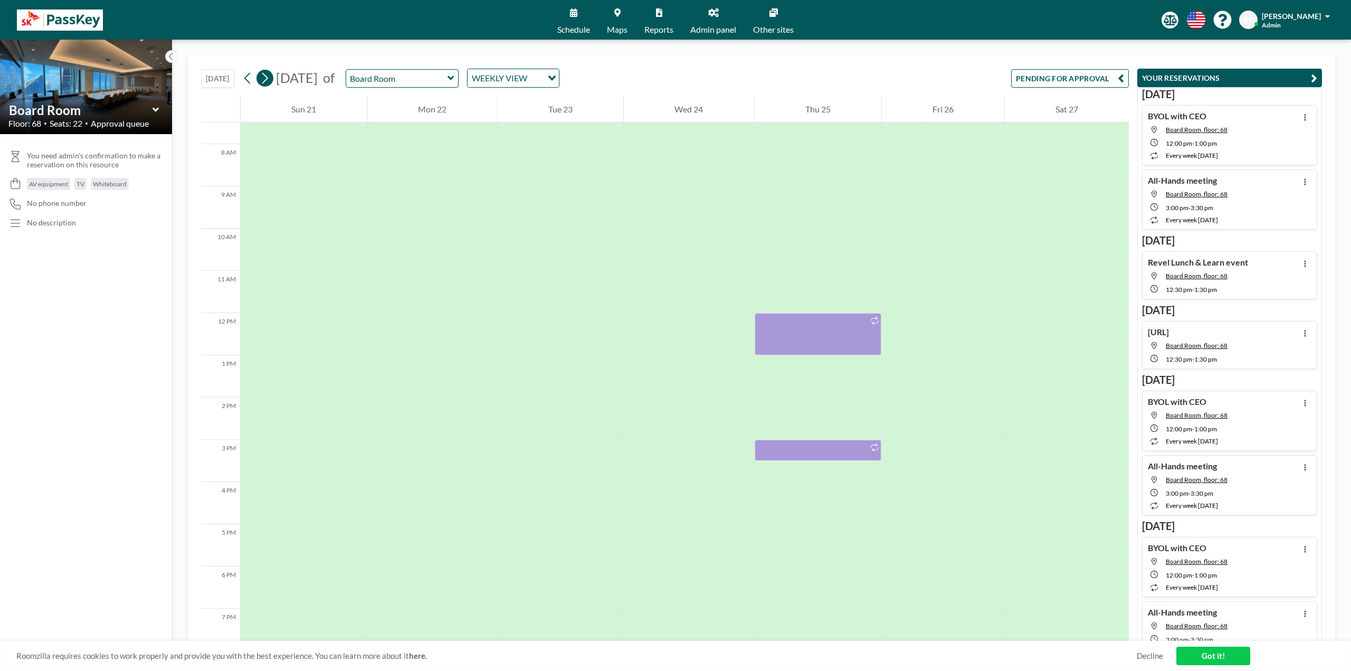
click at [270, 83] on icon at bounding box center [265, 78] width 10 height 16
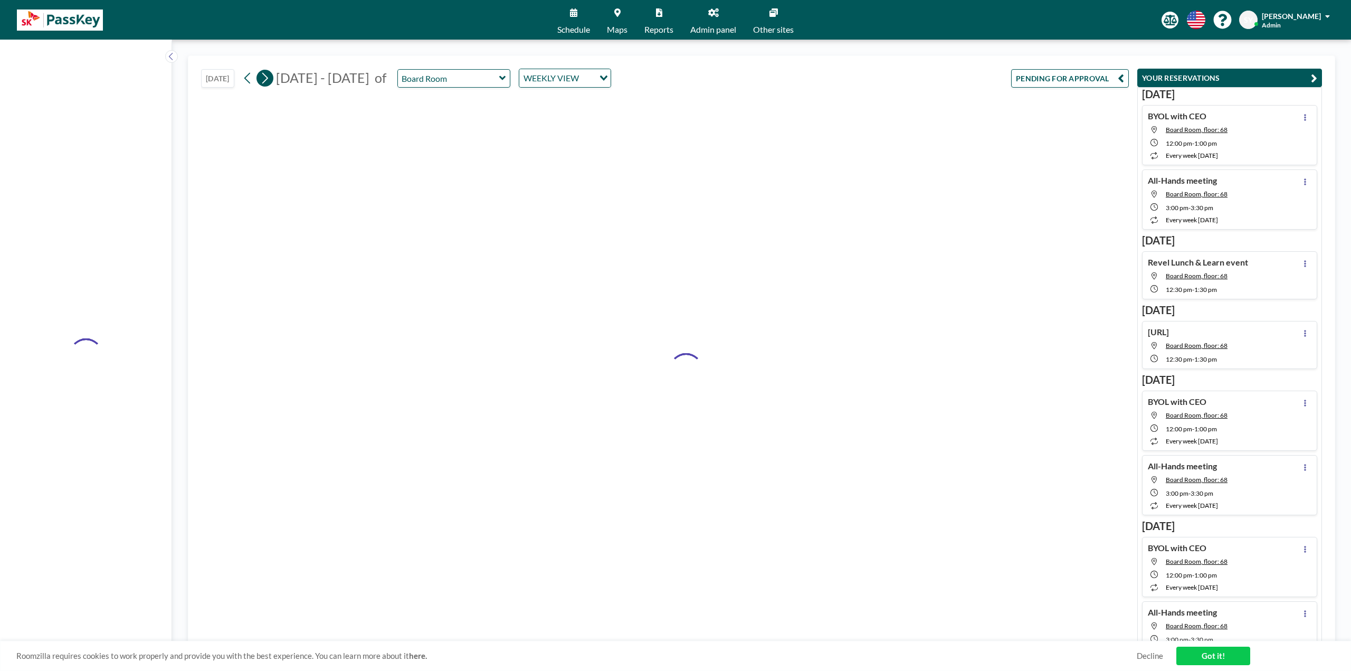
click at [270, 83] on icon at bounding box center [265, 78] width 10 height 16
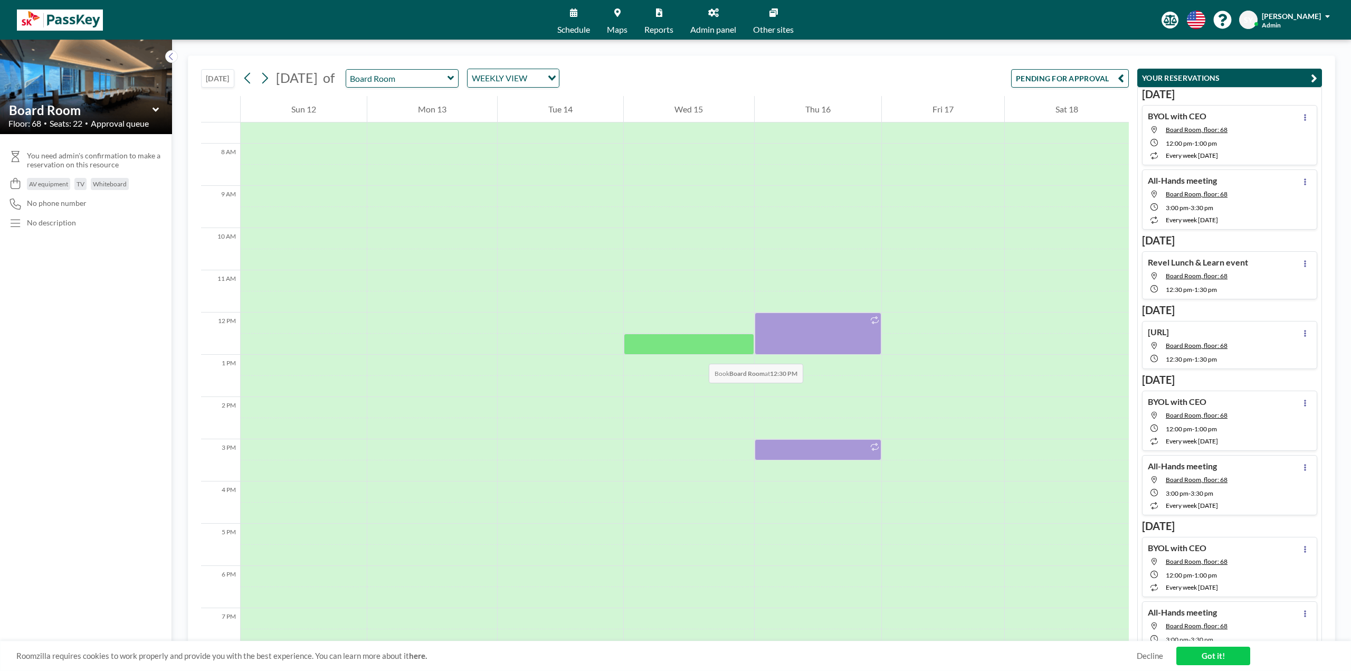
click at [698, 353] on div at bounding box center [689, 344] width 130 height 21
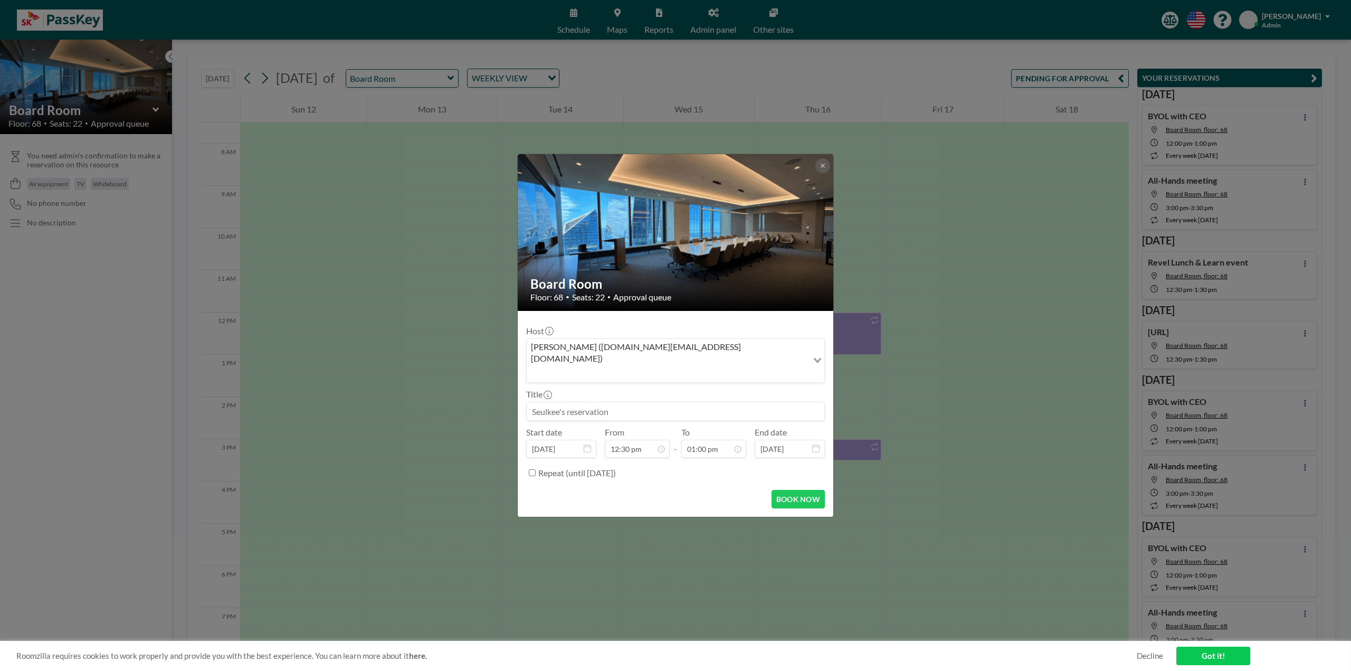
click at [698, 353] on div "[PERSON_NAME] ([DOMAIN_NAME][EMAIL_ADDRESS][DOMAIN_NAME])" at bounding box center [667, 360] width 281 height 42
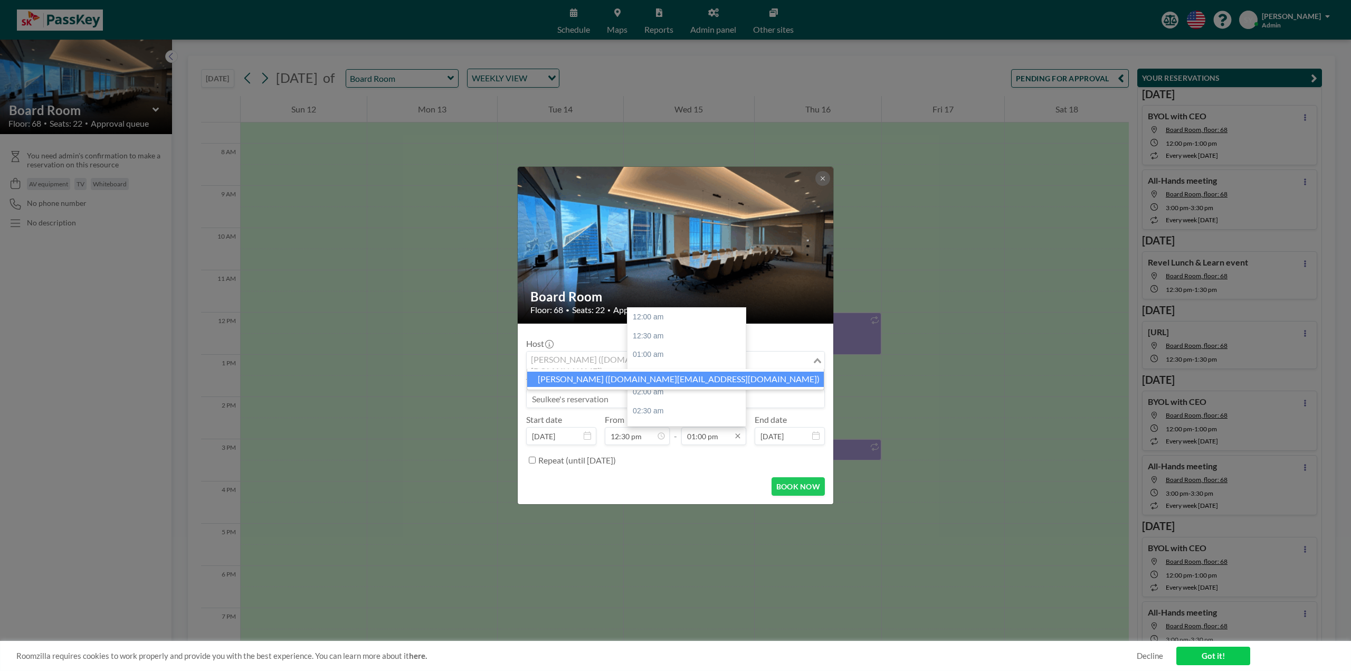
scroll to position [488, 0]
click at [697, 441] on input "01:00 pm" at bounding box center [713, 436] width 65 height 18
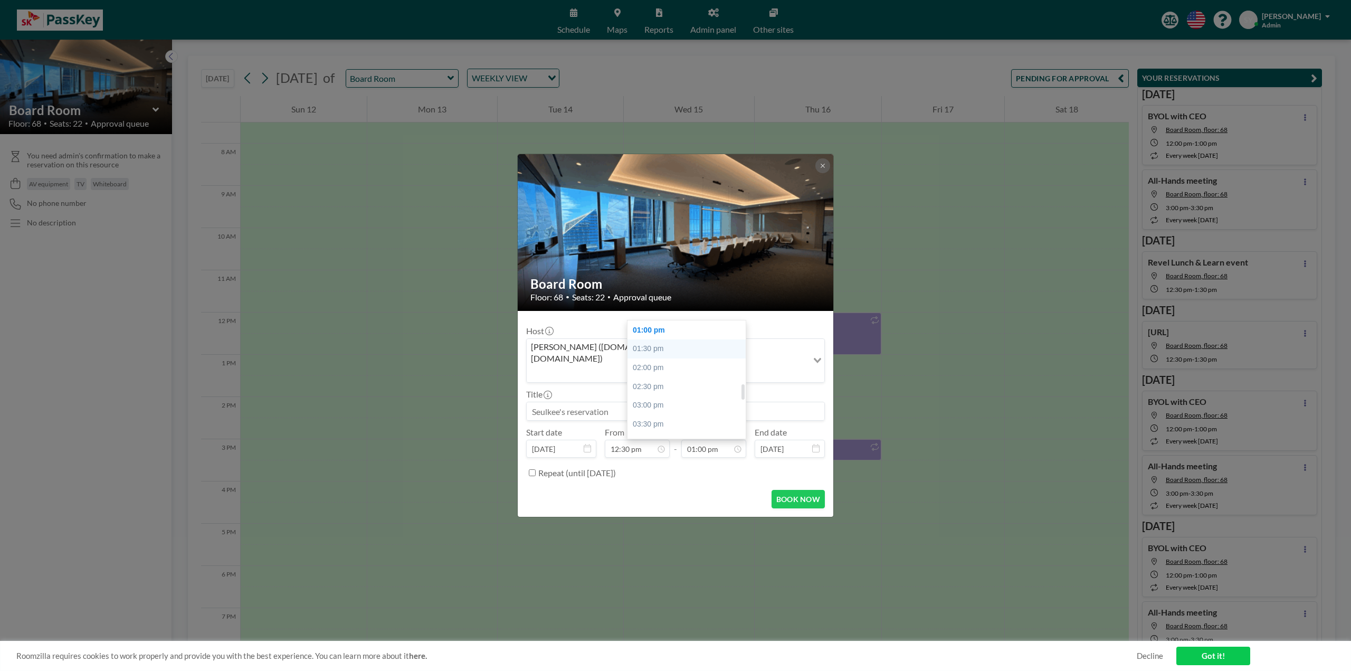
click at [673, 339] on div "01:30 pm" at bounding box center [690, 348] width 124 height 19
type input "01:30 pm"
click at [666, 403] on input at bounding box center [676, 411] width 298 height 18
type input "w"
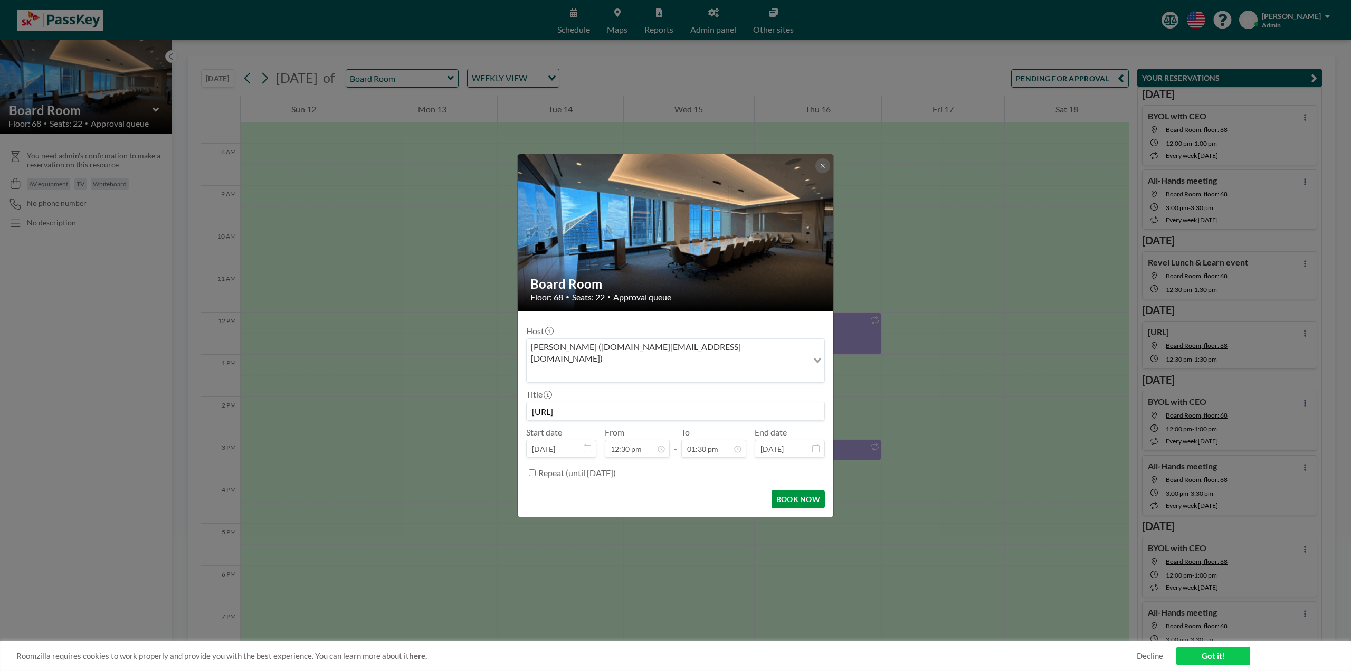
type input "[URL]"
click at [813, 491] on button "BOOK NOW" at bounding box center [798, 499] width 53 height 18
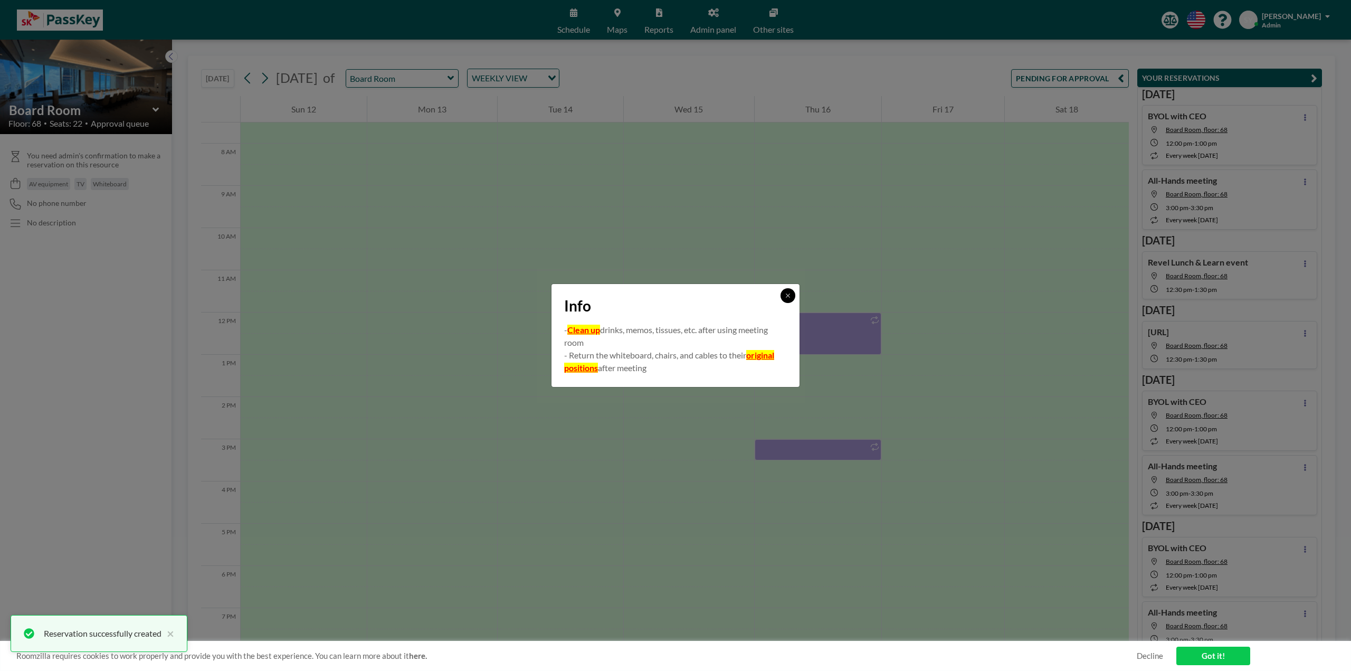
click at [790, 290] on button at bounding box center [788, 295] width 15 height 15
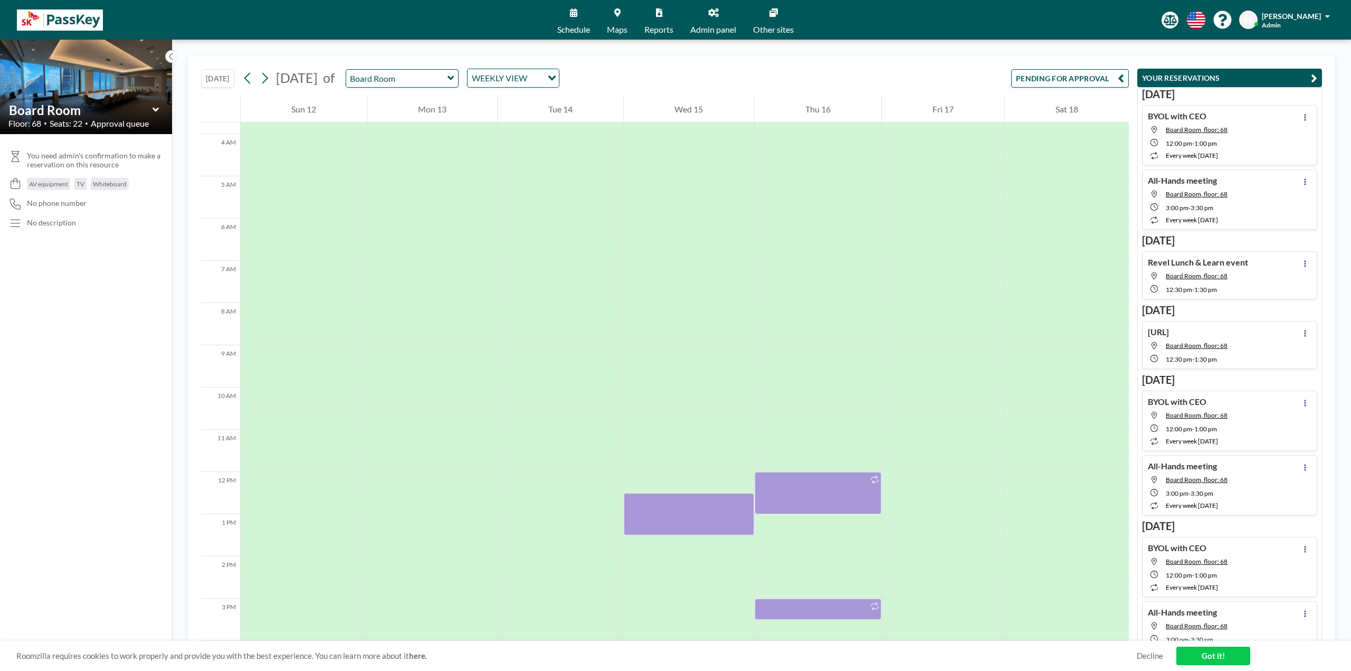
scroll to position [183, 0]
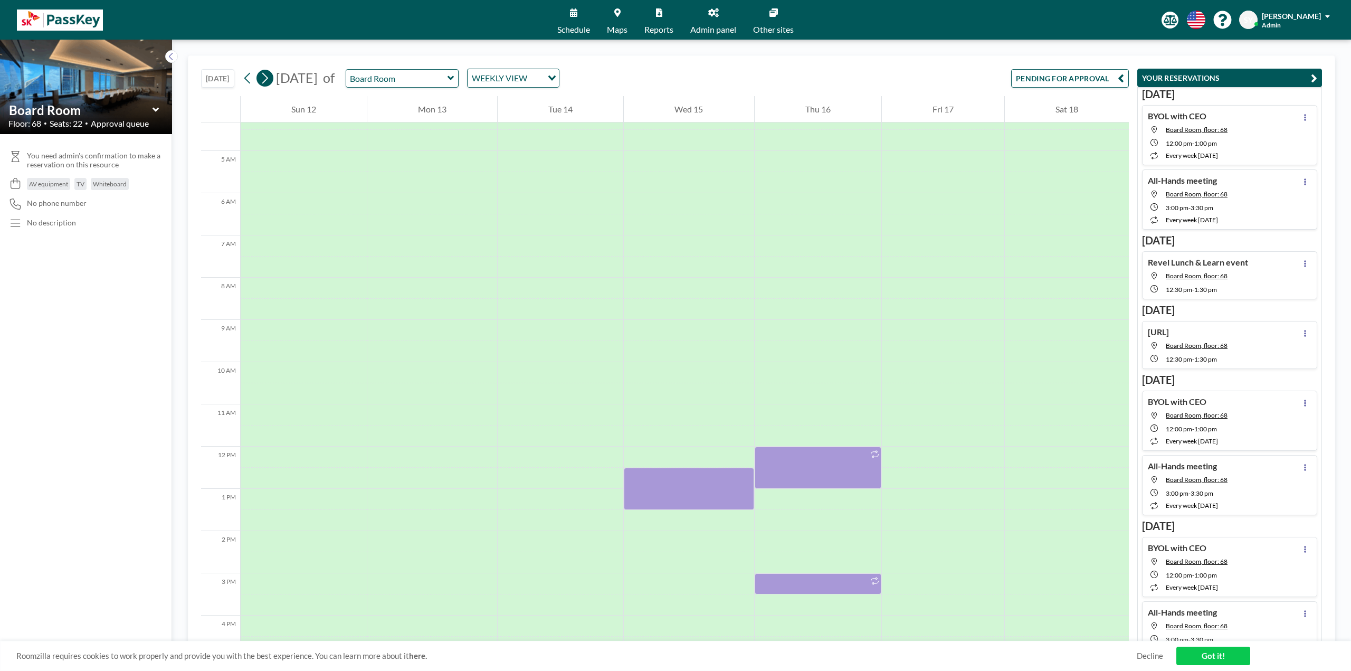
click at [265, 86] on button at bounding box center [265, 78] width 17 height 17
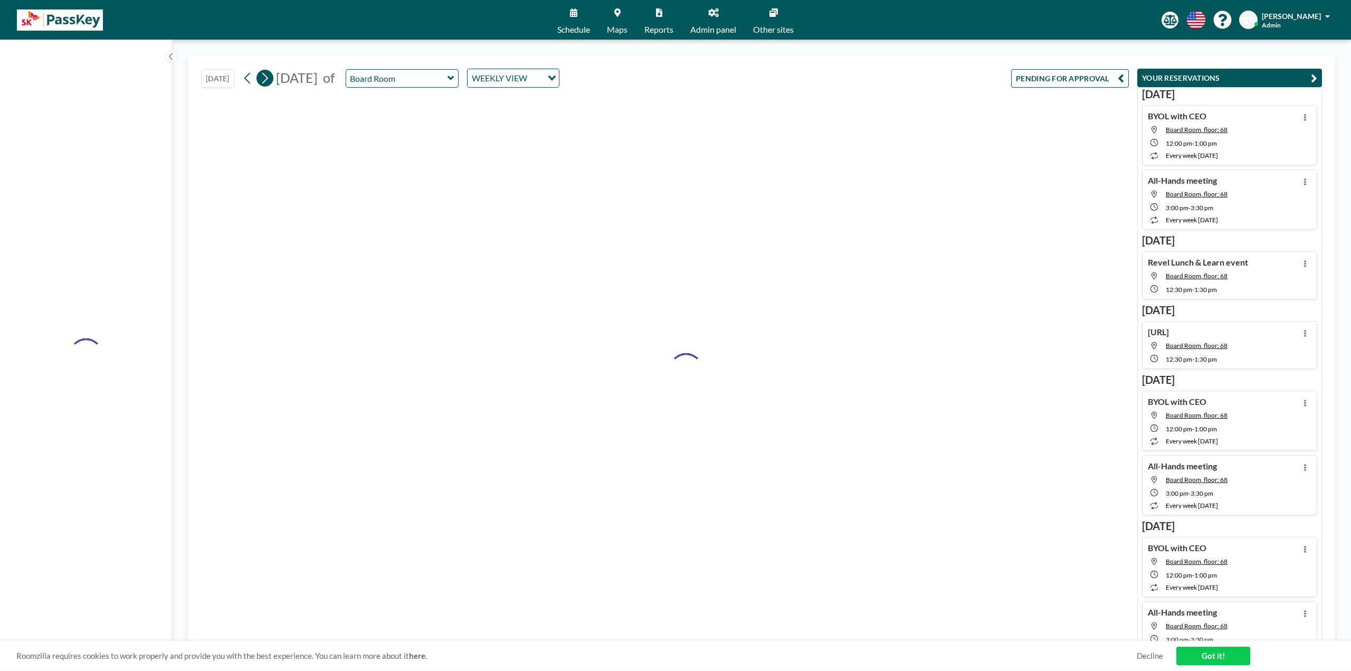
click at [267, 86] on button at bounding box center [265, 78] width 17 height 17
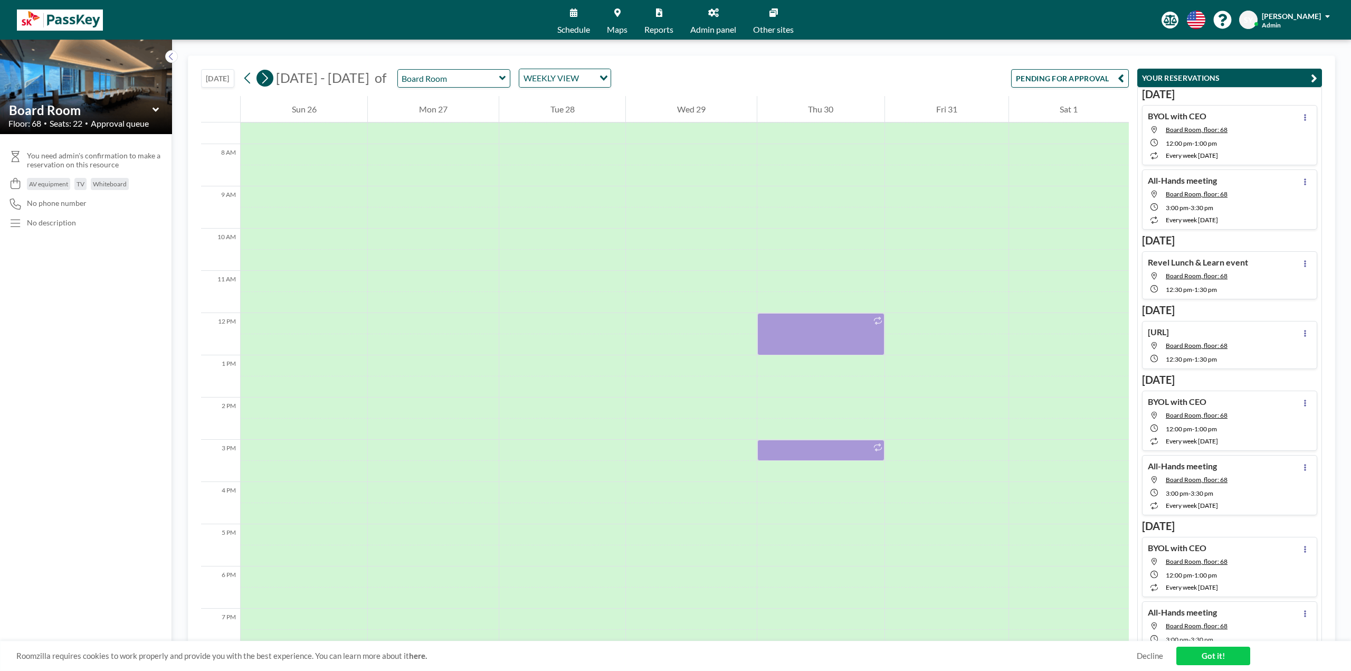
scroll to position [317, 0]
click at [267, 86] on button at bounding box center [265, 78] width 17 height 17
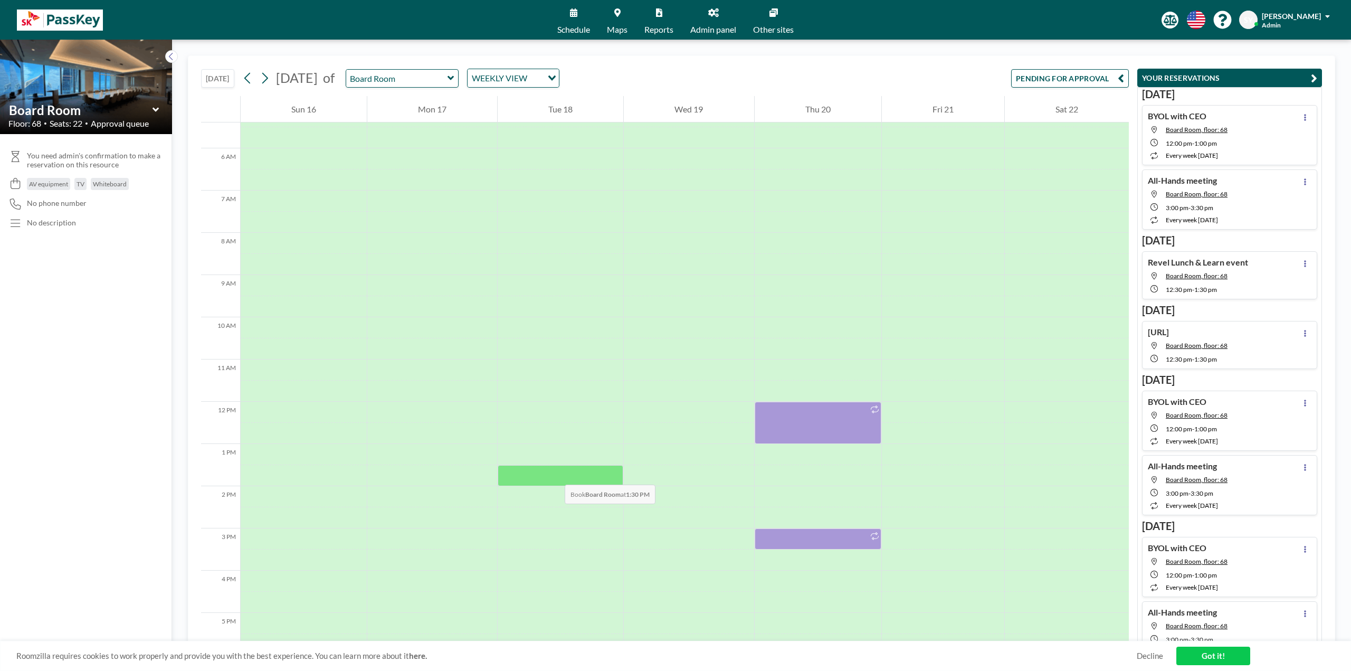
scroll to position [211, 0]
